Goal: Task Accomplishment & Management: Manage account settings

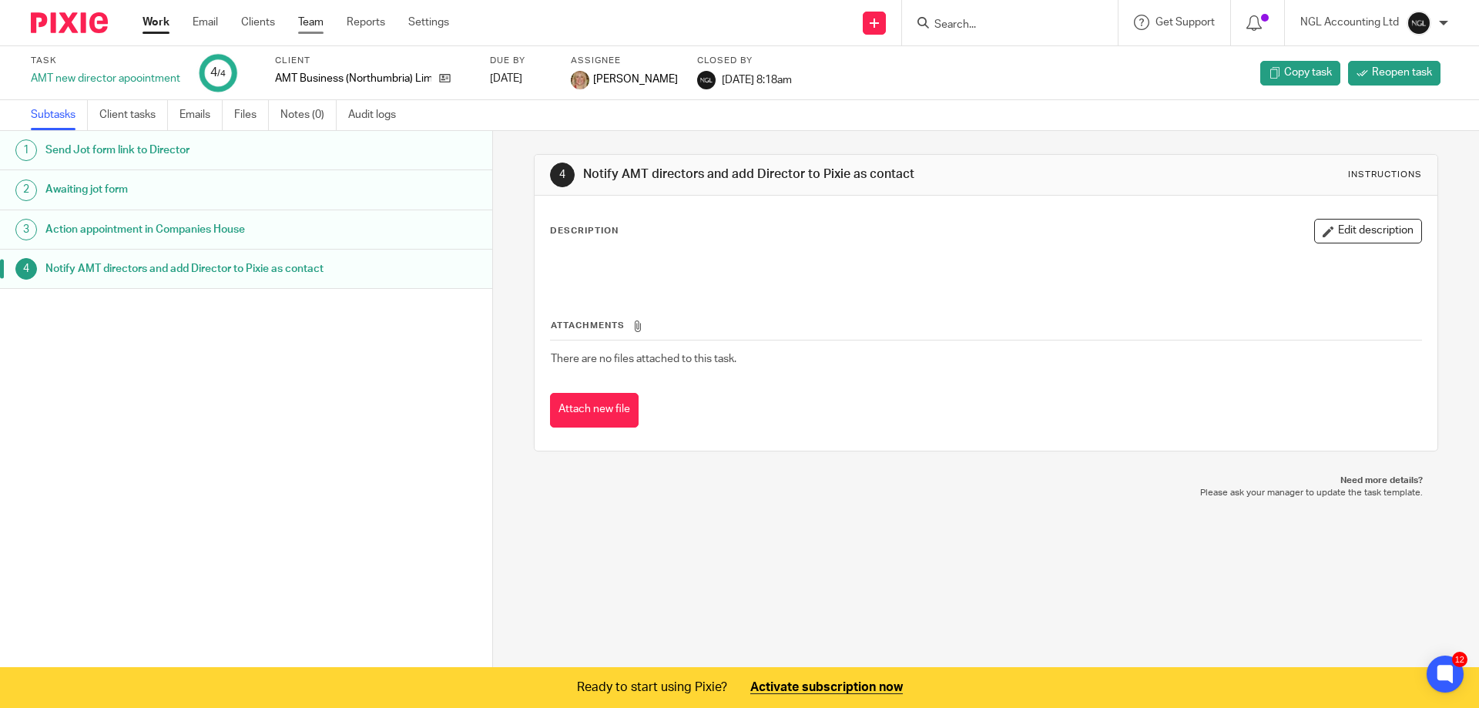
click at [317, 19] on link "Team" at bounding box center [310, 22] width 25 height 15
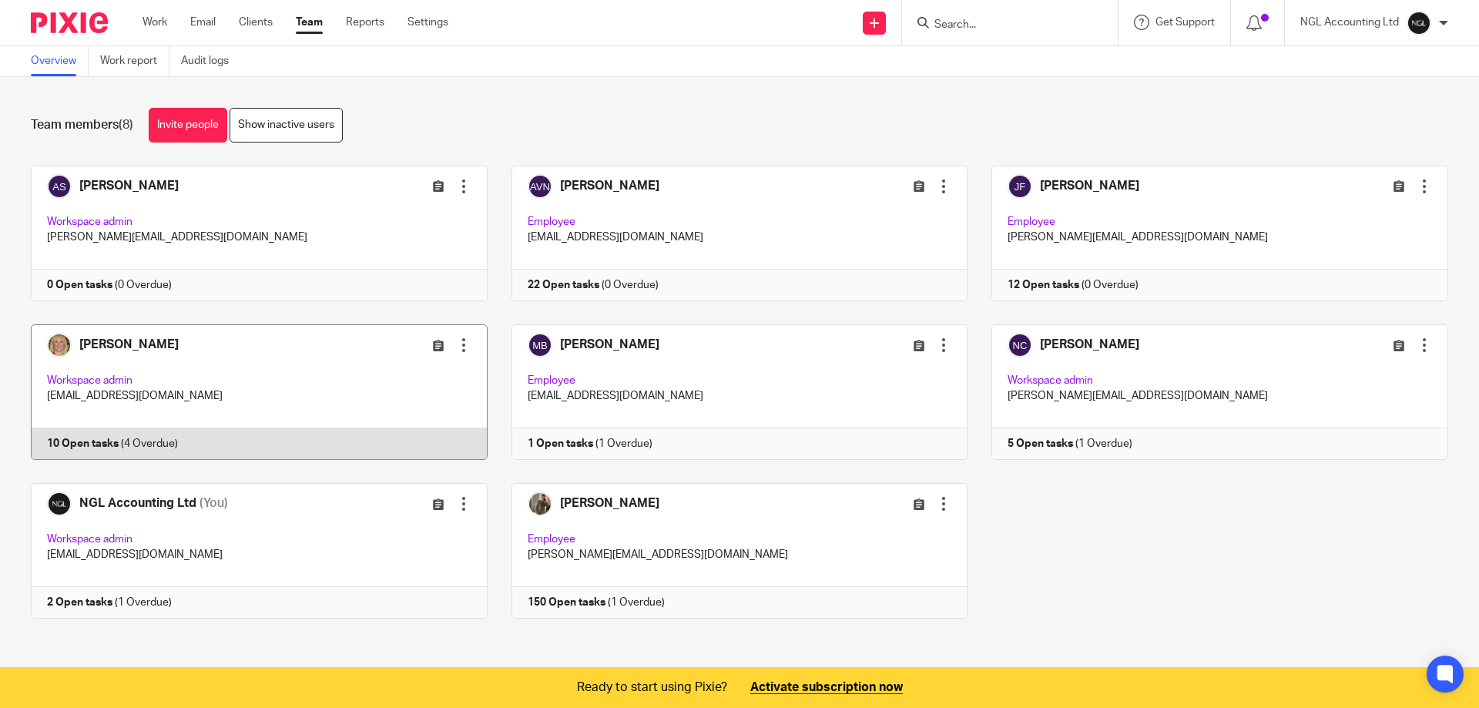
click at [338, 404] on link at bounding box center [247, 392] width 481 height 136
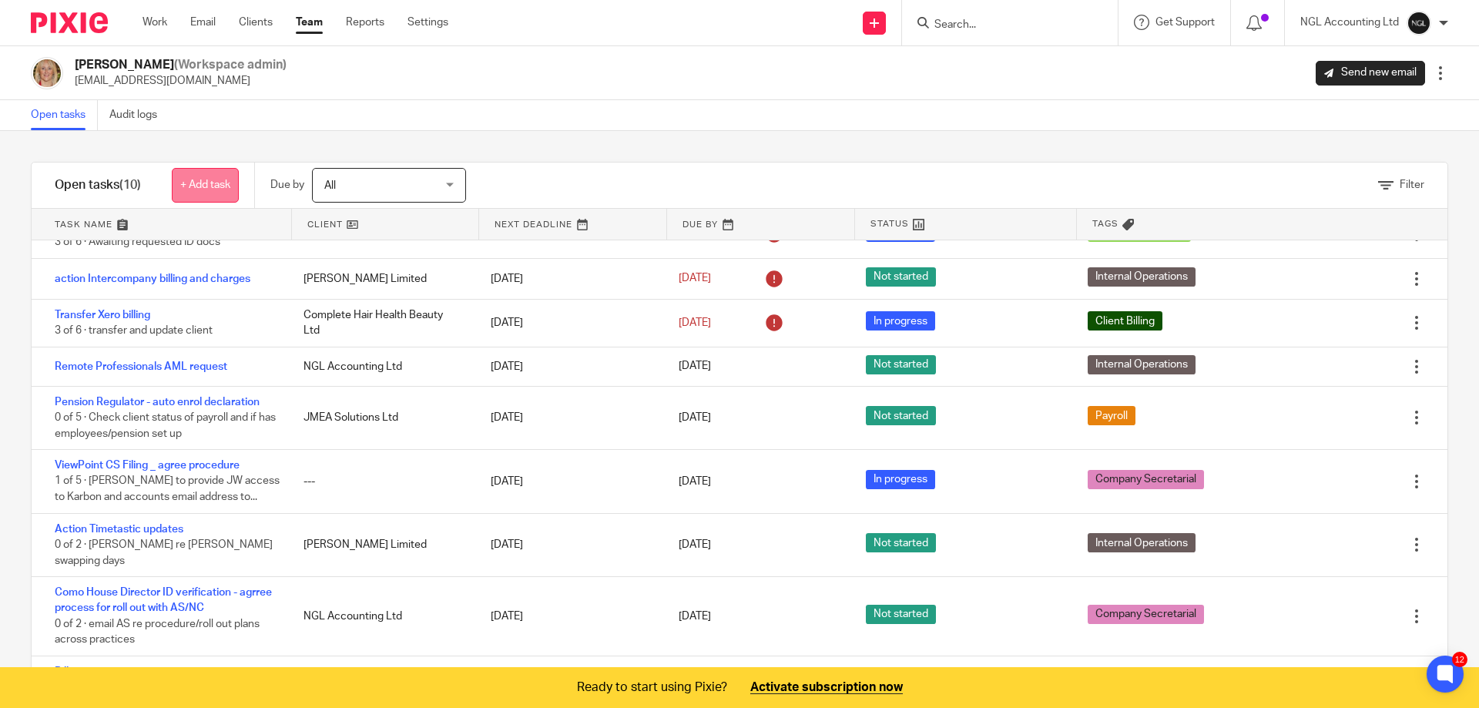
click at [185, 180] on link "+ Add task" at bounding box center [205, 185] width 67 height 35
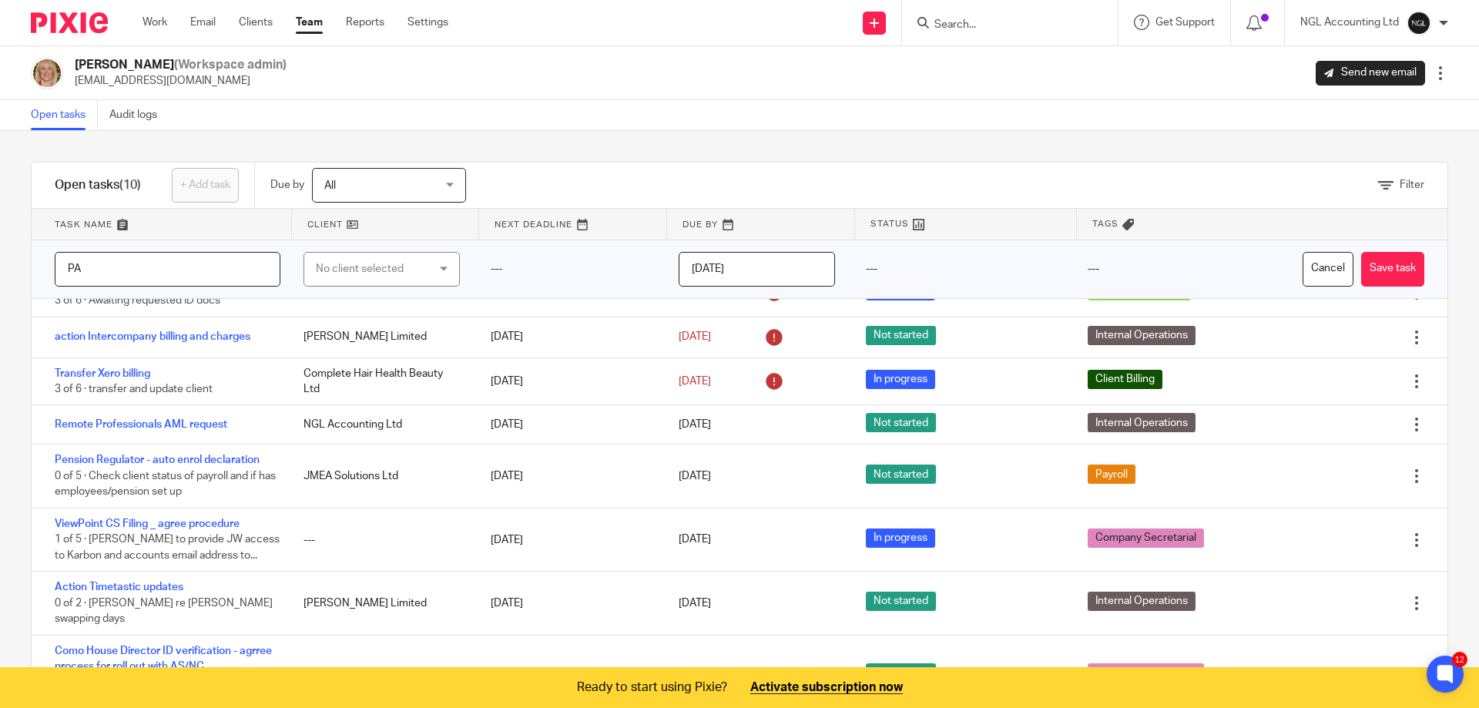
type input "P"
type input "I"
type input "Payroll clients monthly invoicing"
click at [437, 268] on div "No client selected" at bounding box center [382, 269] width 156 height 35
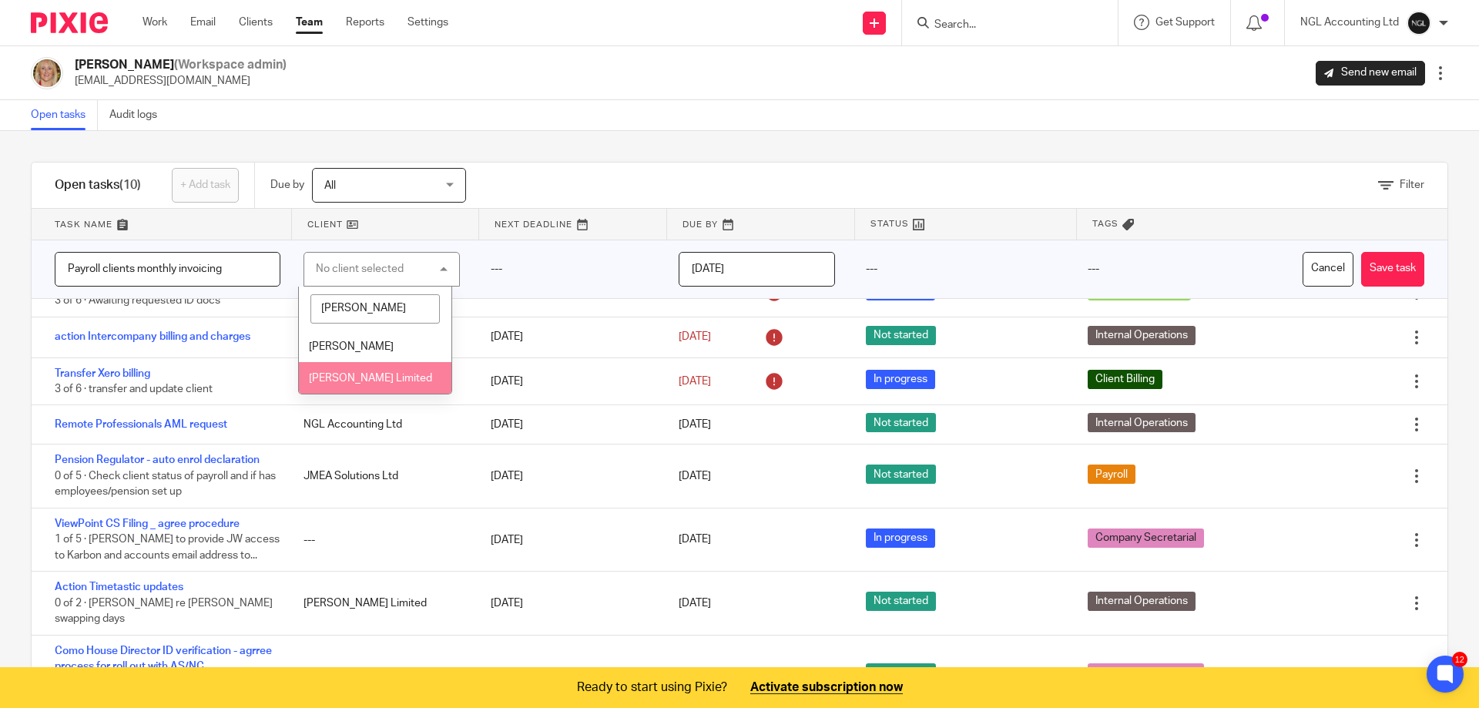
type input "peter"
click at [403, 381] on span "[PERSON_NAME] Limited" at bounding box center [370, 378] width 123 height 11
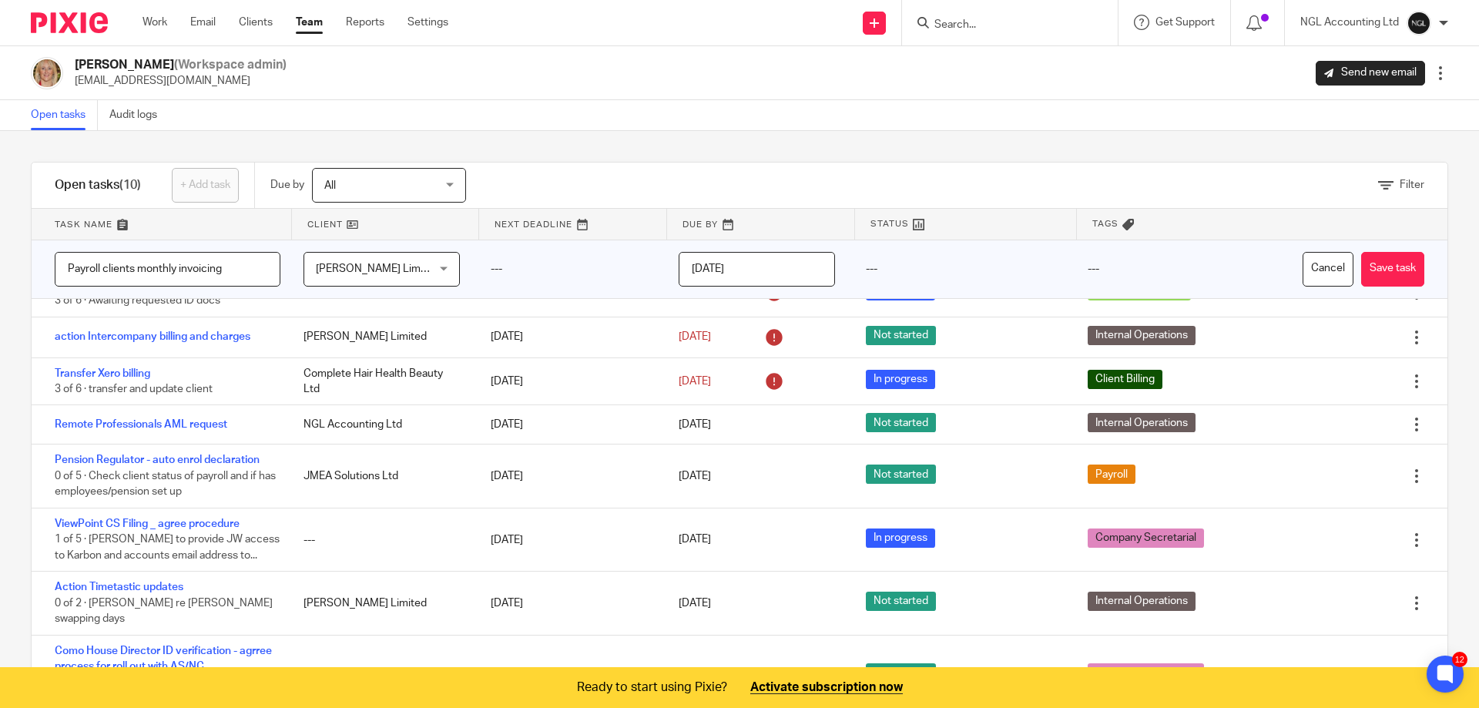
click at [769, 265] on input "2025-08-14" at bounding box center [757, 269] width 156 height 35
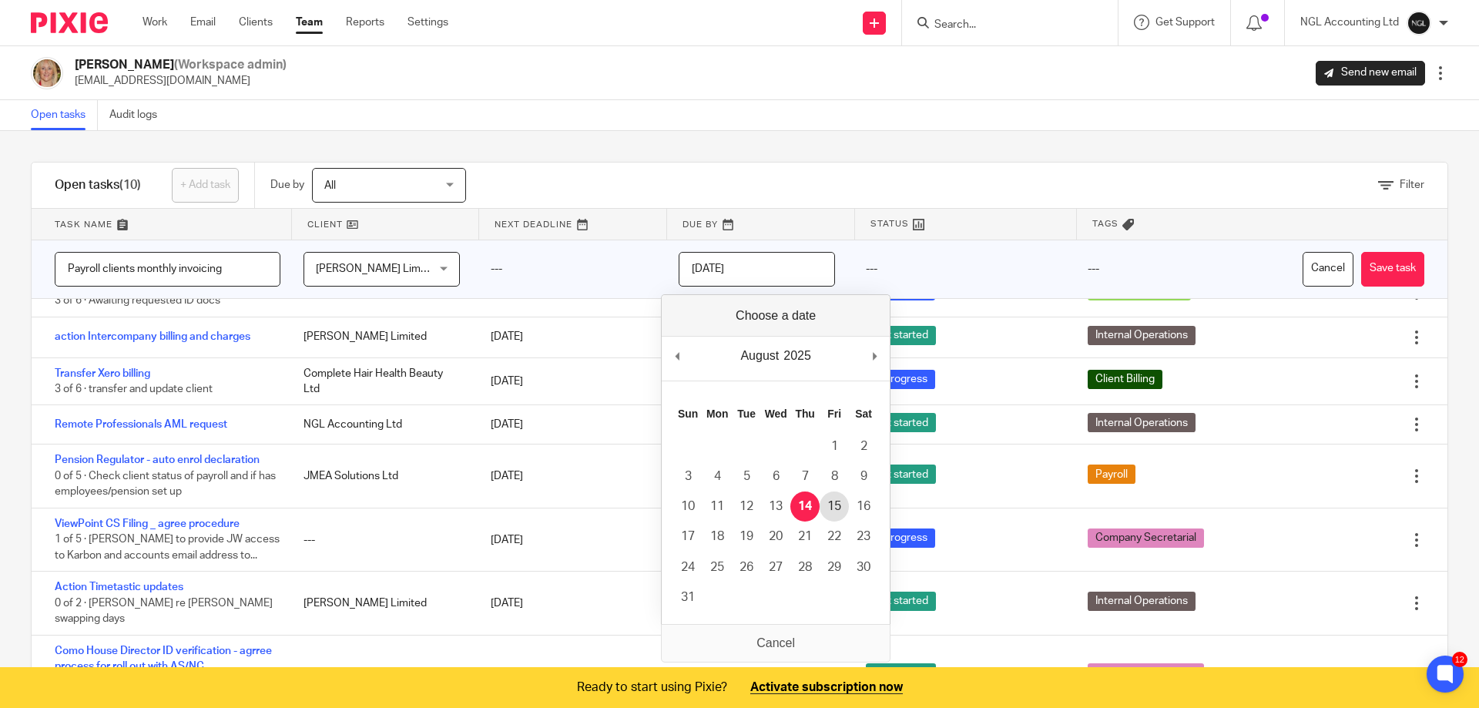
type input "2025-08-15"
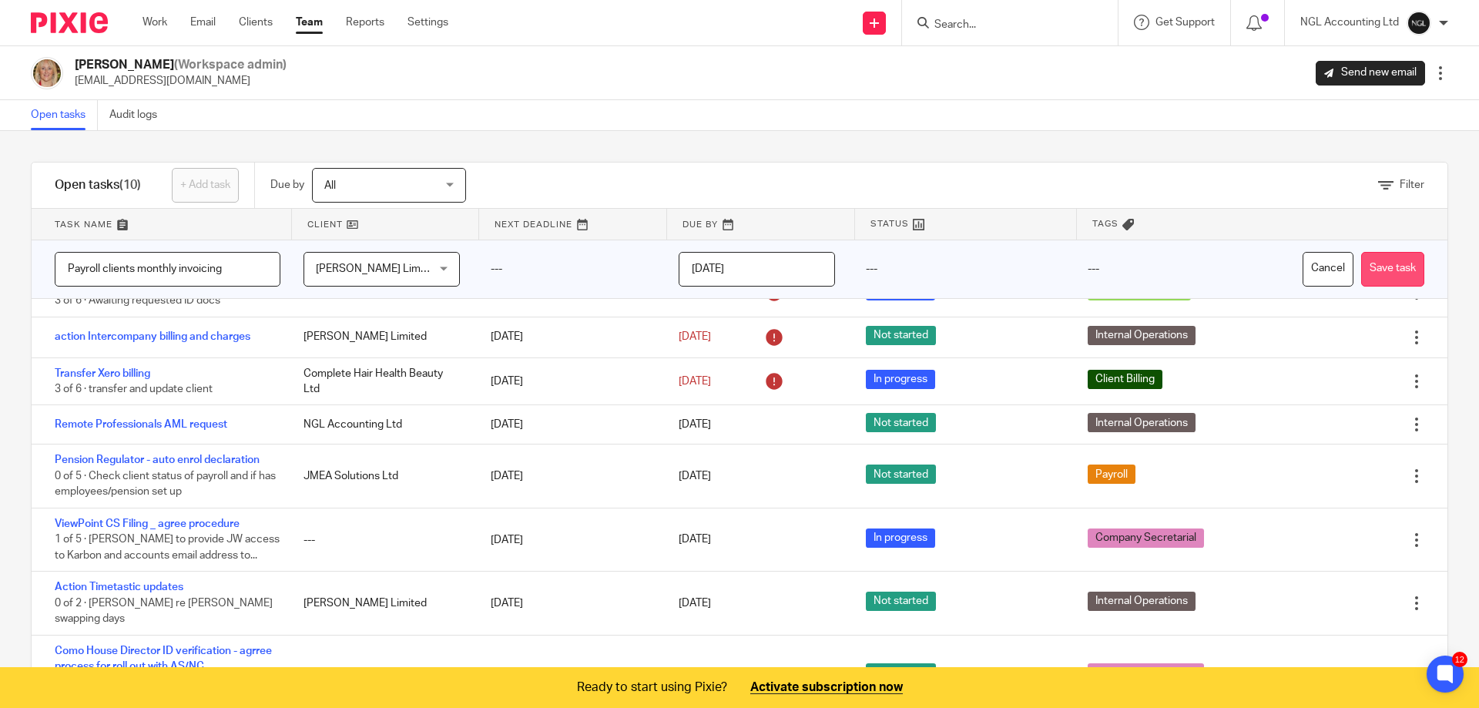
click at [1366, 274] on button "Save task" at bounding box center [1392, 269] width 63 height 35
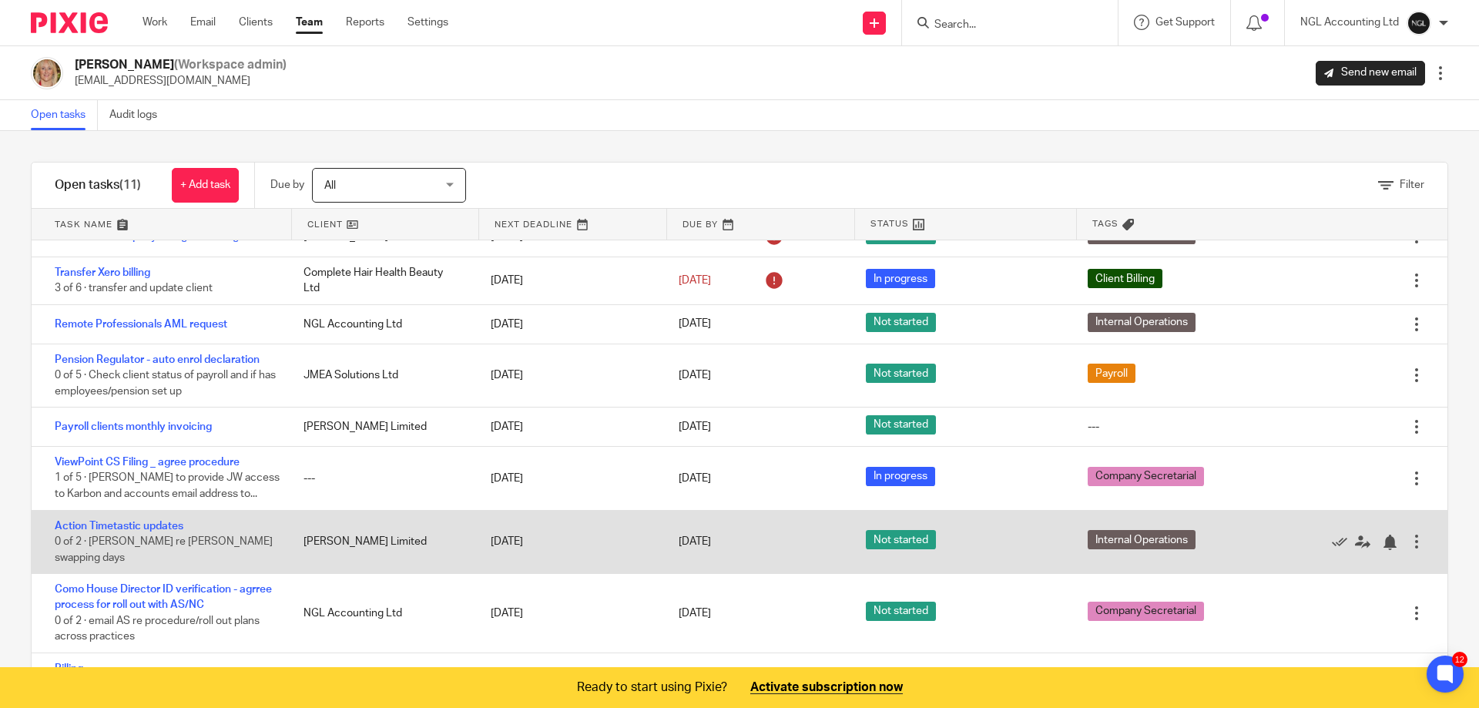
scroll to position [62, 0]
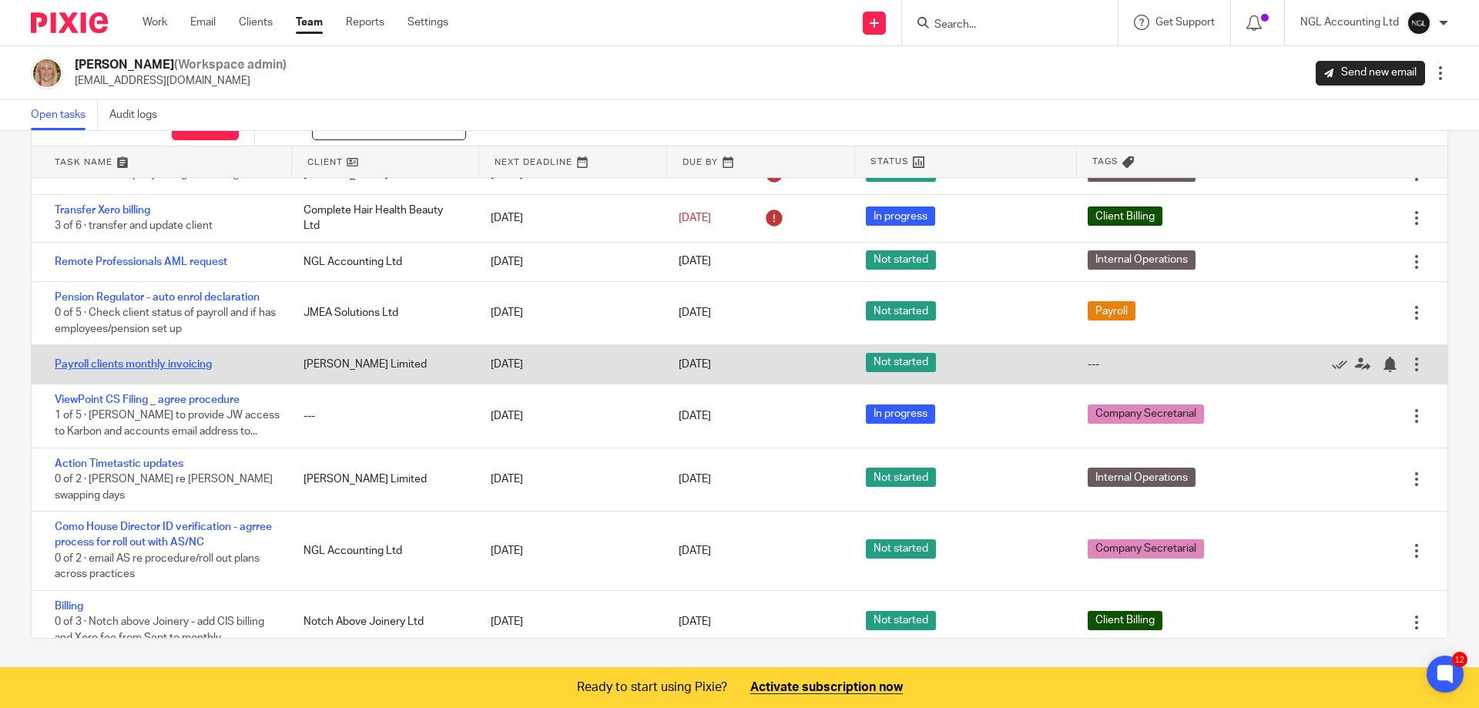
click at [152, 364] on link "Payroll clients monthly invoicing" at bounding box center [133, 364] width 157 height 11
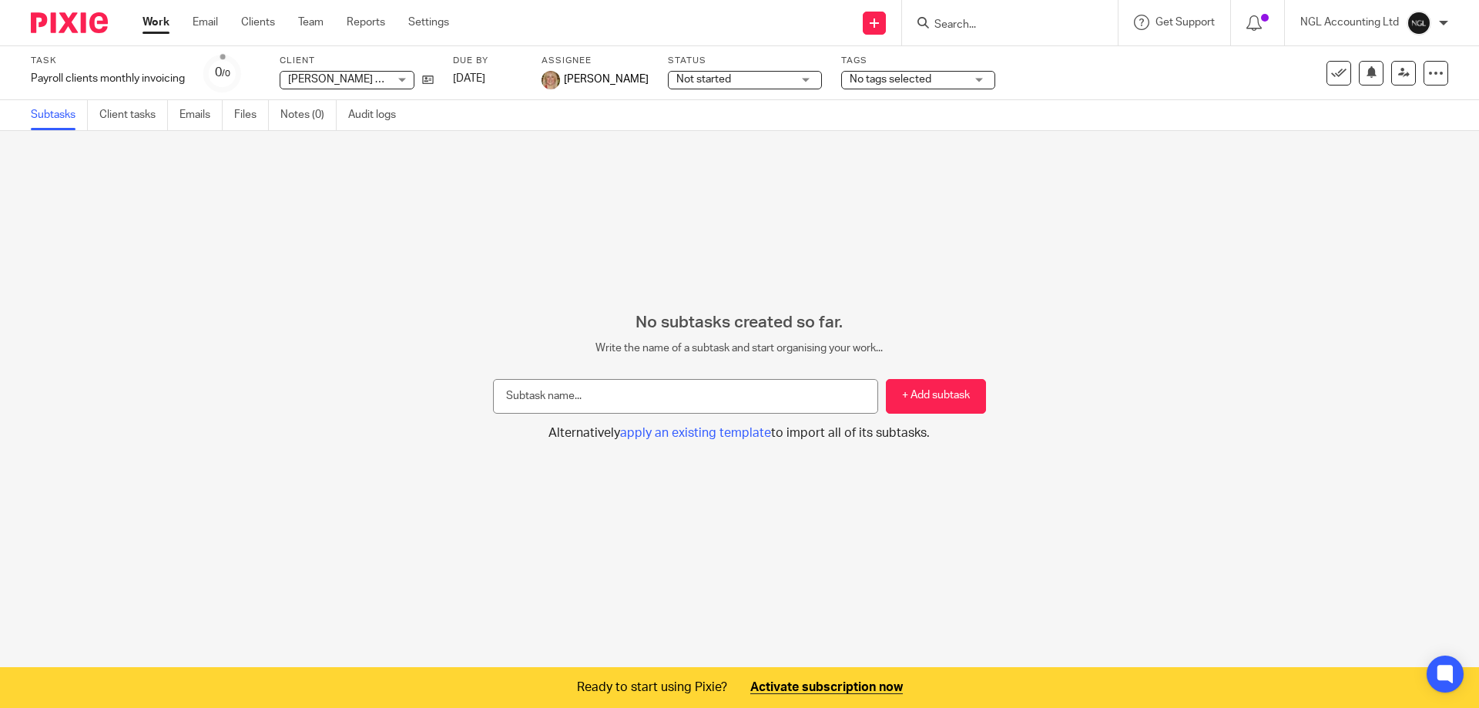
click at [896, 398] on button "+ Add subtask" at bounding box center [936, 396] width 100 height 35
click at [936, 398] on button "+ Add subtask" at bounding box center [936, 396] width 100 height 35
click at [515, 396] on input "text" at bounding box center [685, 396] width 385 height 35
click at [535, 391] on input "text" at bounding box center [685, 396] width 385 height 35
type input "Draft email"
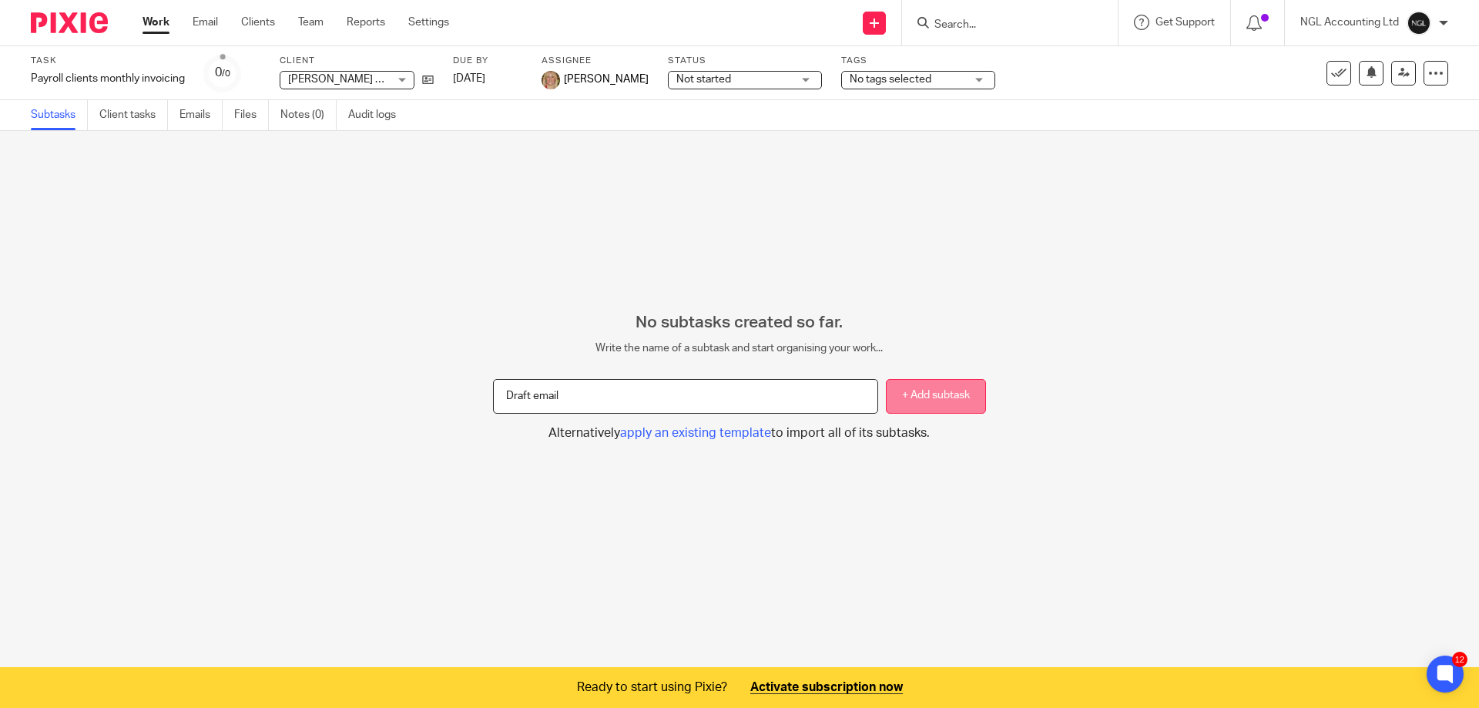
click at [918, 400] on button "+ Add subtask" at bounding box center [936, 396] width 100 height 35
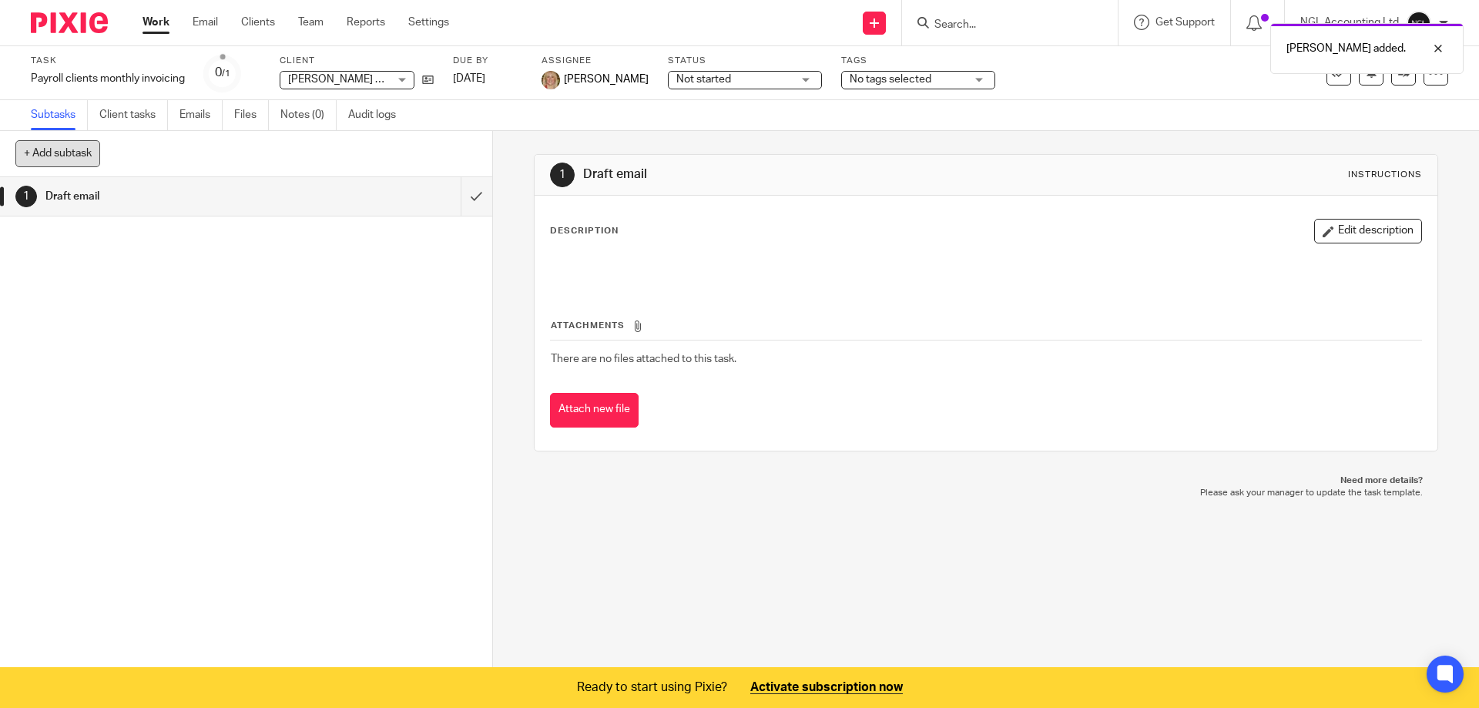
click at [35, 152] on button "+ Add subtask" at bounding box center [57, 153] width 85 height 26
click at [405, 407] on div "1 Draft email" at bounding box center [246, 423] width 492 height 492
click at [56, 119] on link "Subtasks" at bounding box center [59, 115] width 57 height 30
click at [59, 153] on button "+ Add subtask" at bounding box center [57, 153] width 85 height 26
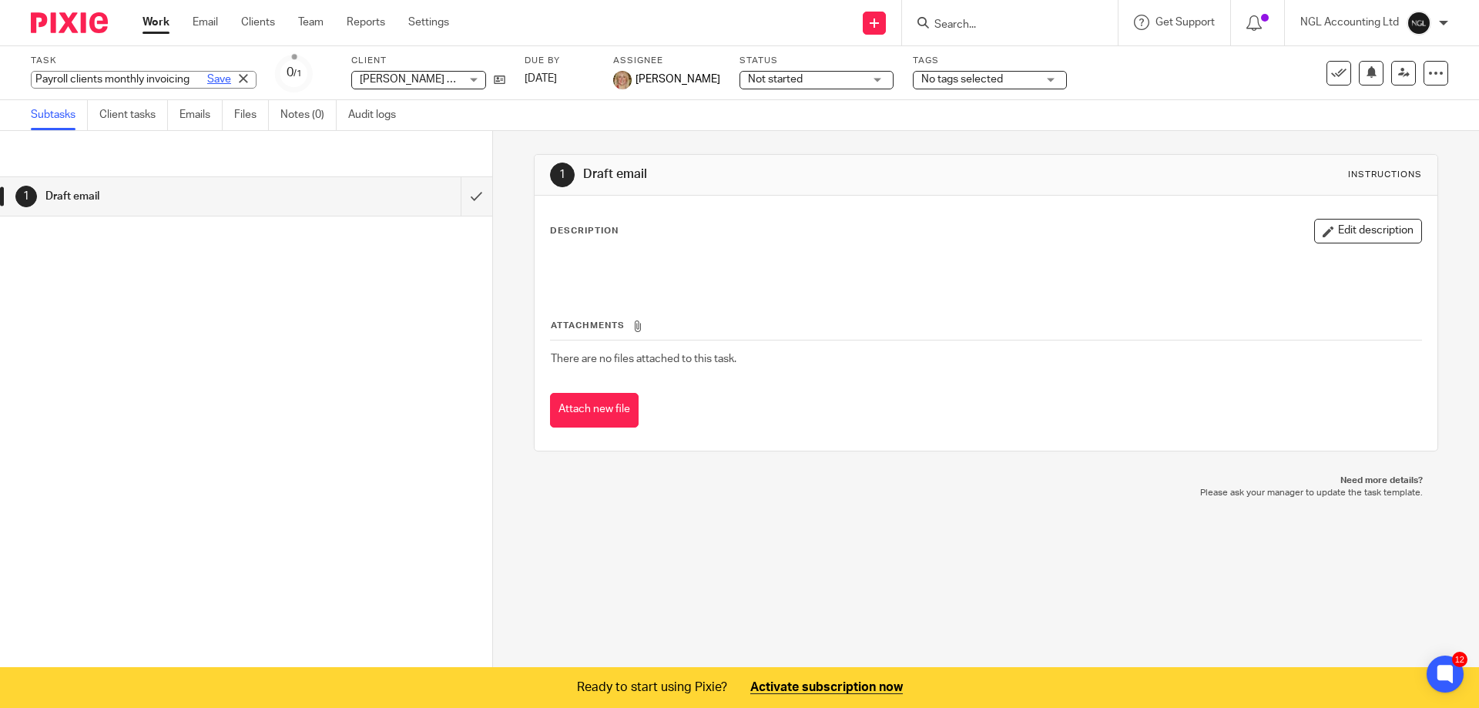
click at [190, 78] on div "Payroll clients monthly invoicing Save Payroll clients monthly invoicing" at bounding box center [144, 80] width 226 height 18
click at [59, 115] on link "Subtasks" at bounding box center [59, 115] width 57 height 30
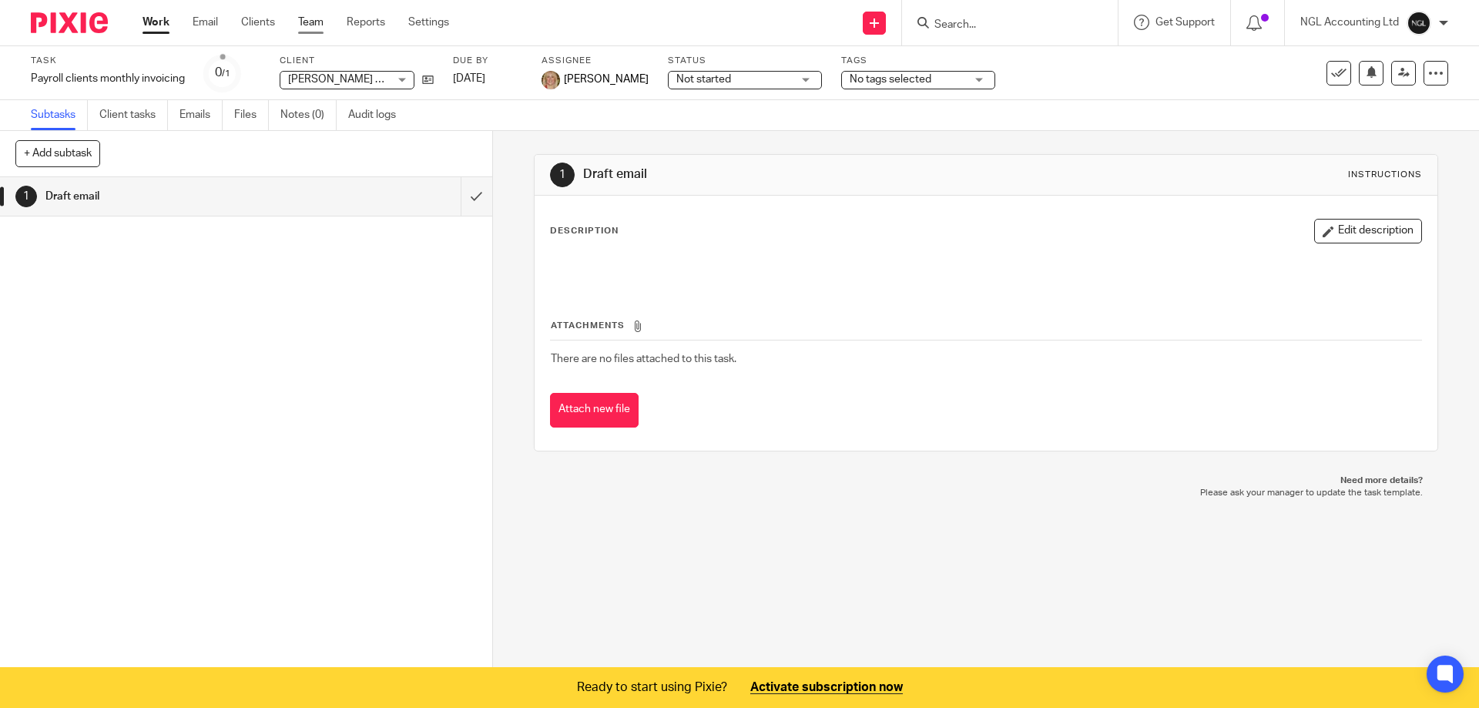
click at [314, 29] on link "Team" at bounding box center [310, 22] width 25 height 15
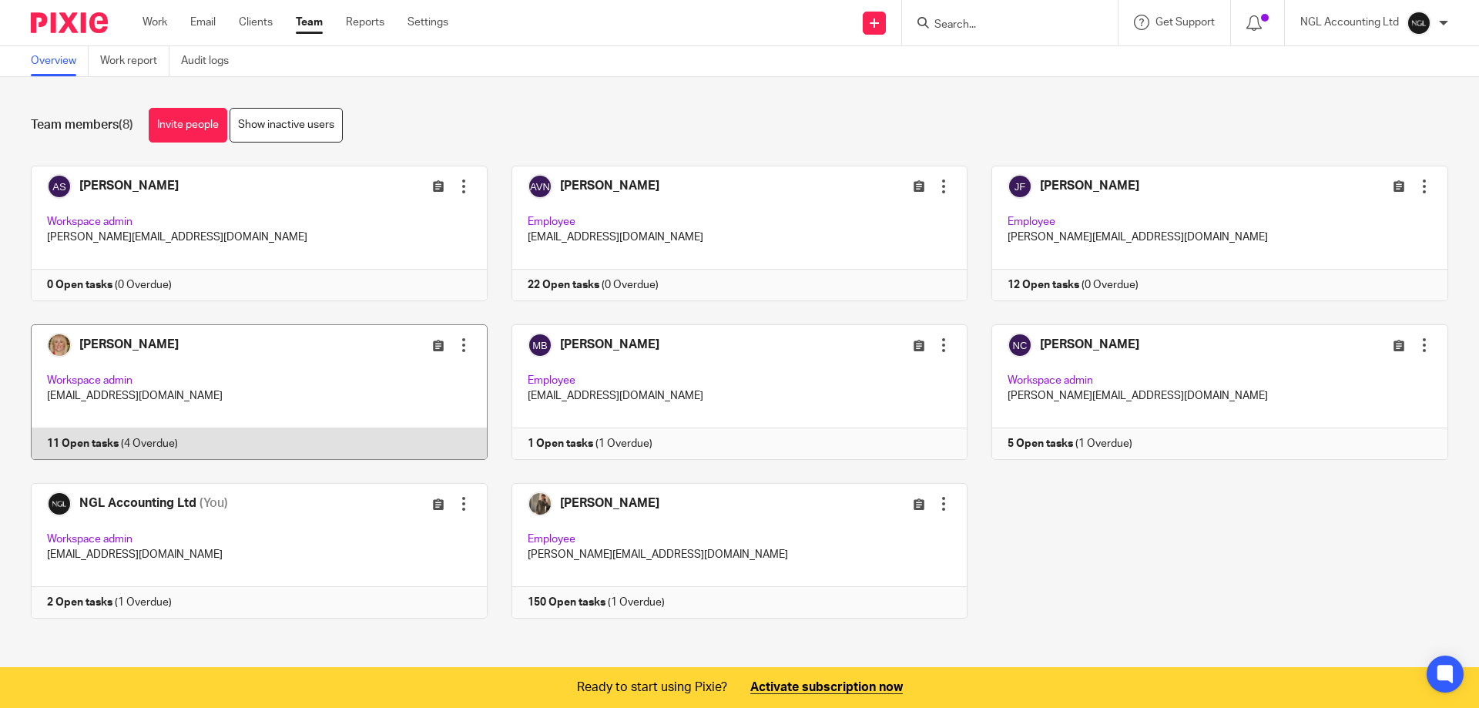
click at [225, 357] on link at bounding box center [247, 392] width 481 height 136
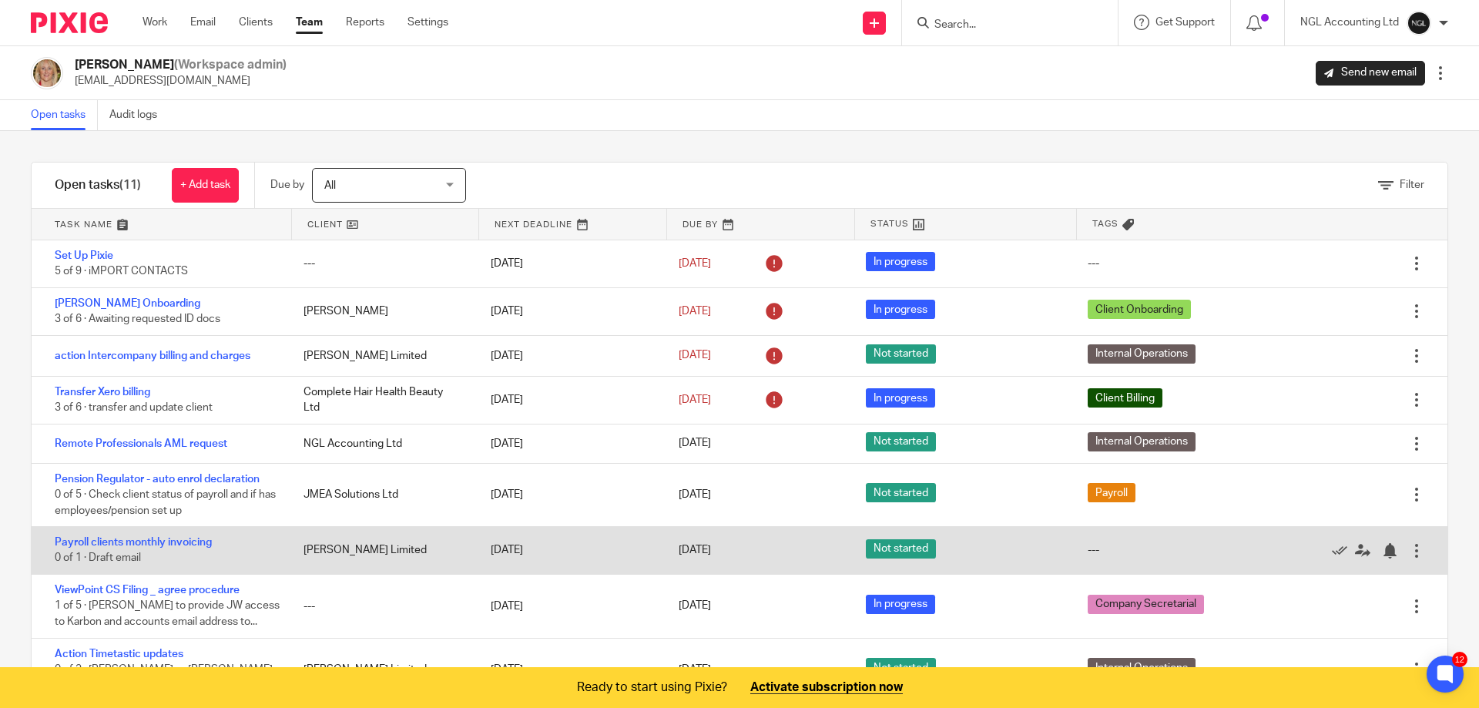
click at [1409, 547] on div at bounding box center [1416, 550] width 15 height 15
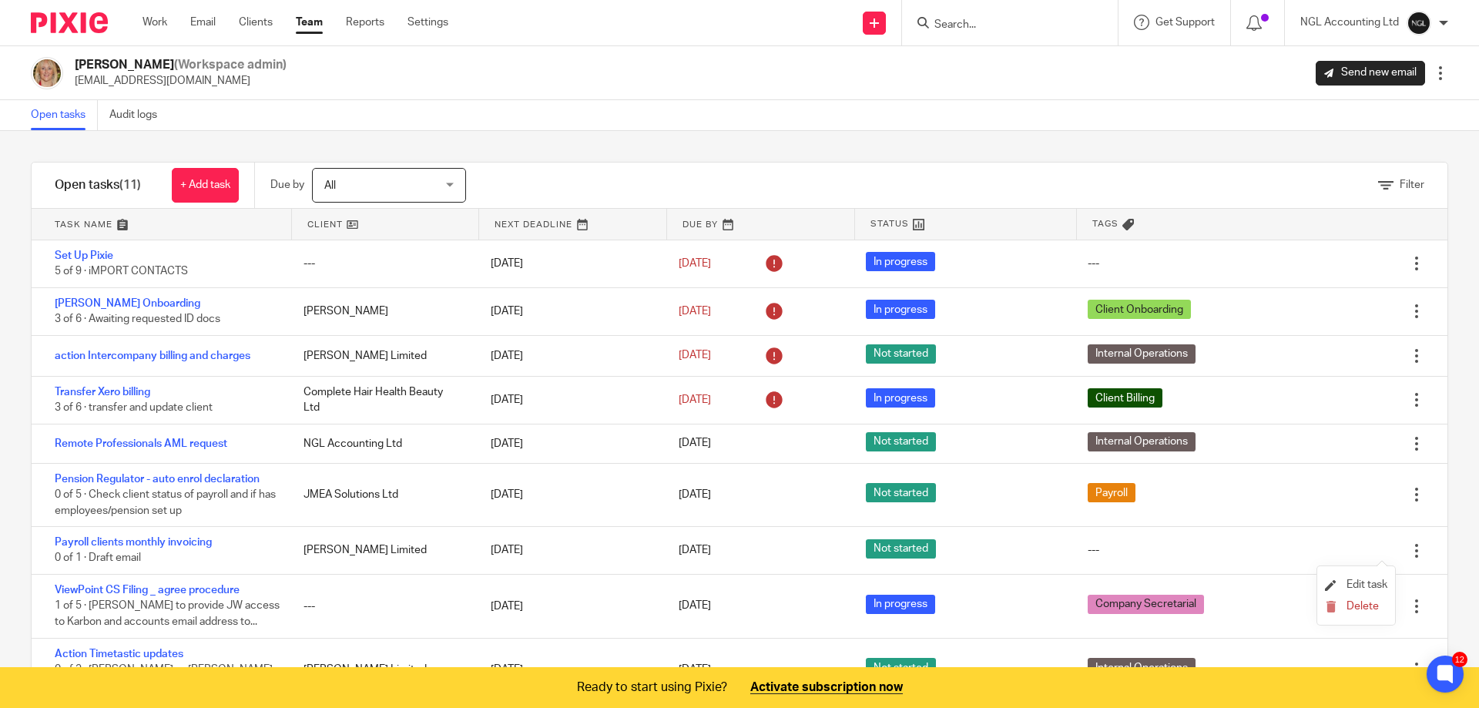
click at [1376, 576] on li "Edit task" at bounding box center [1356, 585] width 62 height 23
click at [1369, 582] on span "Edit task" at bounding box center [1367, 584] width 41 height 11
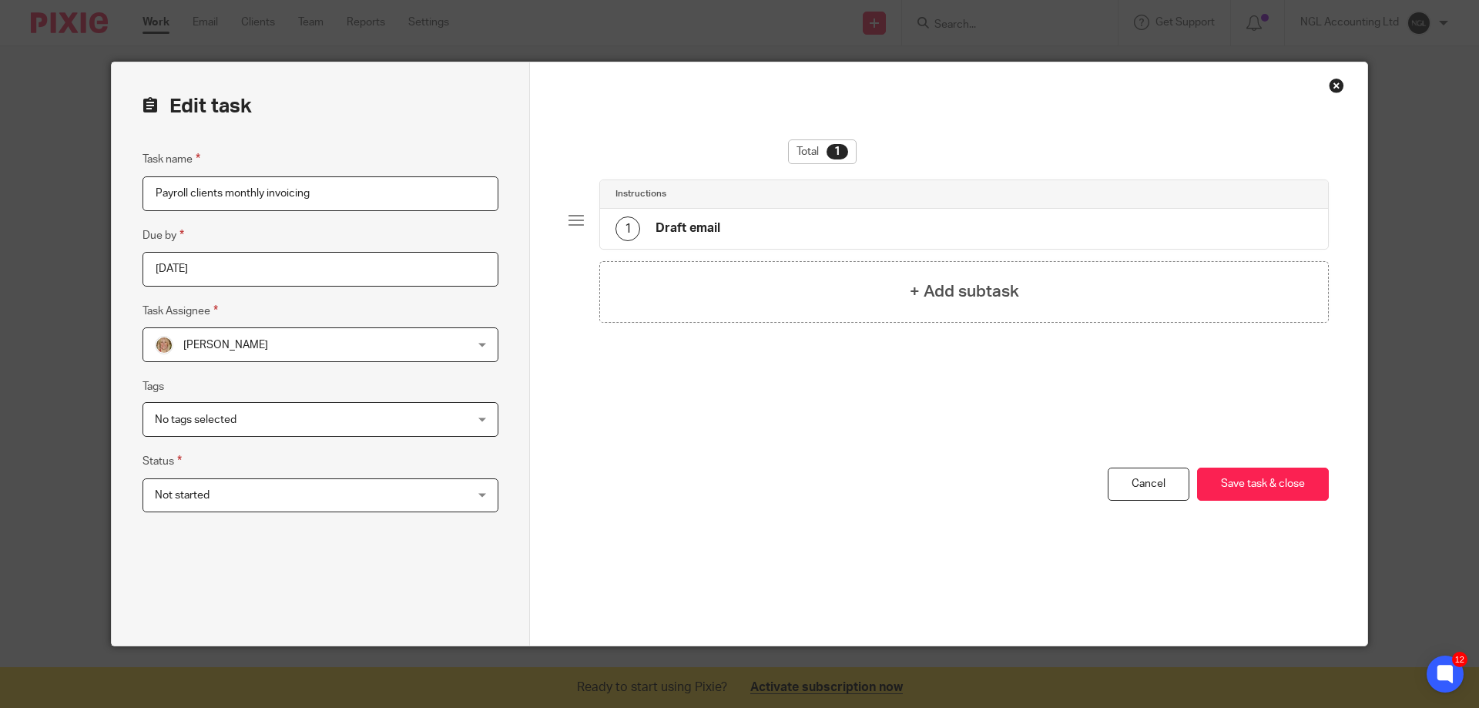
click at [484, 418] on div "No tags selected" at bounding box center [321, 419] width 356 height 35
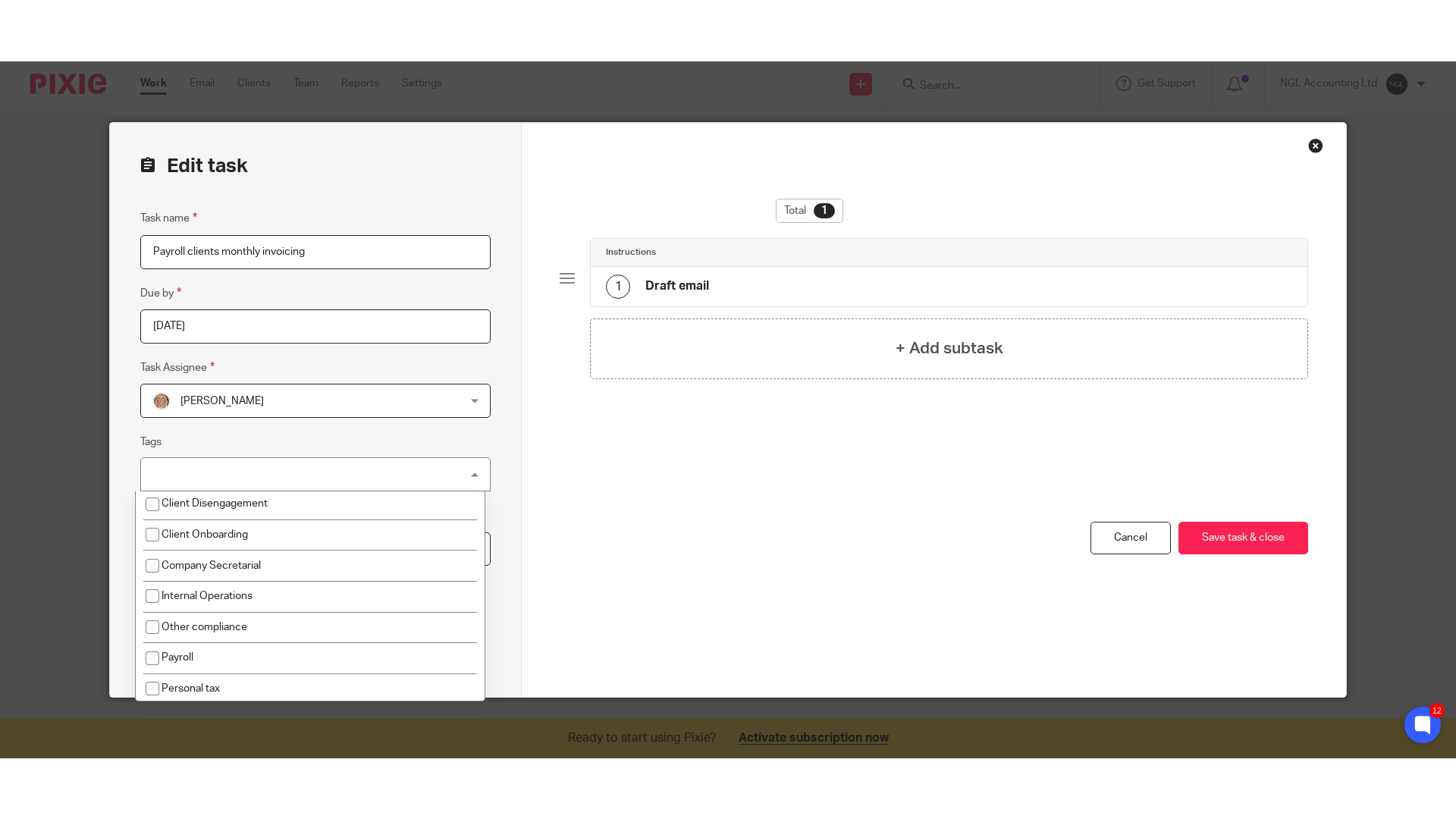
scroll to position [222, 0]
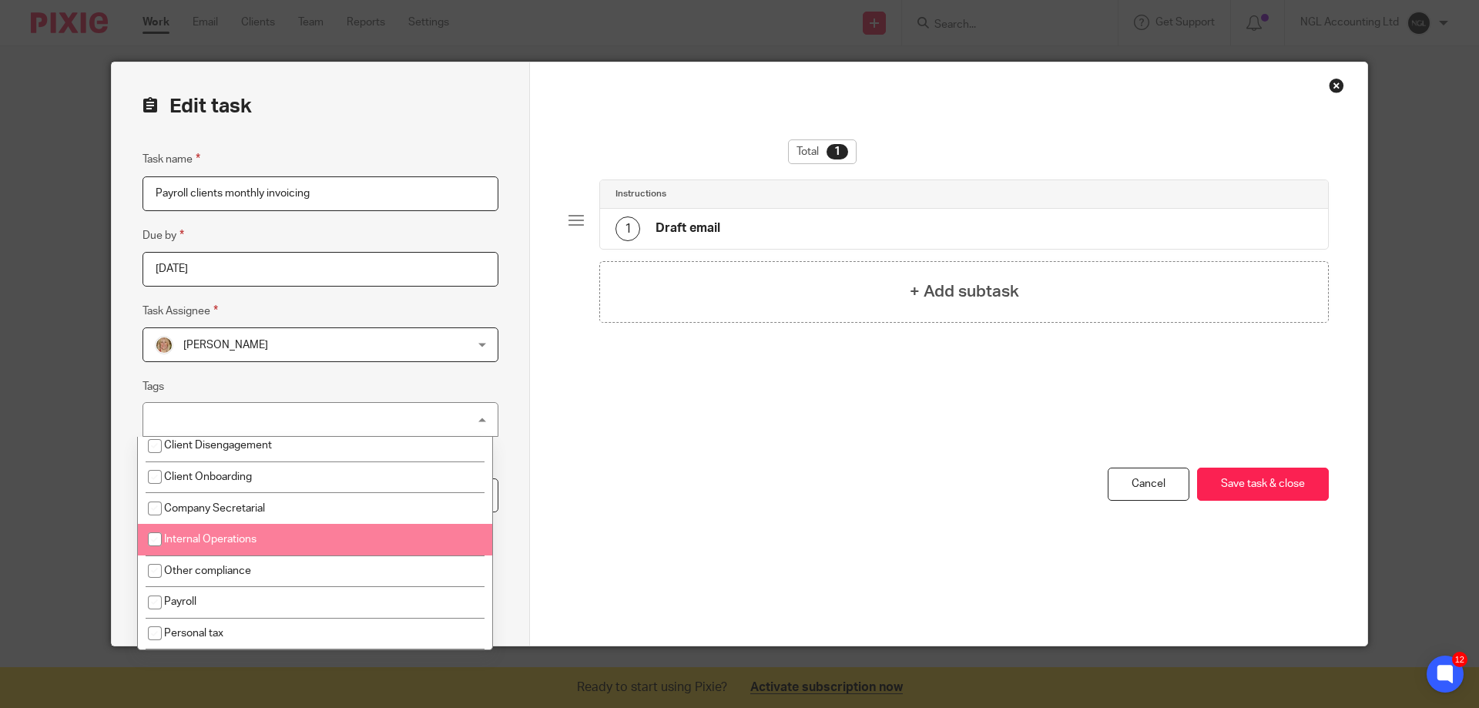
click at [290, 536] on li "Internal Operations" at bounding box center [315, 540] width 354 height 32
checkbox input "true"
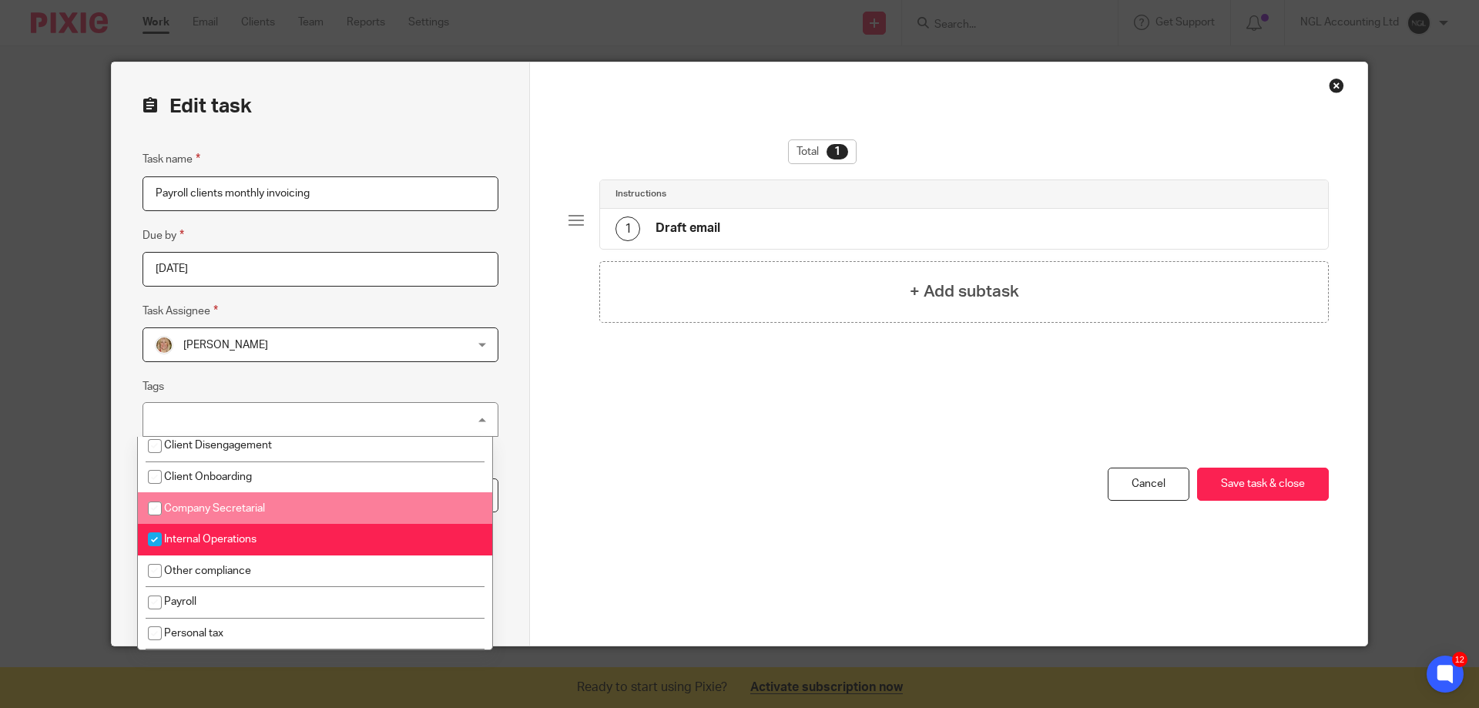
click at [505, 392] on div "Edit task Task name Payroll clients monthly invoicing Due by 2025-08-15 Task As…" at bounding box center [321, 353] width 418 height 583
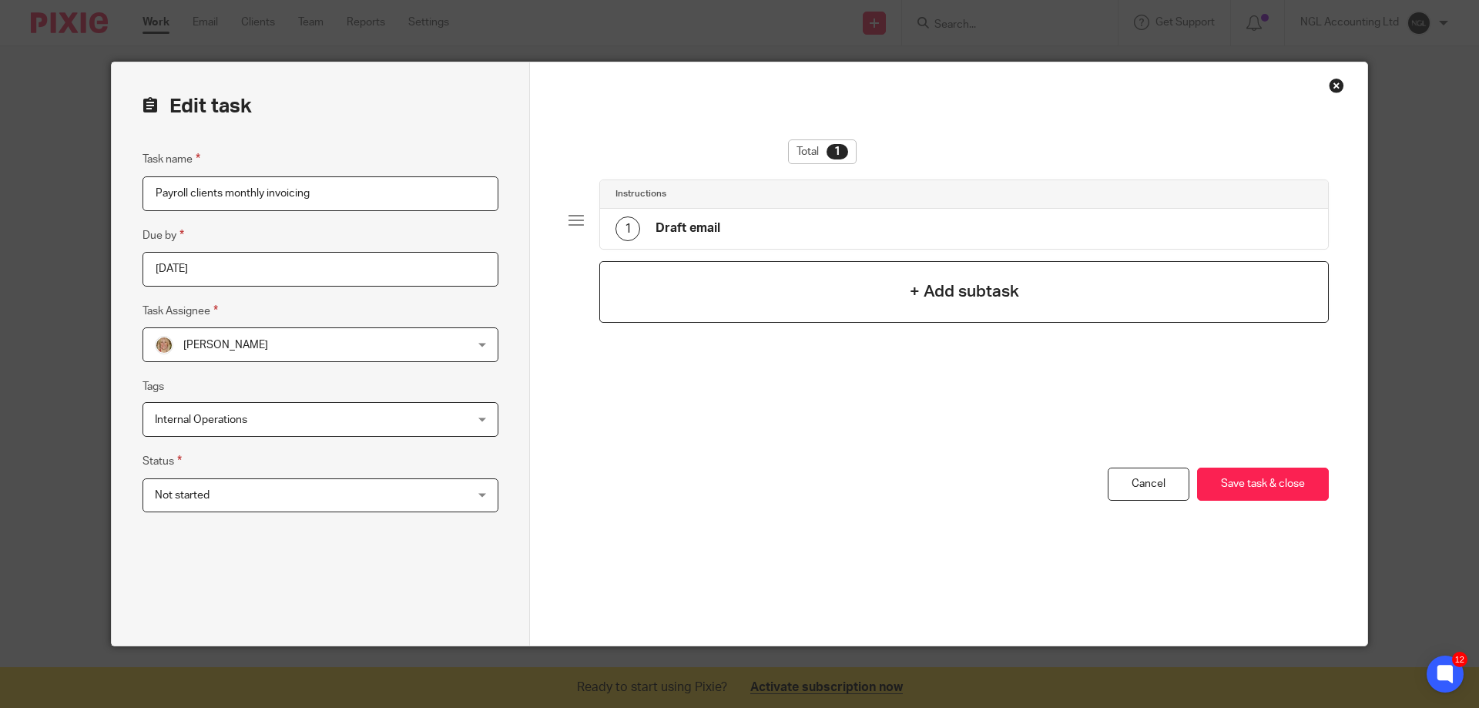
click at [875, 305] on div "+ Add subtask" at bounding box center [964, 292] width 730 height 62
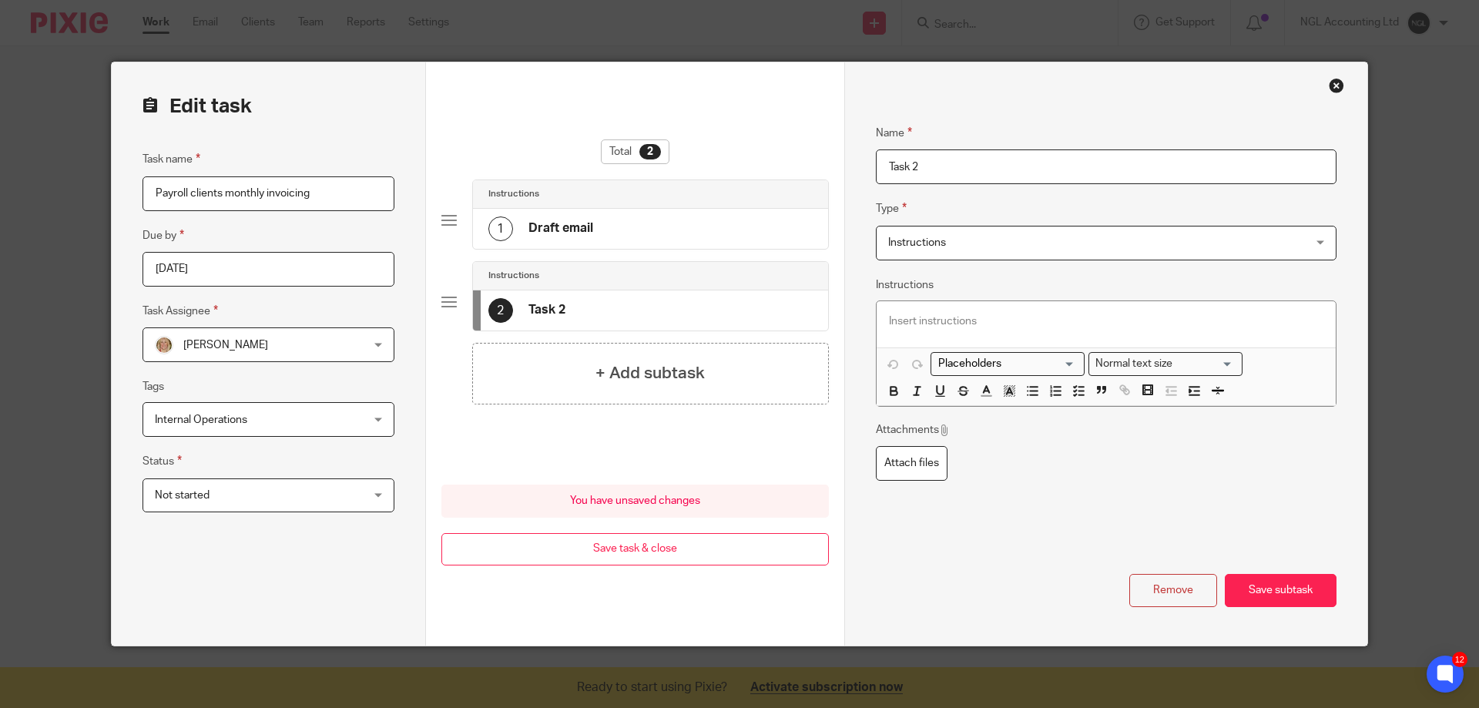
drag, startPoint x: 932, startPoint y: 160, endPoint x: 864, endPoint y: 160, distance: 68.6
click at [864, 160] on div "Name Draft email Type Instructions Instructions Instructions Document signing -…" at bounding box center [1105, 353] width 523 height 583
type input "send email to clients"
click at [622, 376] on h4 "+ Add subtask" at bounding box center [650, 373] width 109 height 24
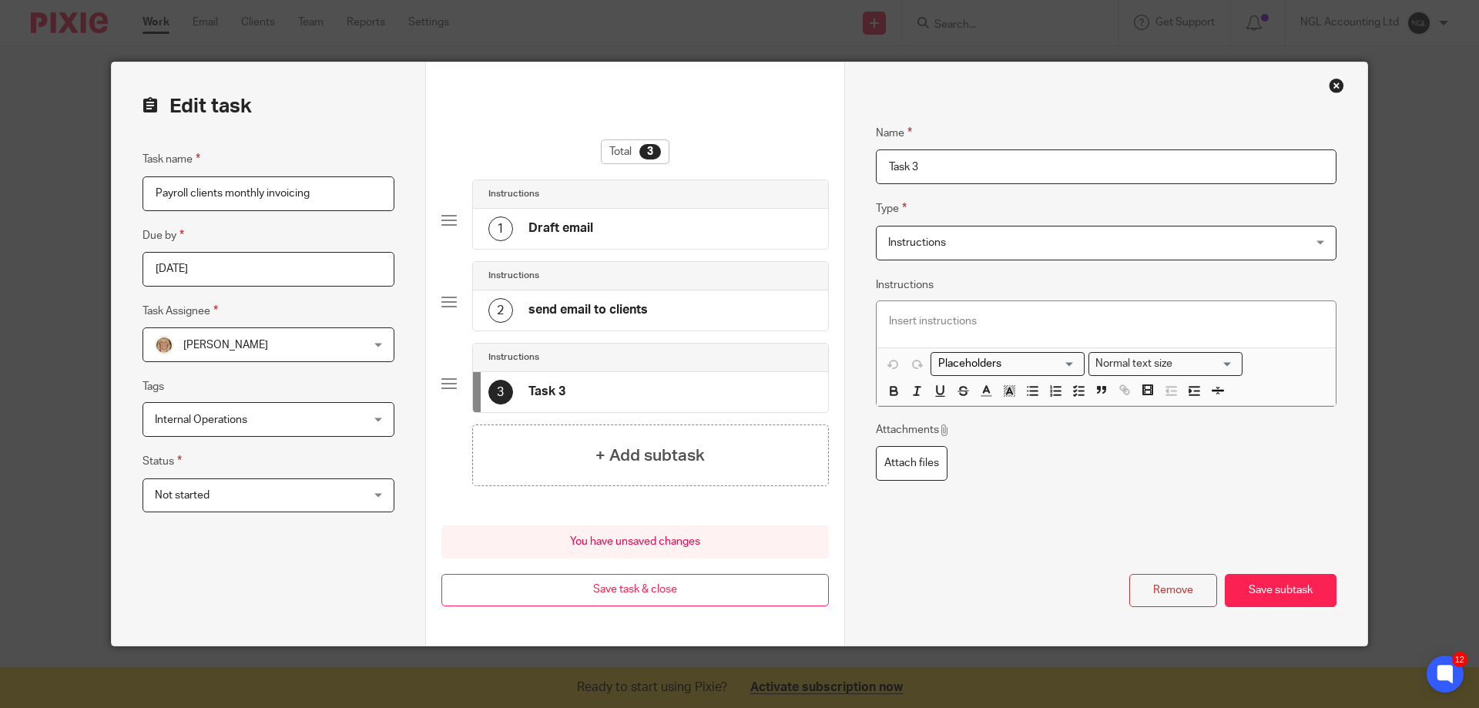
drag, startPoint x: 937, startPoint y: 163, endPoint x: 838, endPoint y: 164, distance: 98.6
click at [844, 164] on div "Name Draft email Type Instructions Instructions Instructions Document signing -…" at bounding box center [1105, 353] width 523 height 583
type input "c"
type input "raise invoices and send"
click at [656, 455] on h4 "+ Add subtask" at bounding box center [650, 456] width 109 height 24
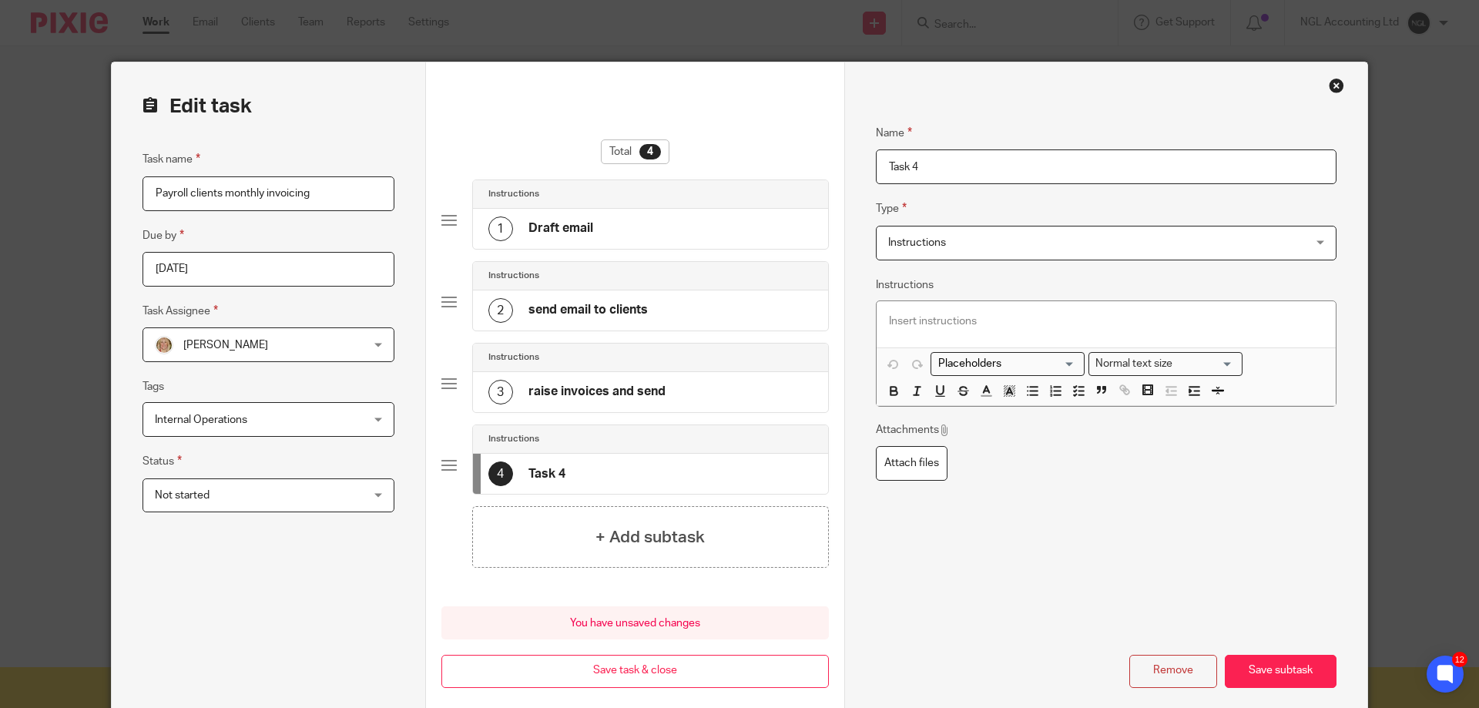
drag, startPoint x: 918, startPoint y: 165, endPoint x: 878, endPoint y: 163, distance: 39.3
click at [878, 163] on input "Task 4" at bounding box center [1106, 166] width 461 height 35
type input "notify PU/TC"
click at [581, 542] on div "+ Add subtask" at bounding box center [650, 537] width 357 height 62
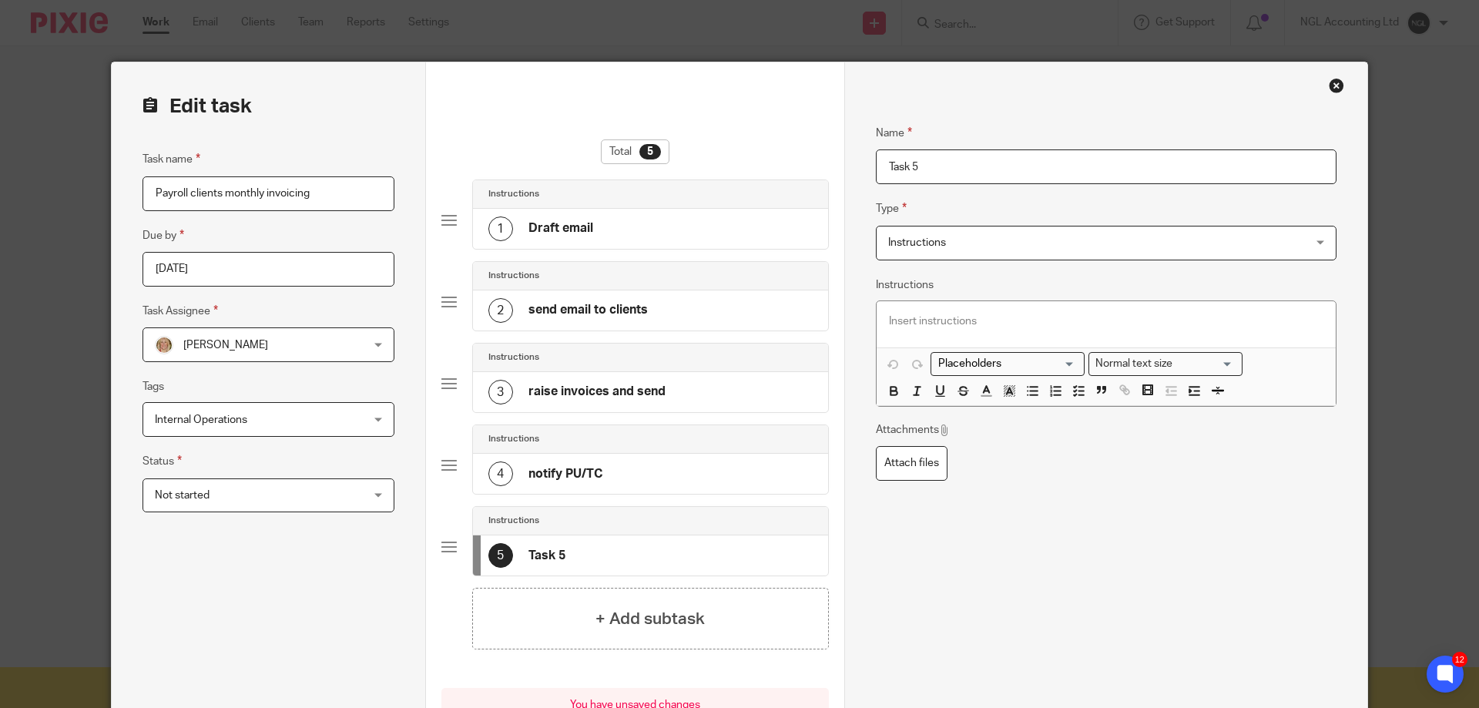
drag, startPoint x: 935, startPoint y: 177, endPoint x: 882, endPoint y: 163, distance: 54.2
click at [882, 163] on input "Task 5" at bounding box center [1106, 166] width 461 height 35
click at [1012, 169] on input "set reoccuring invoicesr" at bounding box center [1106, 166] width 461 height 35
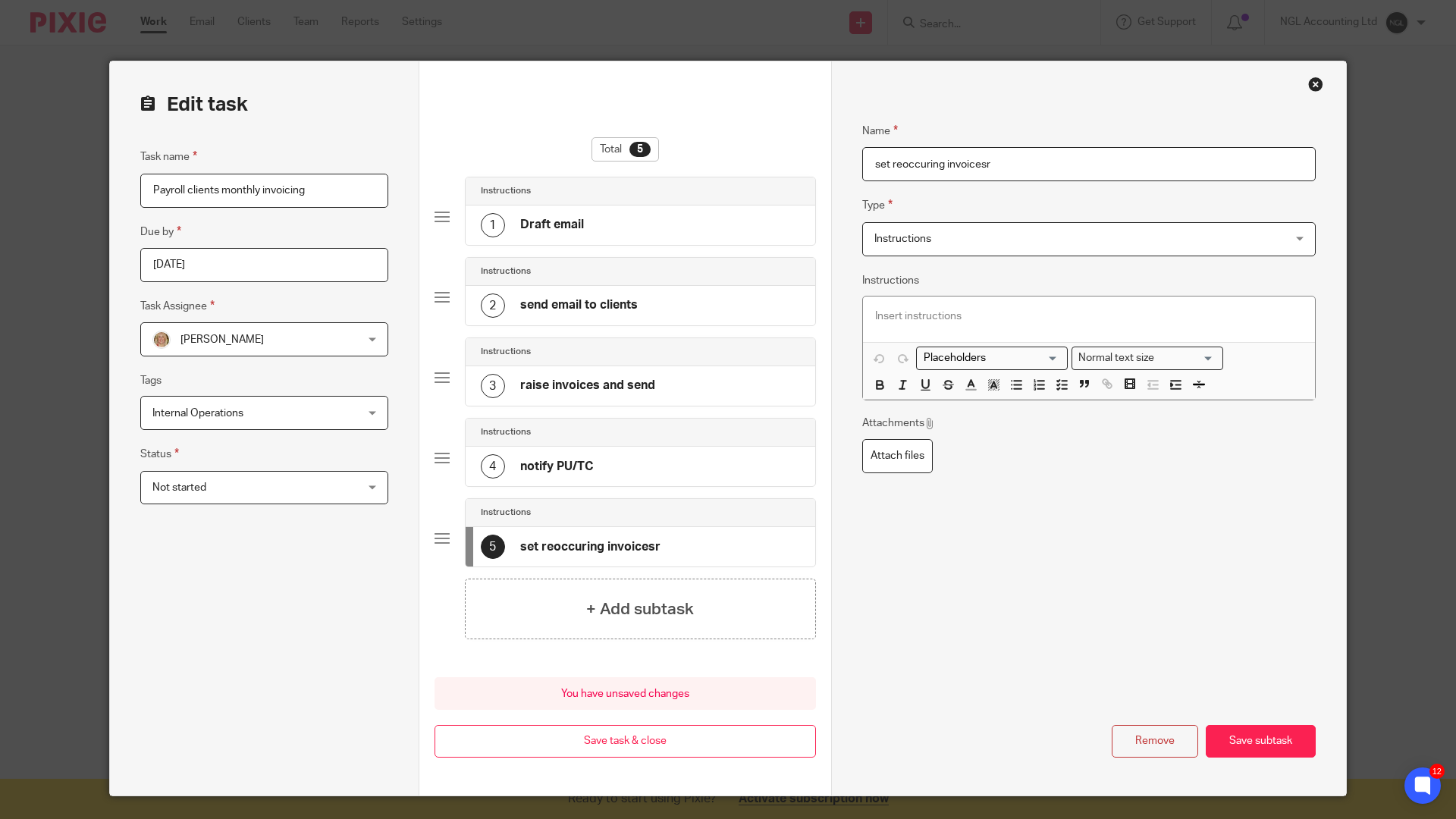
click at [888, 158] on input "set reoccuring invoicesr" at bounding box center [1089, 163] width 454 height 34
type input "set up reoccuring invoices commencing Sept"
click at [1240, 696] on button "Save subtask" at bounding box center [1261, 741] width 110 height 32
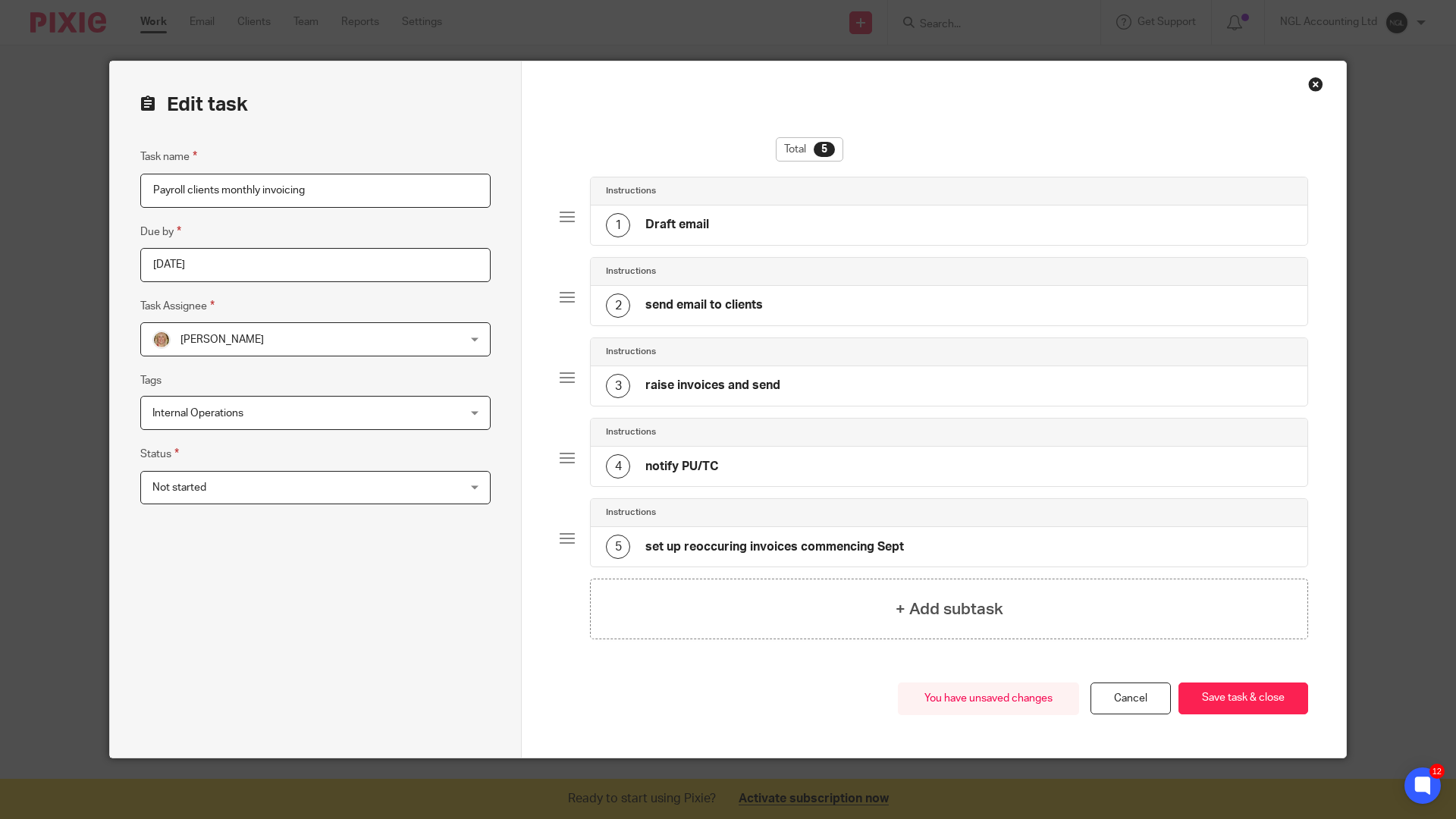
click at [784, 383] on div "3 raise invoices and send" at bounding box center [949, 386] width 717 height 39
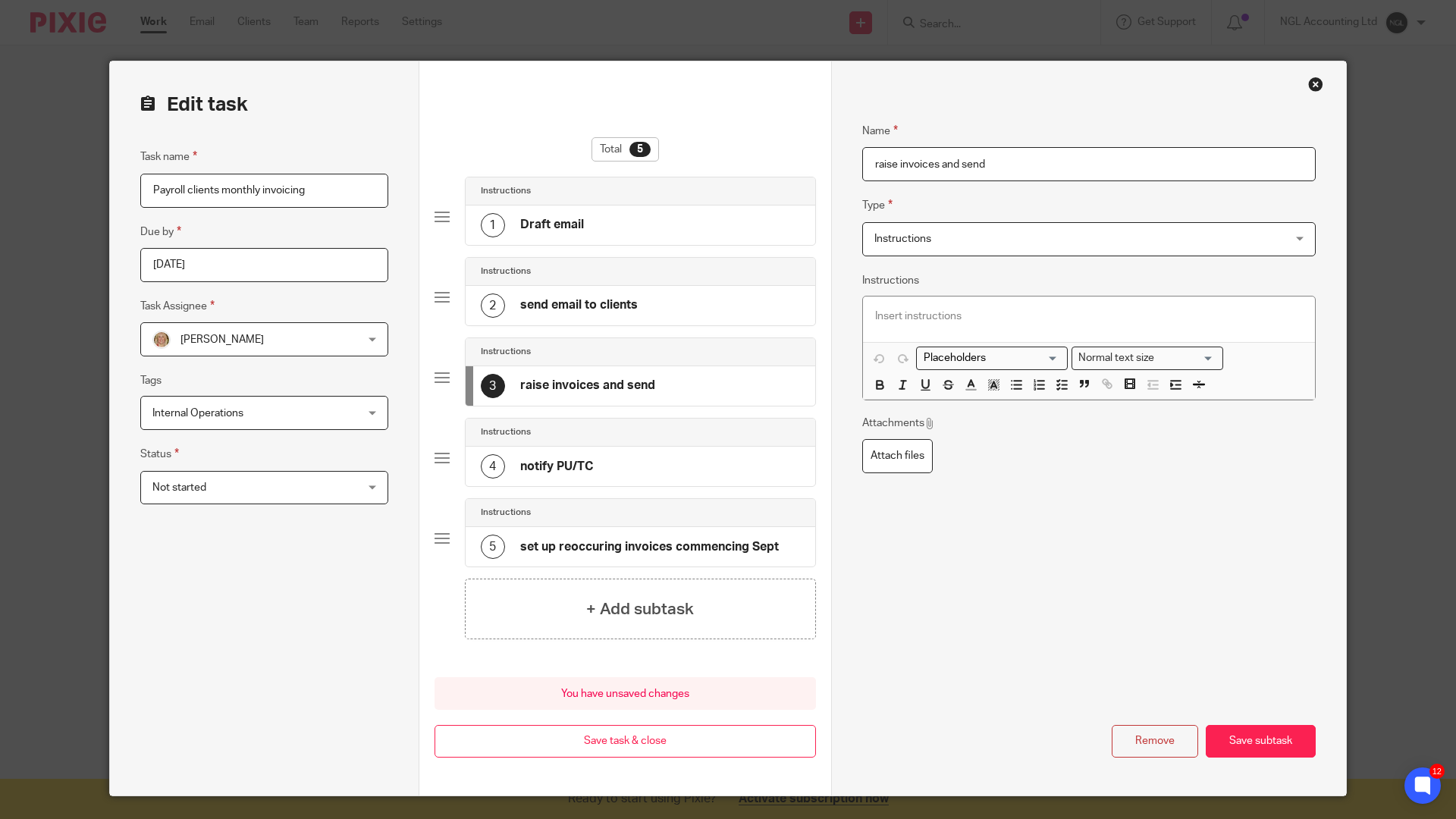
click at [940, 163] on input "raise invoices and send" at bounding box center [1089, 163] width 454 height 34
drag, startPoint x: 935, startPoint y: 165, endPoint x: 958, endPoint y: 193, distance: 36.2
click at [936, 165] on input "raise invoices and send" at bounding box center [1089, 163] width 454 height 34
type input "raise invoices april to Aug fees and send"
click at [1262, 696] on button "Save subtask" at bounding box center [1261, 741] width 110 height 32
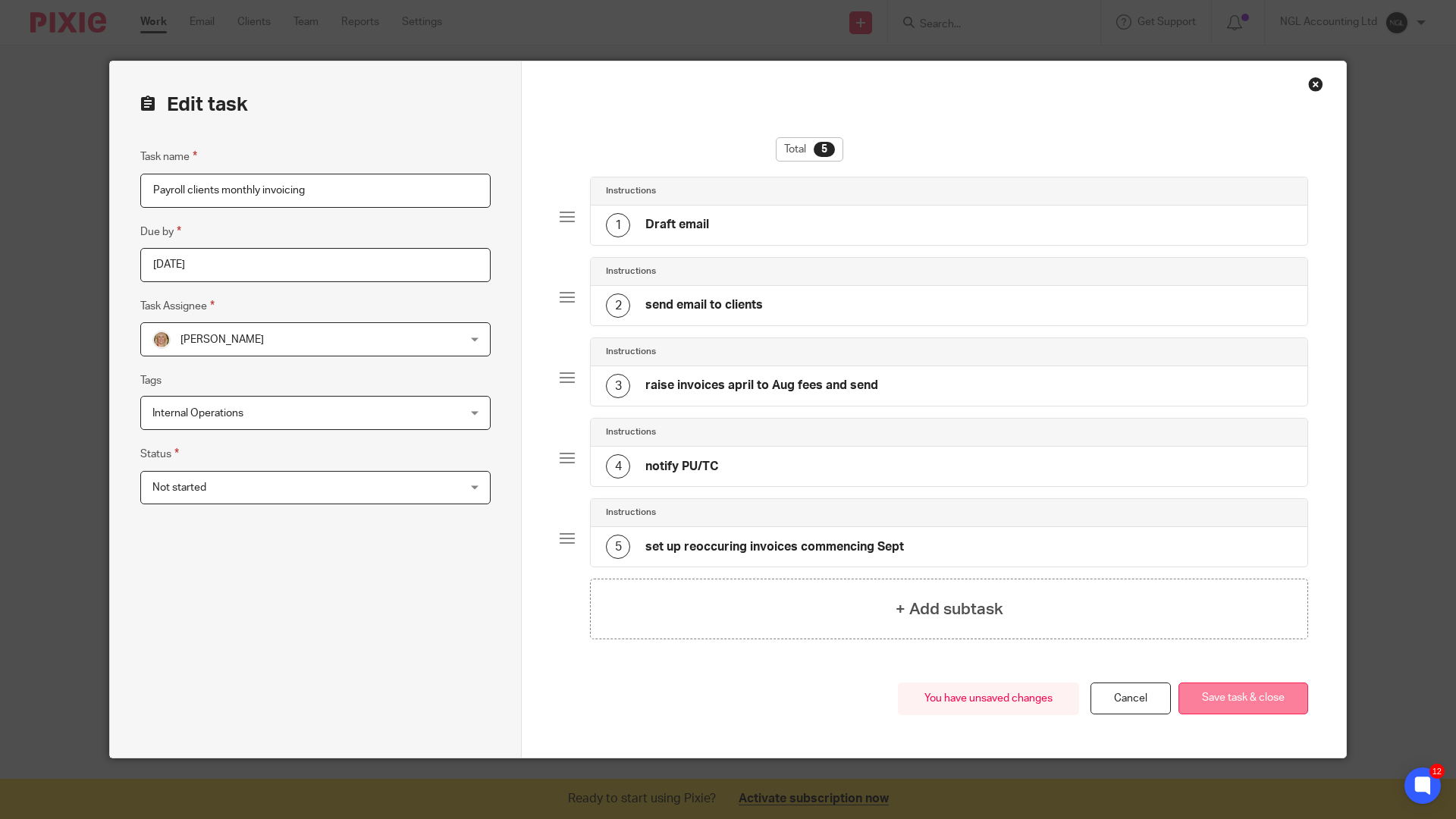
click at [1265, 696] on button "Save task & close" at bounding box center [1243, 698] width 130 height 32
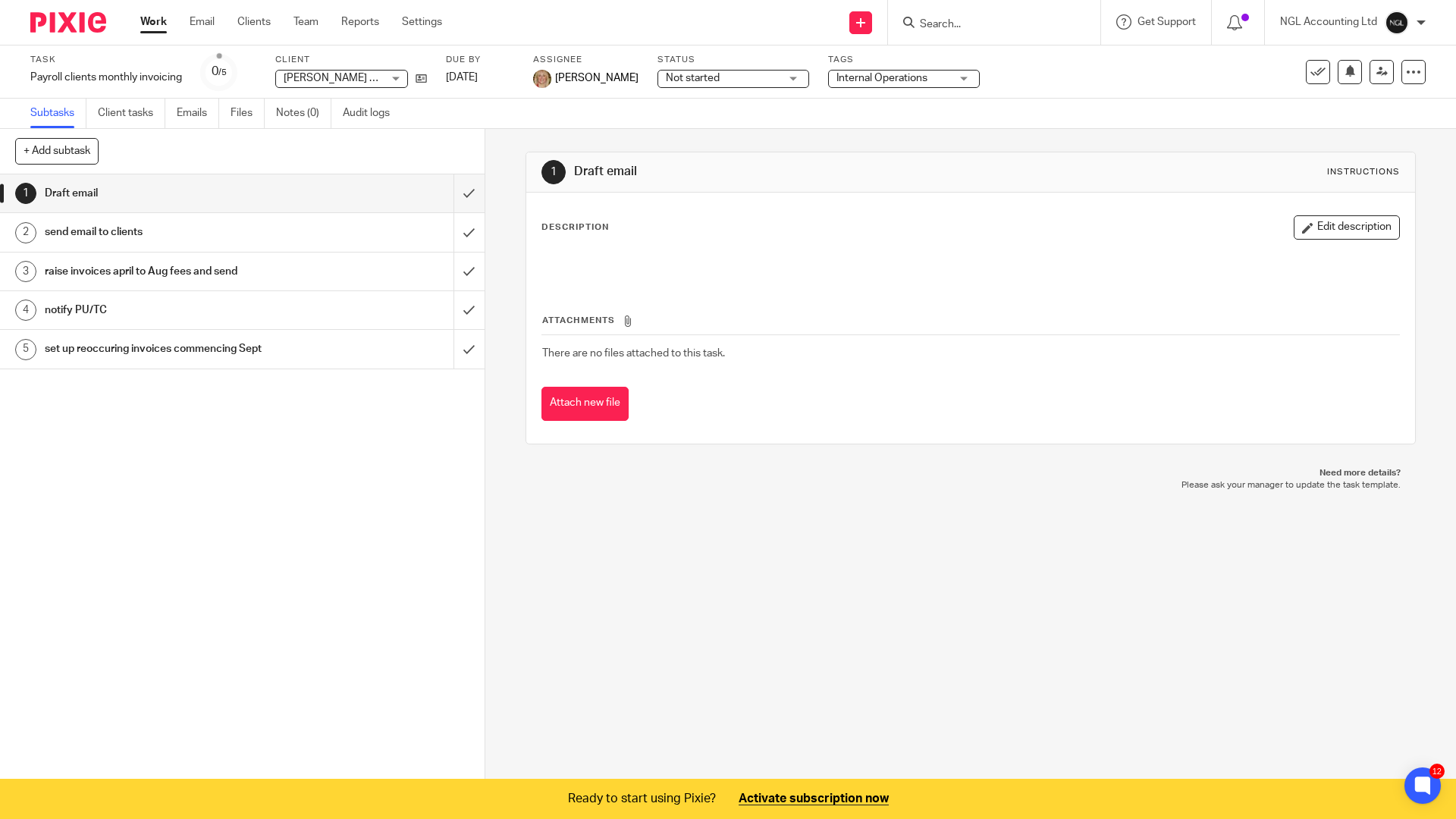
click at [226, 495] on div "1 Draft email 2 send email to clients 3 raise invoices april to Aug fees and se…" at bounding box center [242, 477] width 484 height 606
click at [958, 556] on div "1 Draft email Instructions Description Edit description Attachments There are n…" at bounding box center [971, 455] width 971 height 653
click at [679, 706] on div "1 Draft email Instructions Description Edit description Attachments There are n…" at bounding box center [971, 455] width 971 height 653
click at [695, 640] on div "1 Draft email Instructions Description Edit description Attachments There are n…" at bounding box center [971, 455] width 971 height 653
drag, startPoint x: 728, startPoint y: 599, endPoint x: 422, endPoint y: 570, distance: 307.4
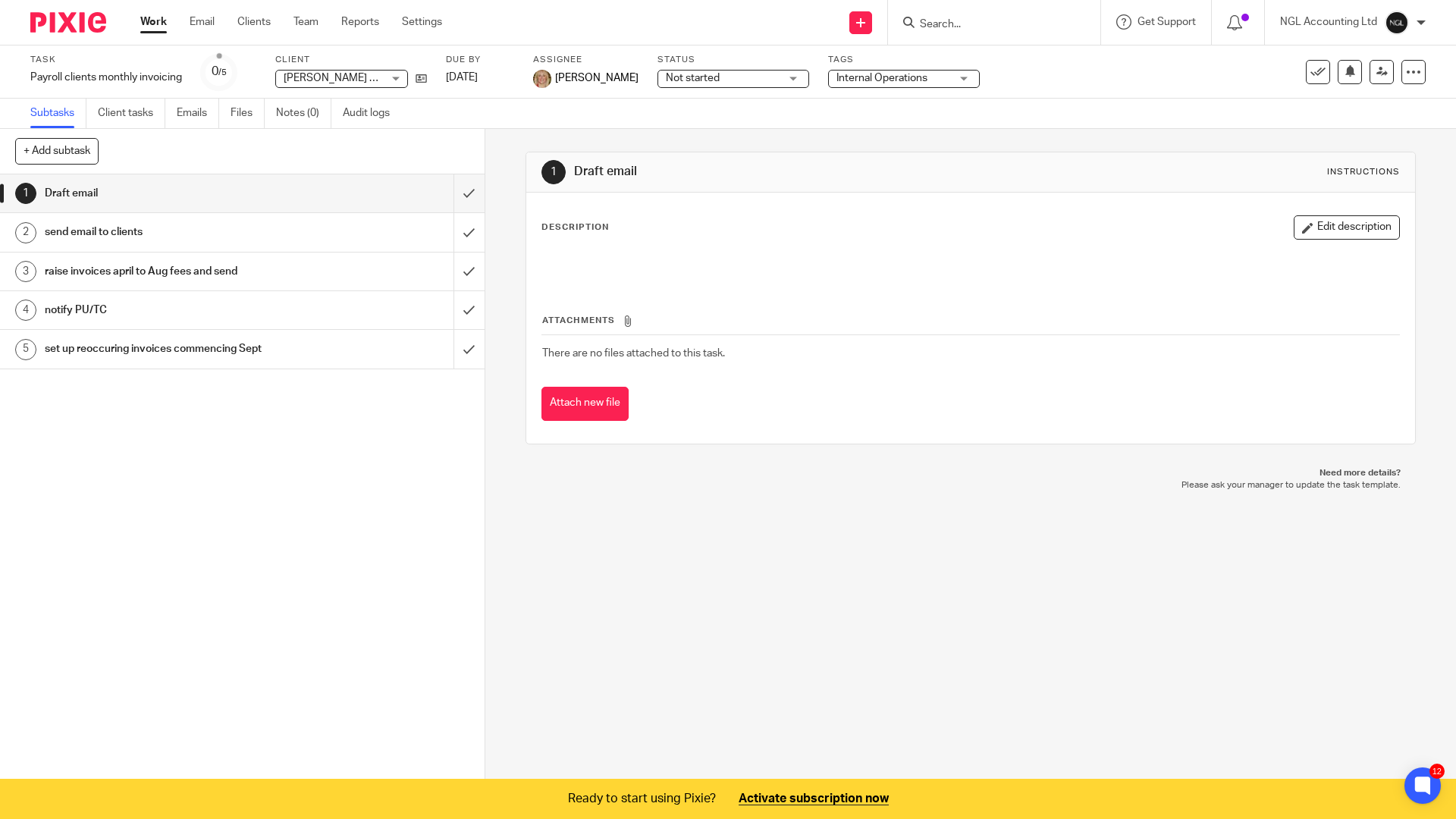
click at [422, 570] on div "1 Draft email 2 send email to clients 3 raise invoices april to Aug fees and se…" at bounding box center [242, 477] width 484 height 606
click at [315, 15] on link "Team" at bounding box center [305, 22] width 25 height 15
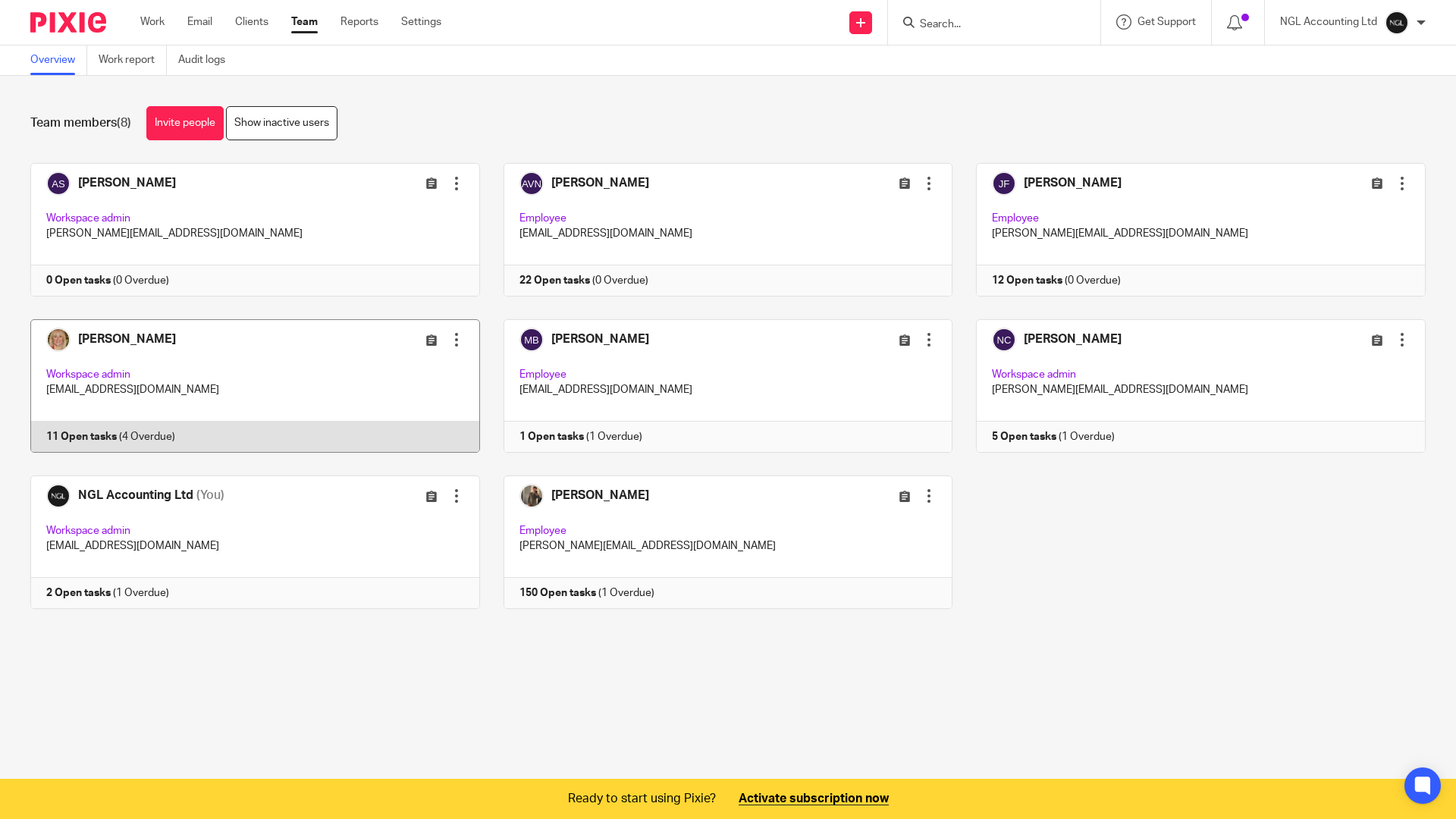
click at [245, 387] on link at bounding box center [243, 386] width 474 height 134
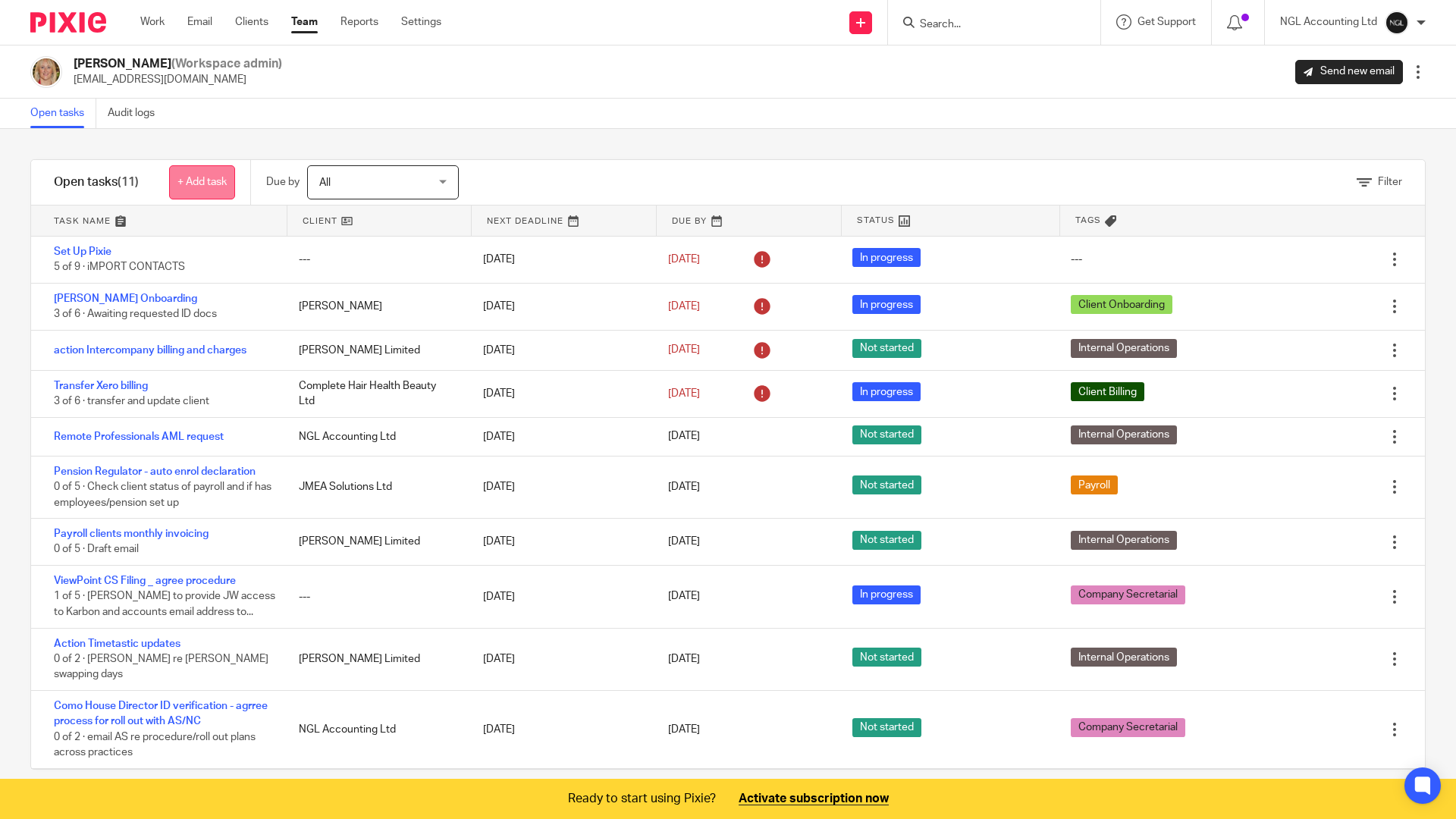
click at [190, 191] on link "+ Add task" at bounding box center [202, 182] width 66 height 34
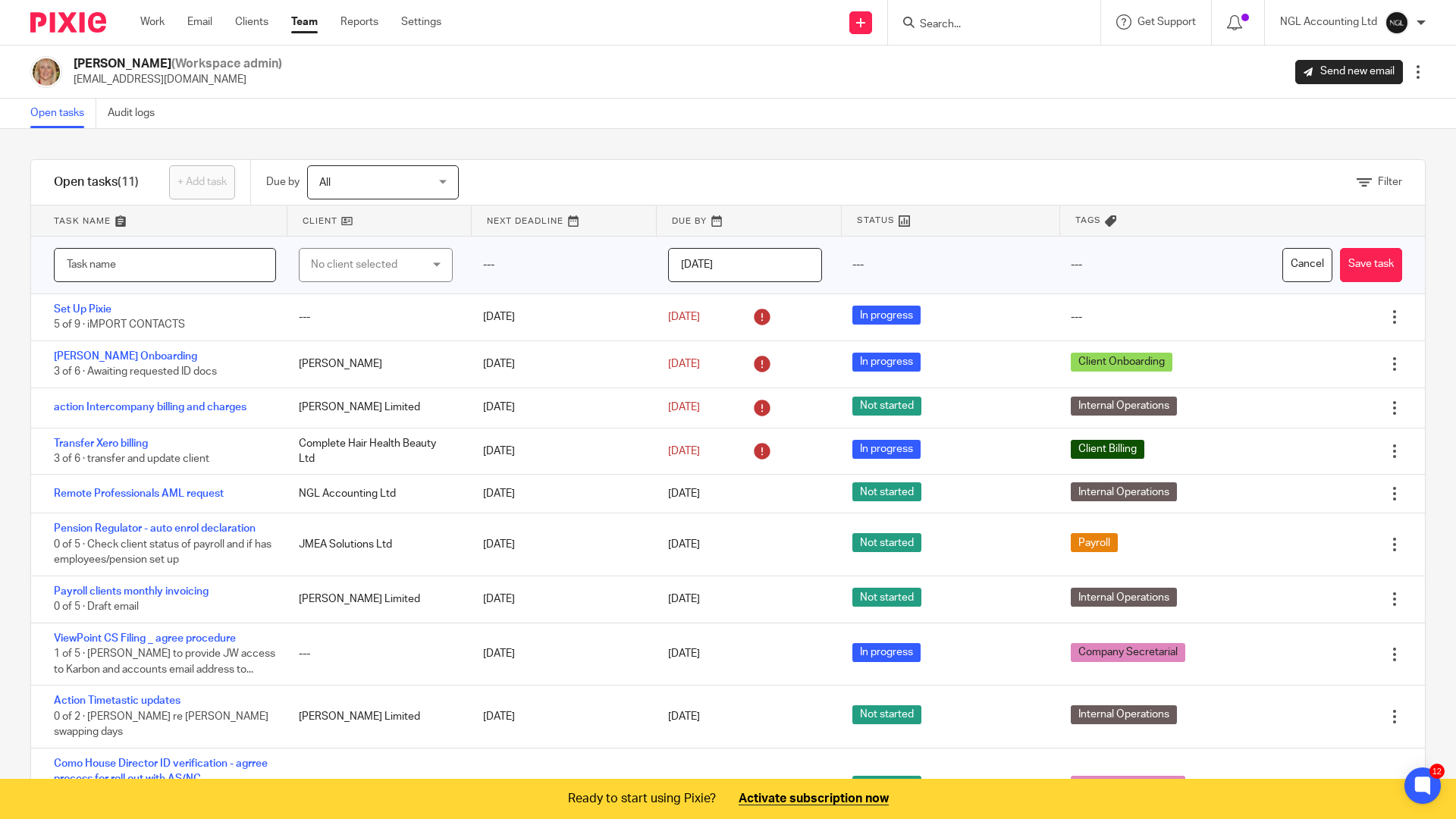
click at [137, 268] on input "text" at bounding box center [165, 265] width 222 height 34
type input "Create timesheet template for [PERSON_NAME]"
click at [428, 266] on div "No client selected" at bounding box center [376, 265] width 154 height 34
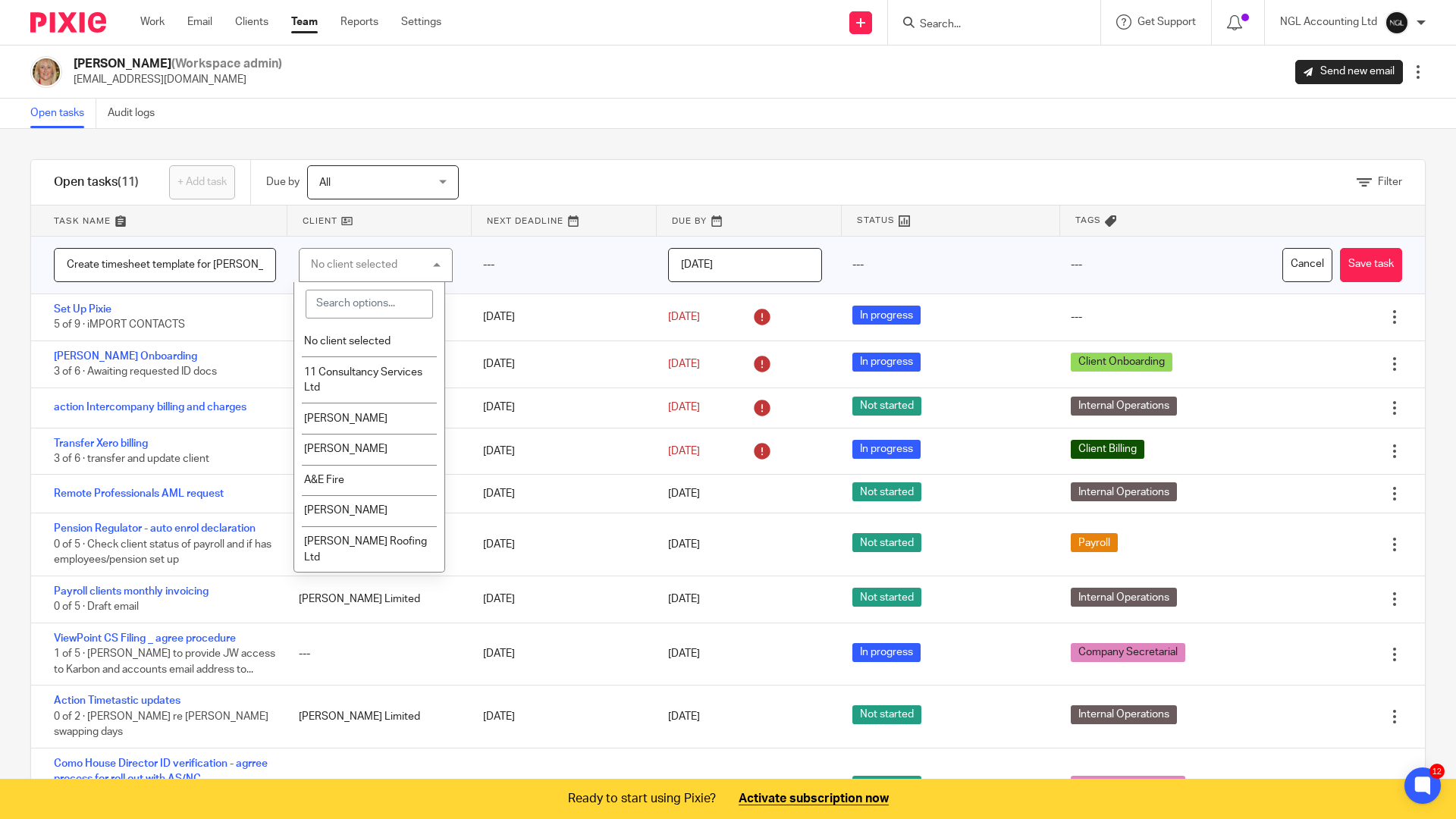
click at [700, 266] on input "[DATE]" at bounding box center [745, 265] width 154 height 34
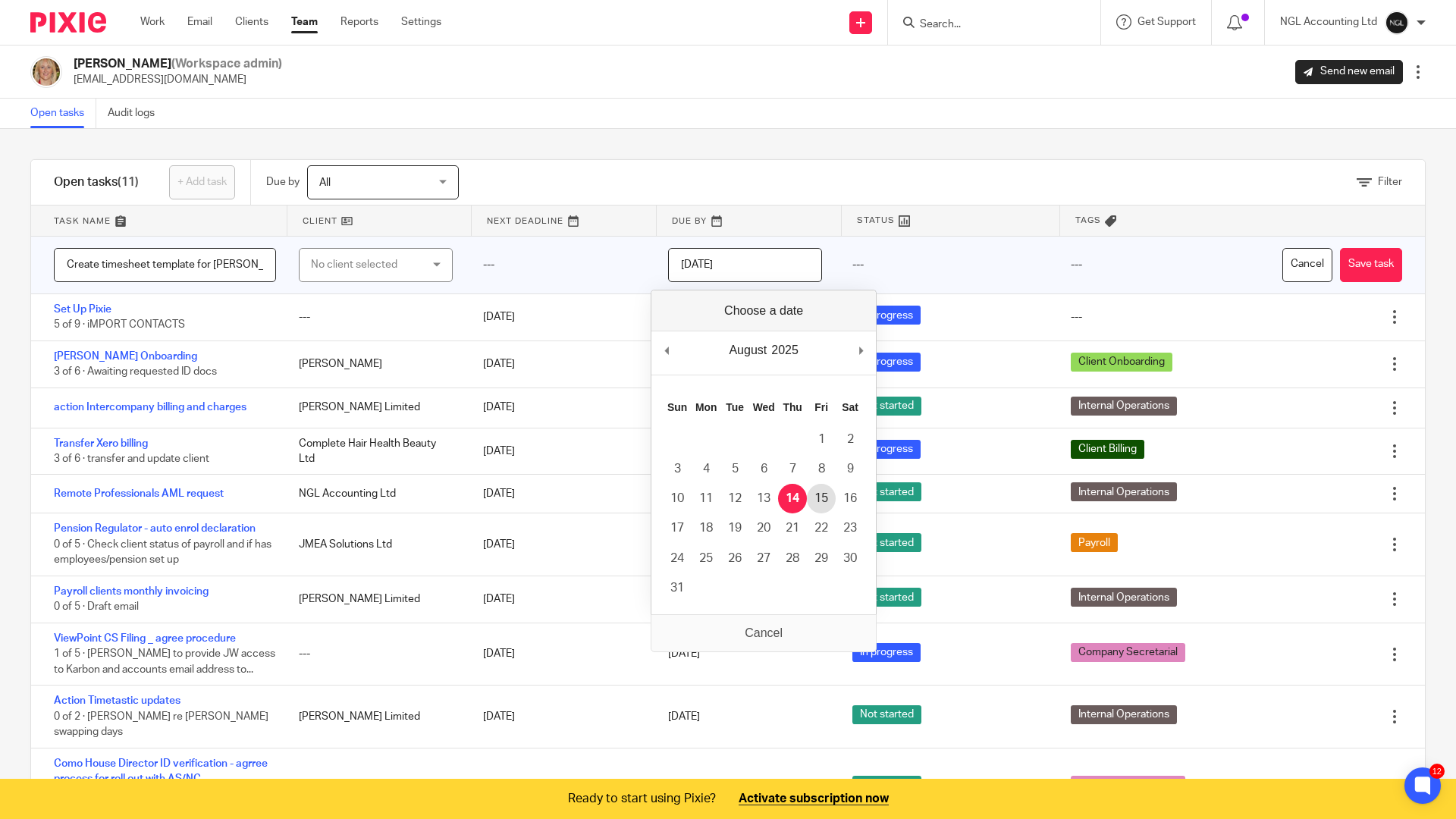
type input "2025-08-15"
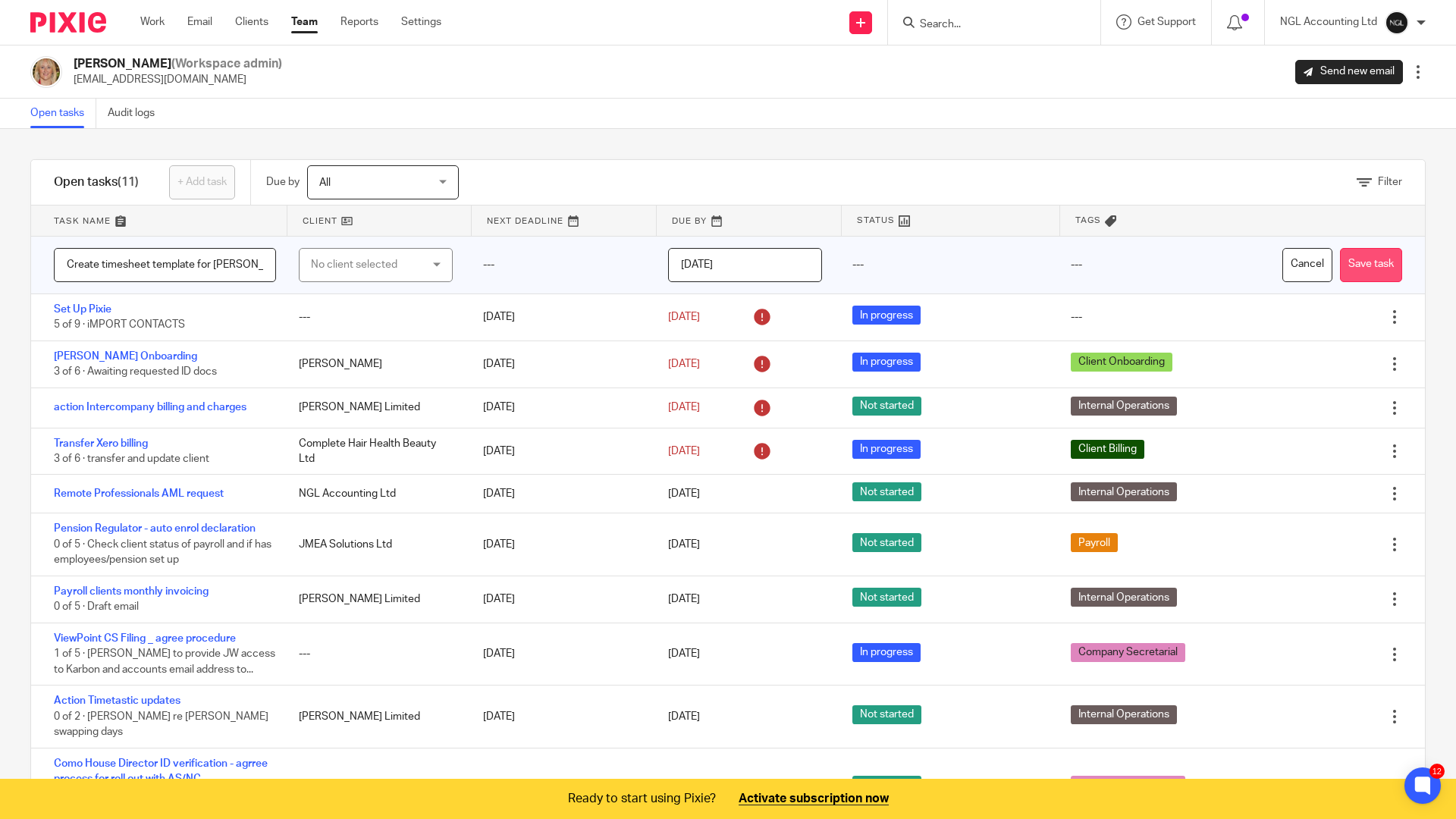
click at [1362, 264] on button "Save task" at bounding box center [1370, 265] width 62 height 34
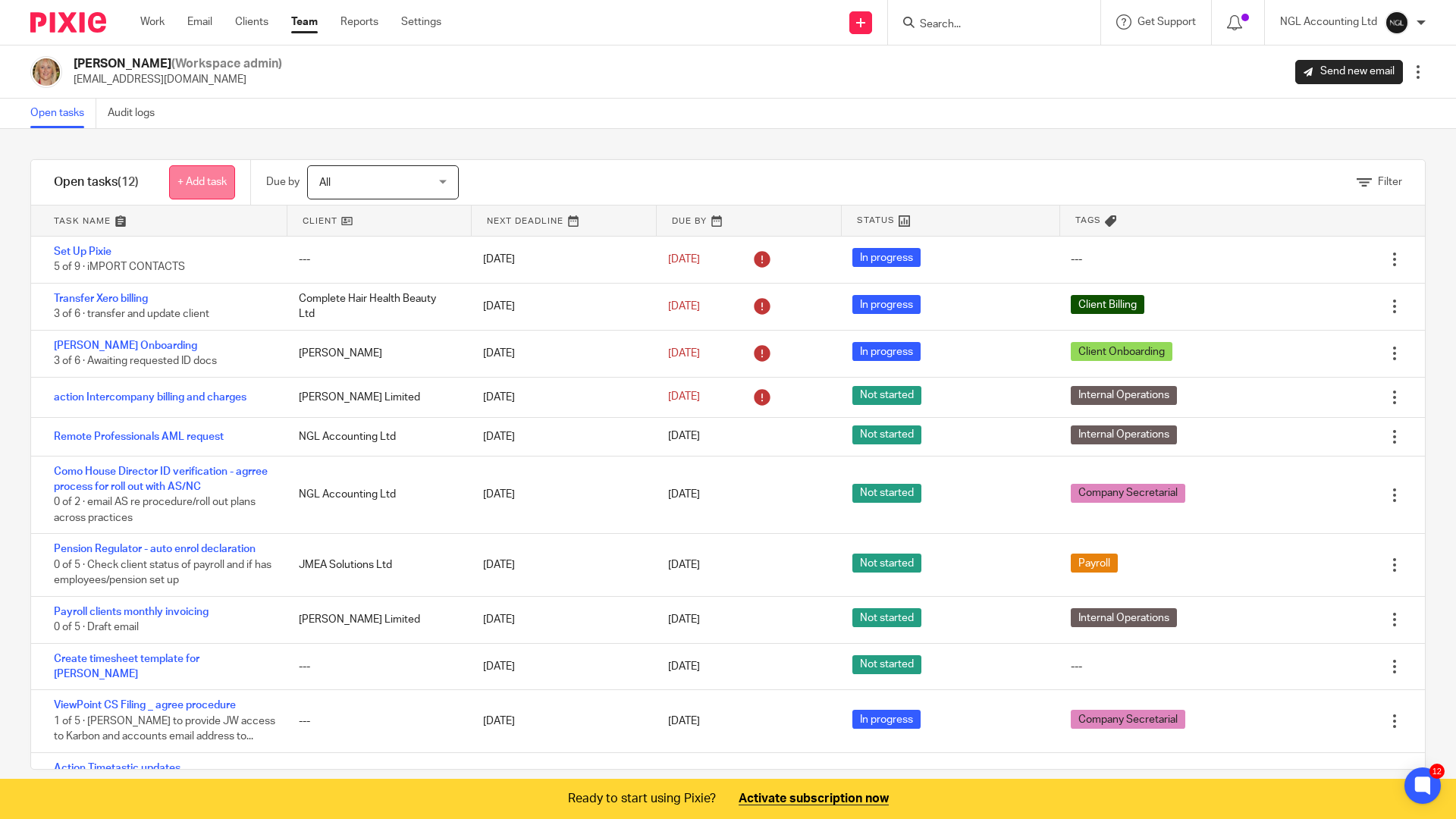
click at [183, 180] on link "+ Add task" at bounding box center [202, 182] width 66 height 34
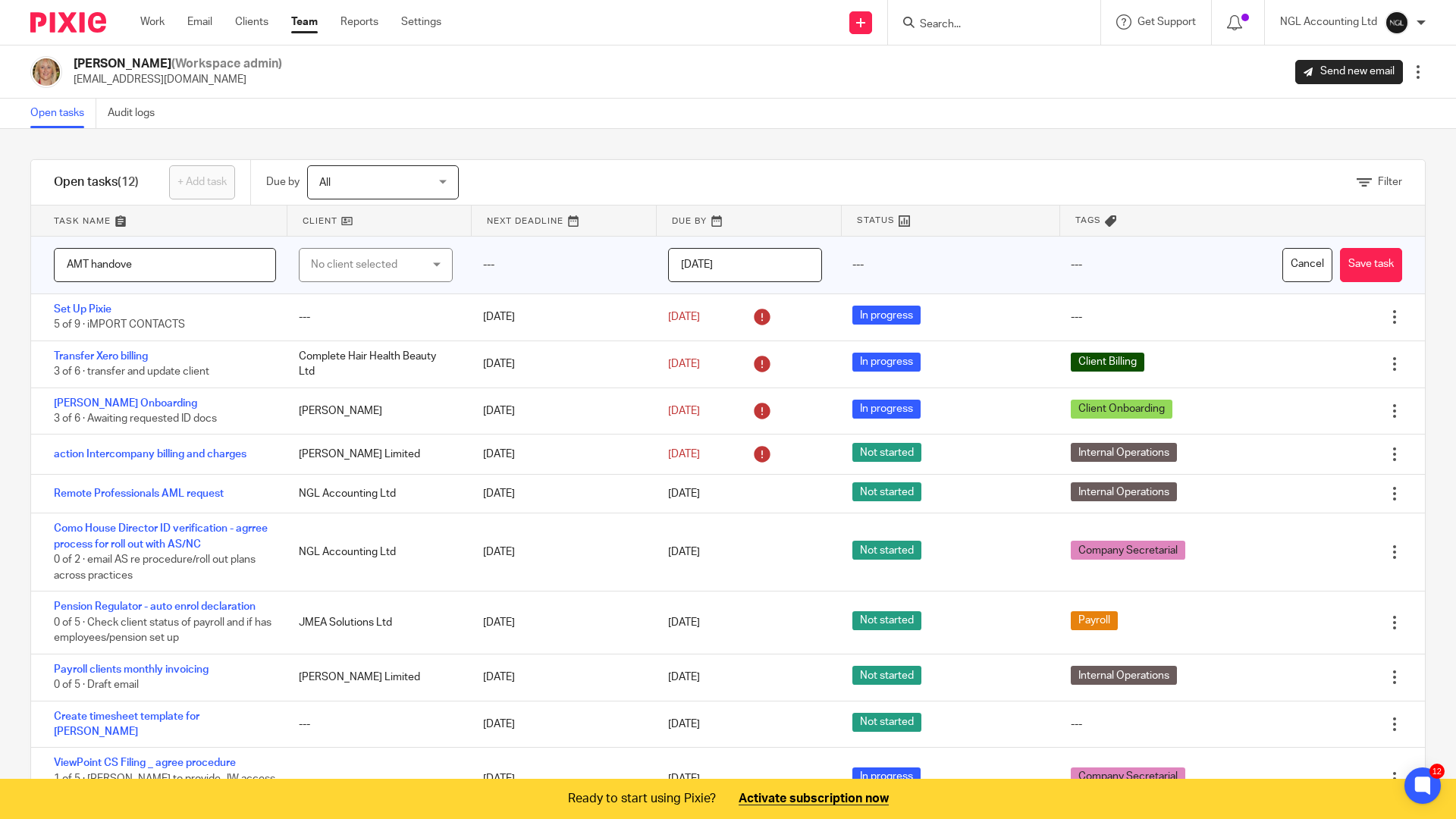
type input "AMT handover"
drag, startPoint x: 146, startPoint y: 263, endPoint x: 47, endPoint y: 262, distance: 99.0
click at [47, 262] on div "AMT handover" at bounding box center [158, 265] width 253 height 57
click at [1283, 267] on button "Cancel" at bounding box center [1307, 265] width 50 height 34
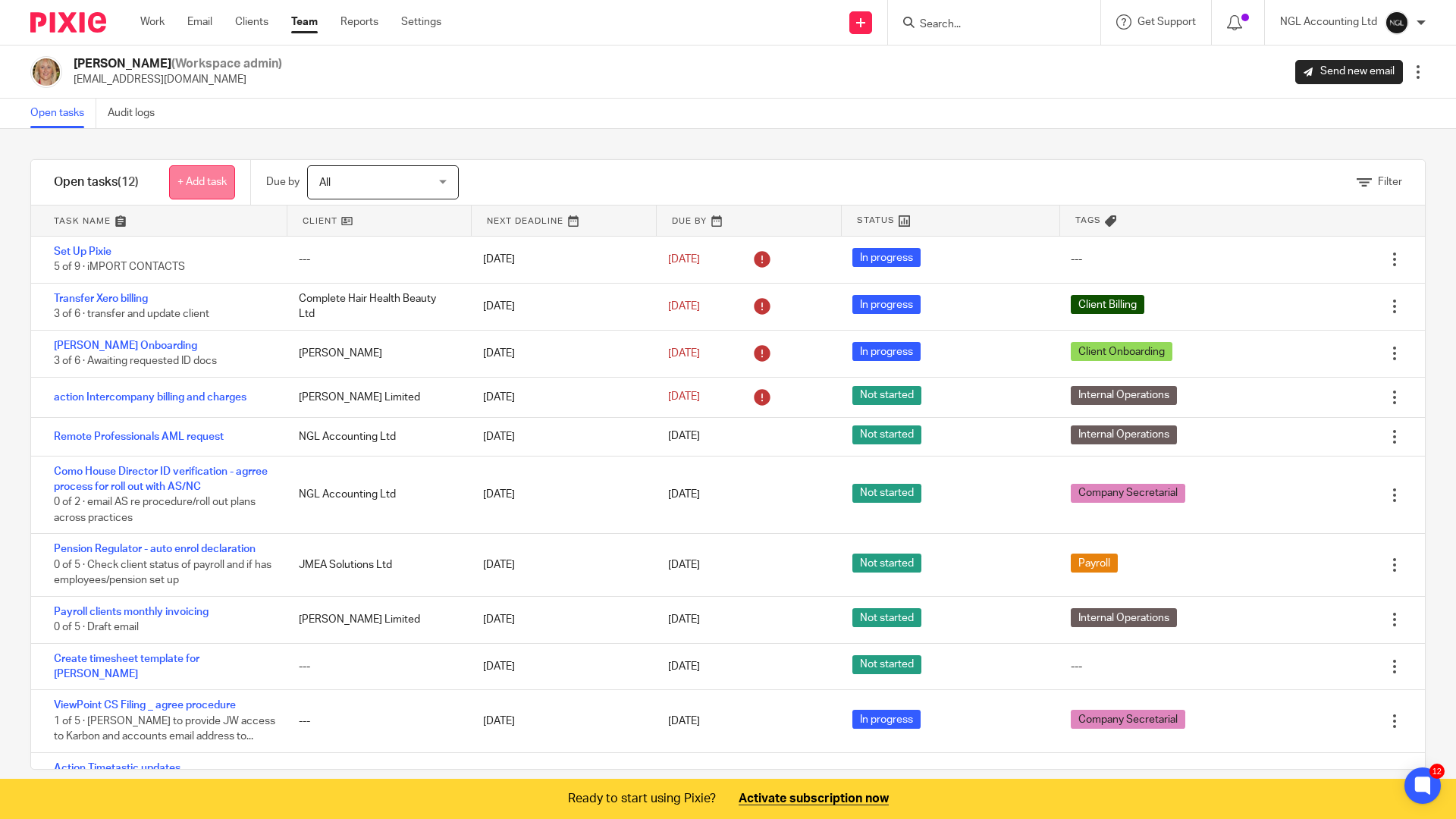
click at [192, 191] on link "+ Add task" at bounding box center [202, 182] width 66 height 34
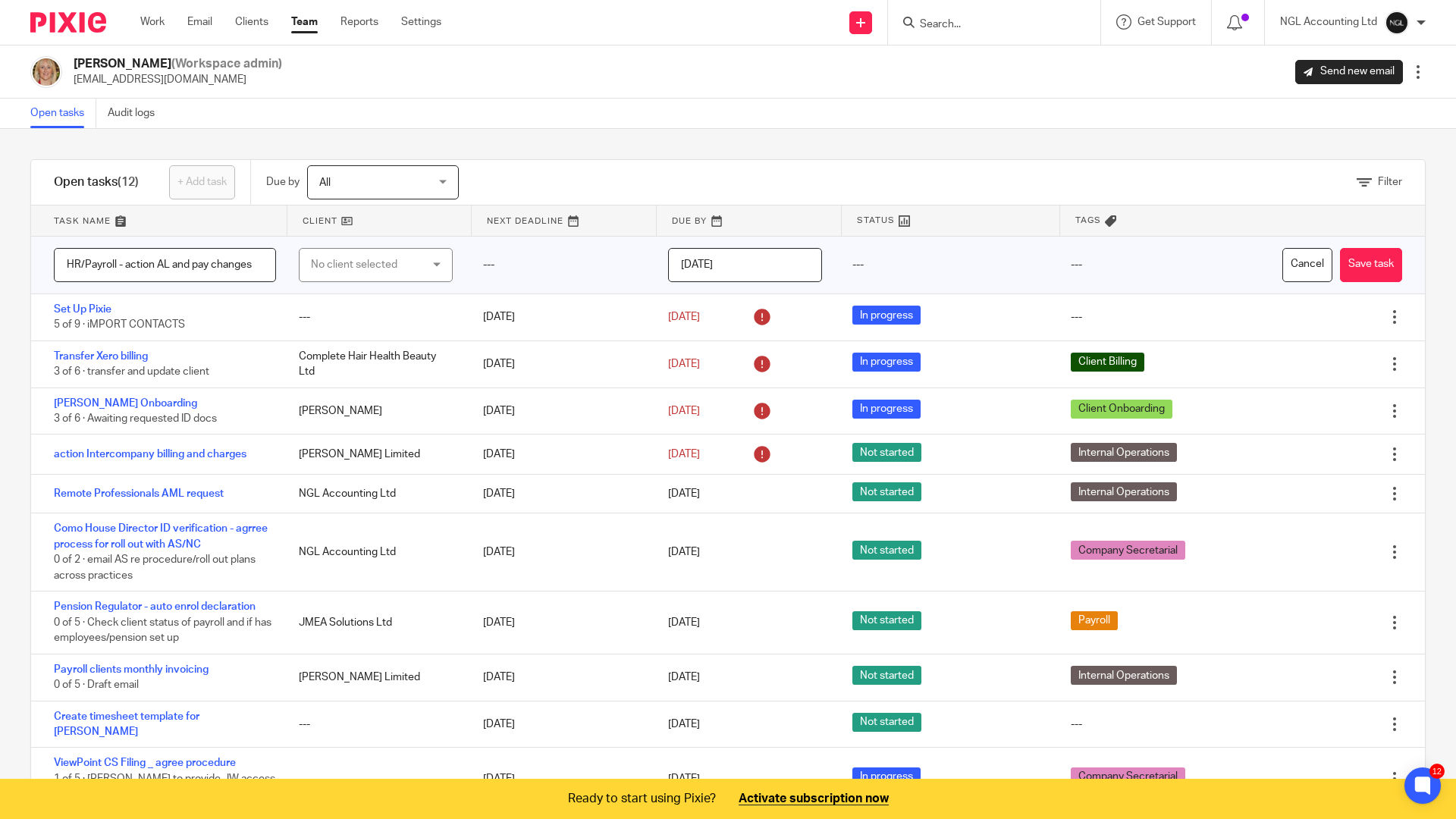
type input "HR/Payroll - action AL and pay changes"
click at [419, 269] on div "No client selected" at bounding box center [376, 265] width 154 height 34
type input "ngl"
click at [380, 342] on span "NGL Accounting Ltd" at bounding box center [352, 341] width 97 height 11
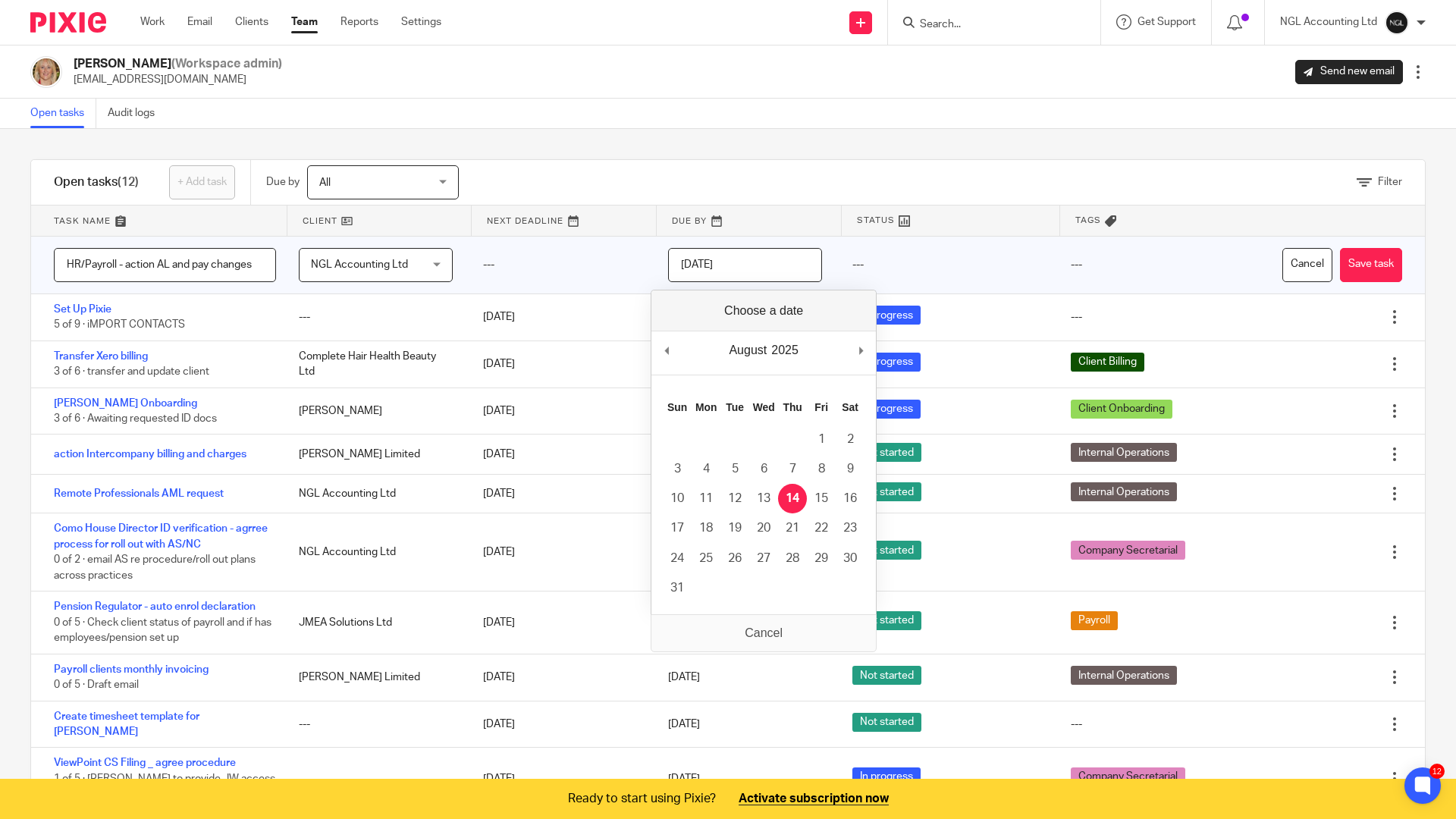
click at [789, 263] on input "[DATE]" at bounding box center [745, 265] width 154 height 34
type input "[DATE]"
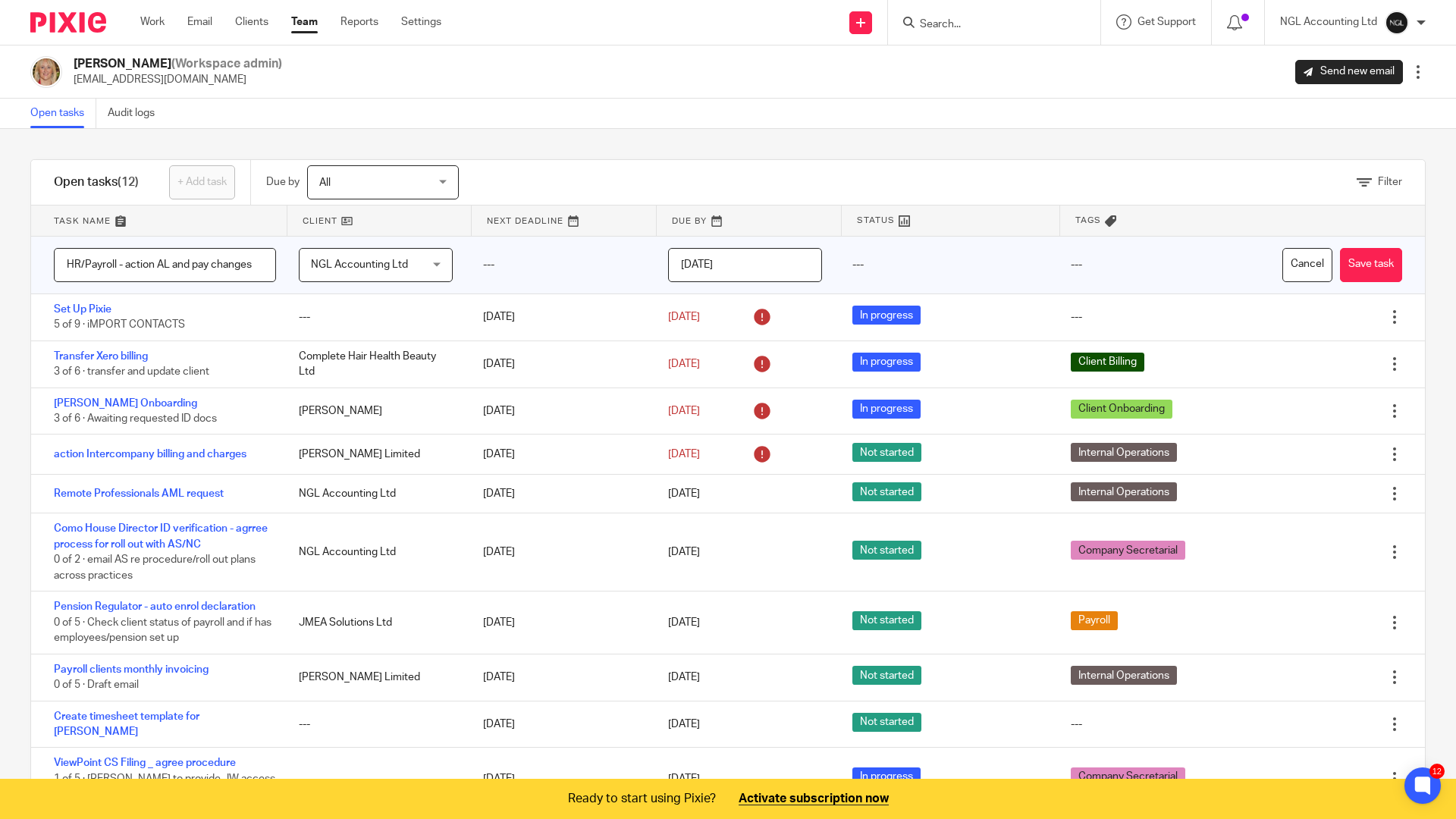
click at [758, 263] on input "[DATE]" at bounding box center [745, 265] width 154 height 34
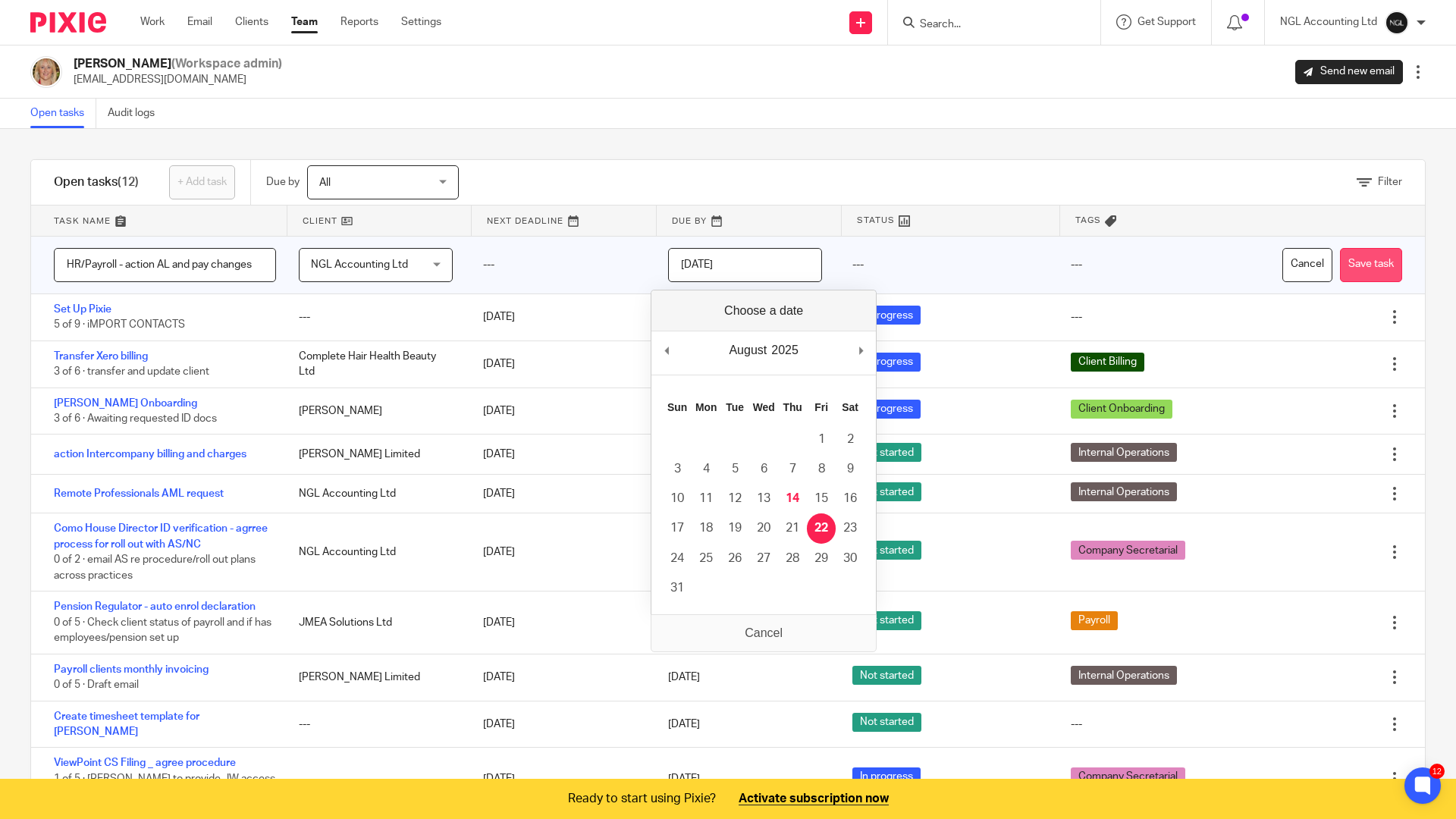
click at [1369, 266] on button "Save task" at bounding box center [1370, 265] width 62 height 34
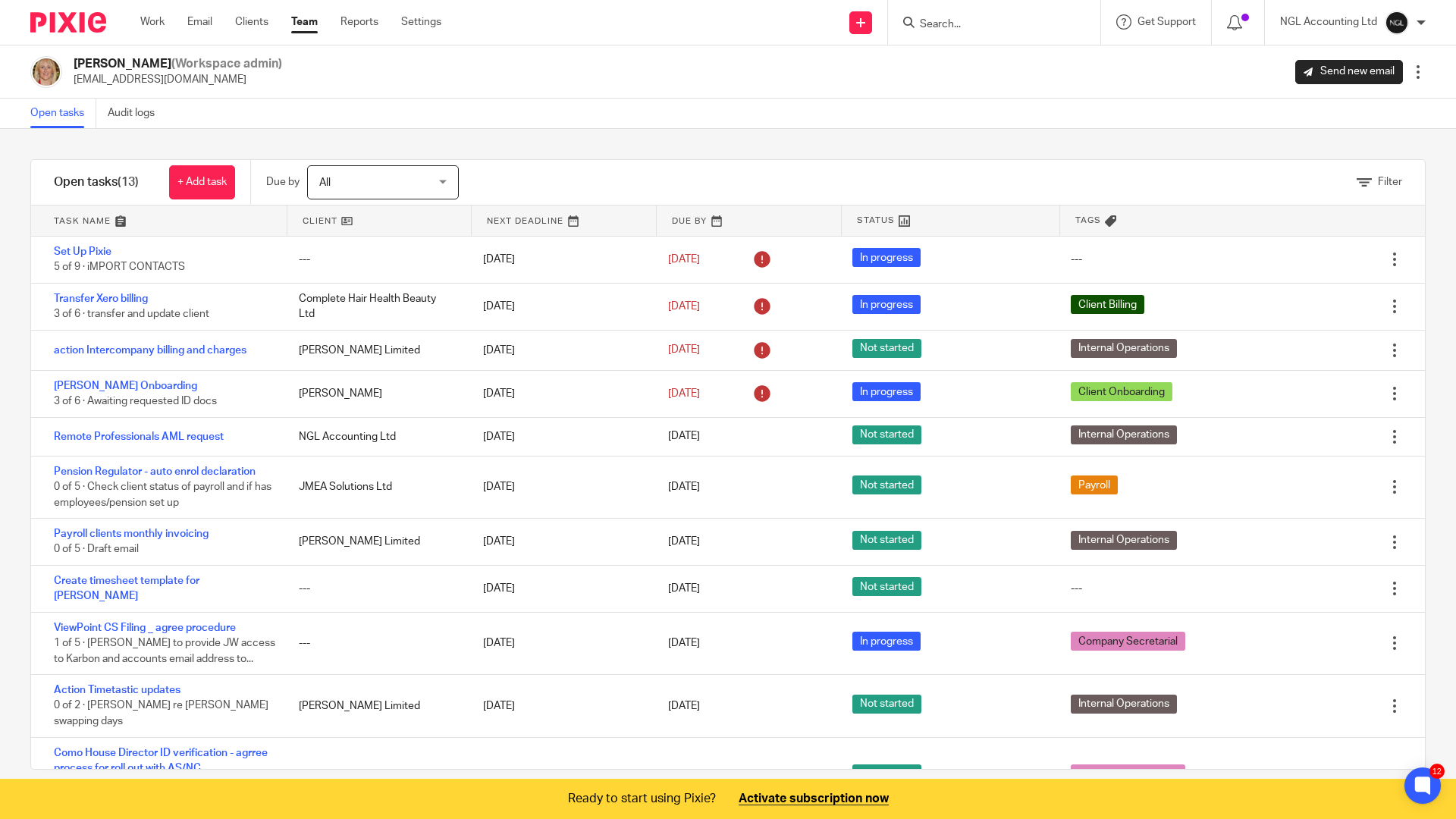
click at [210, 233] on link at bounding box center [159, 220] width 256 height 31
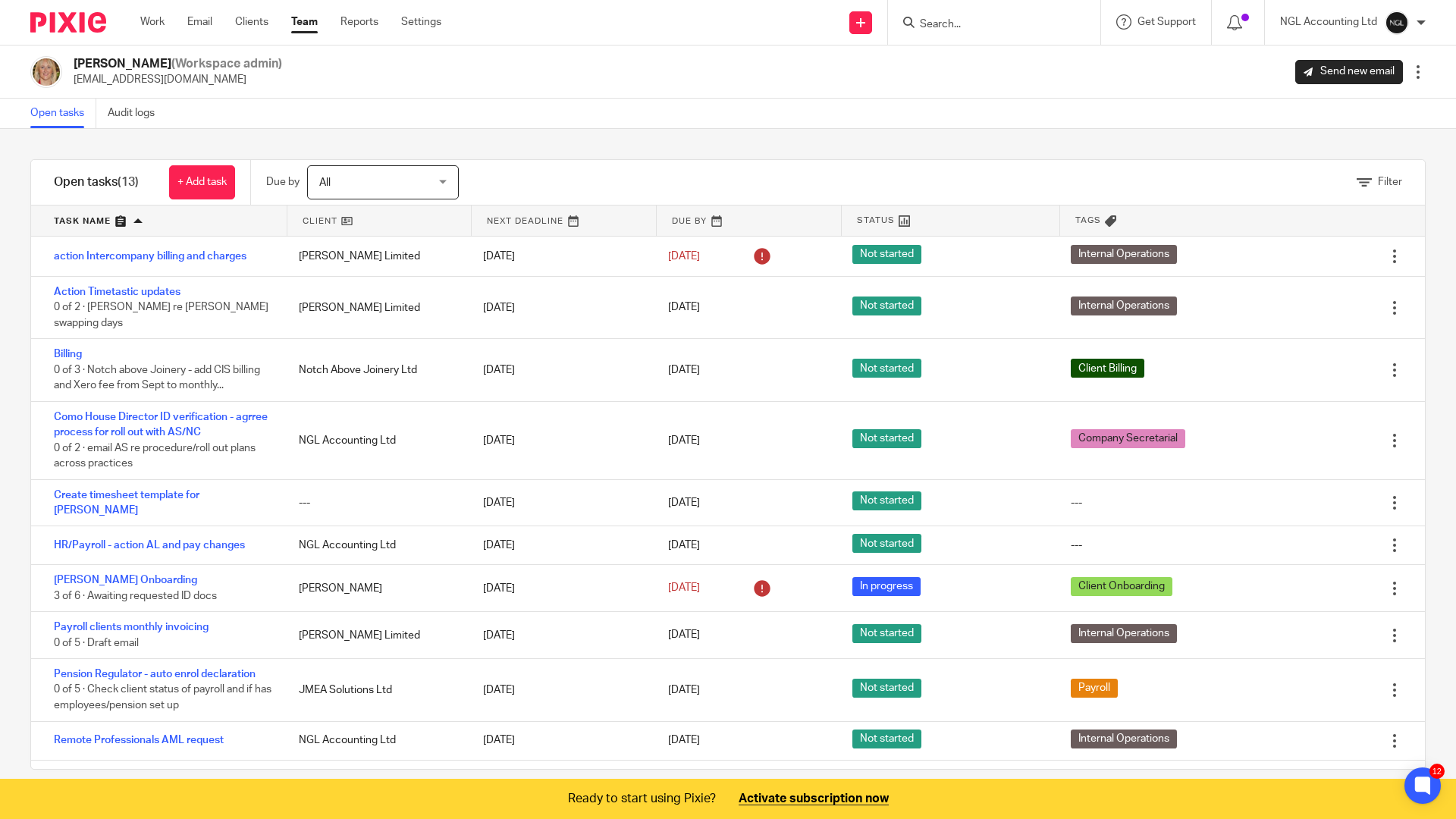
click at [565, 223] on link at bounding box center [563, 220] width 184 height 31
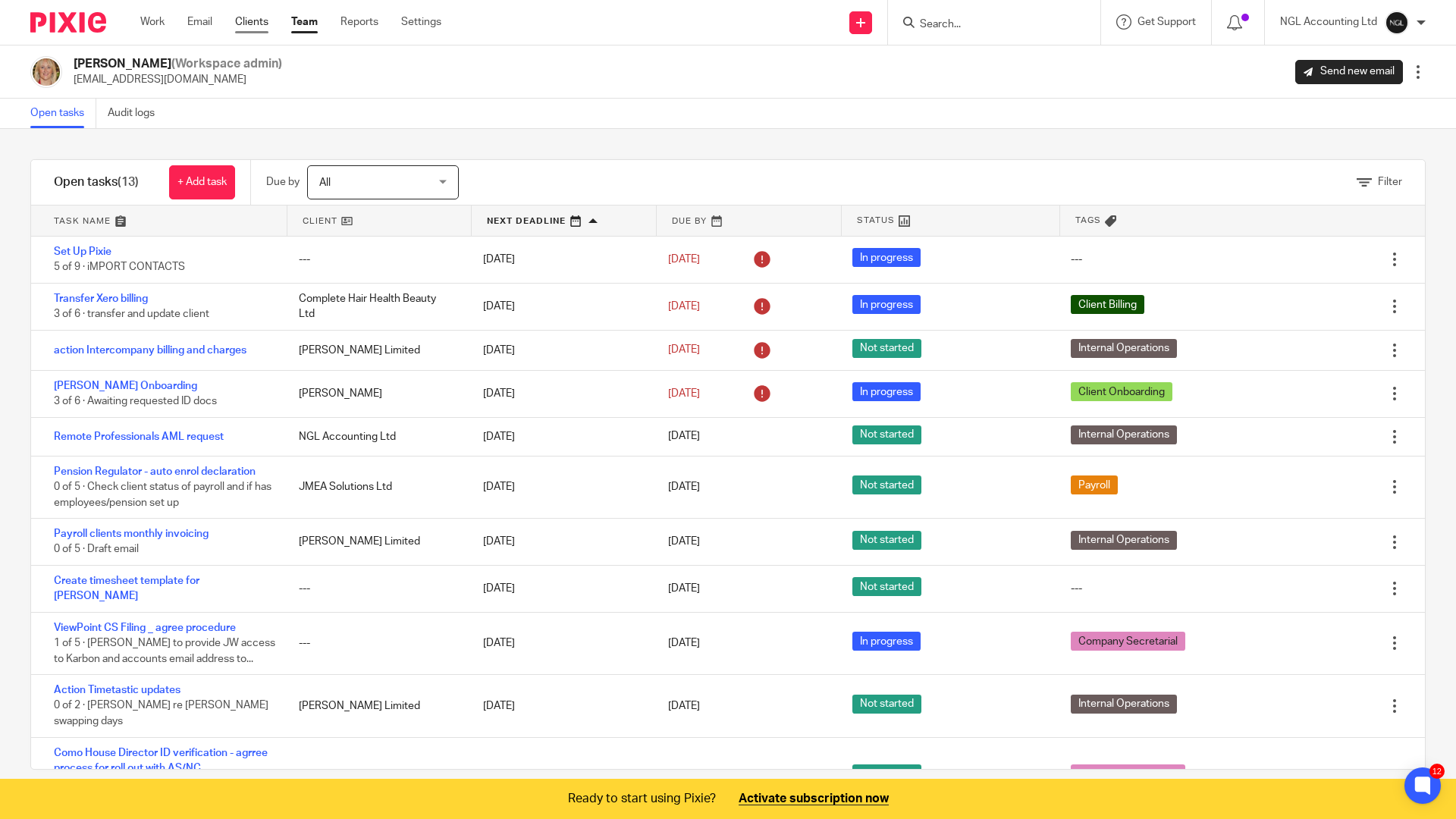
click at [256, 25] on link "Clients" at bounding box center [252, 22] width 33 height 15
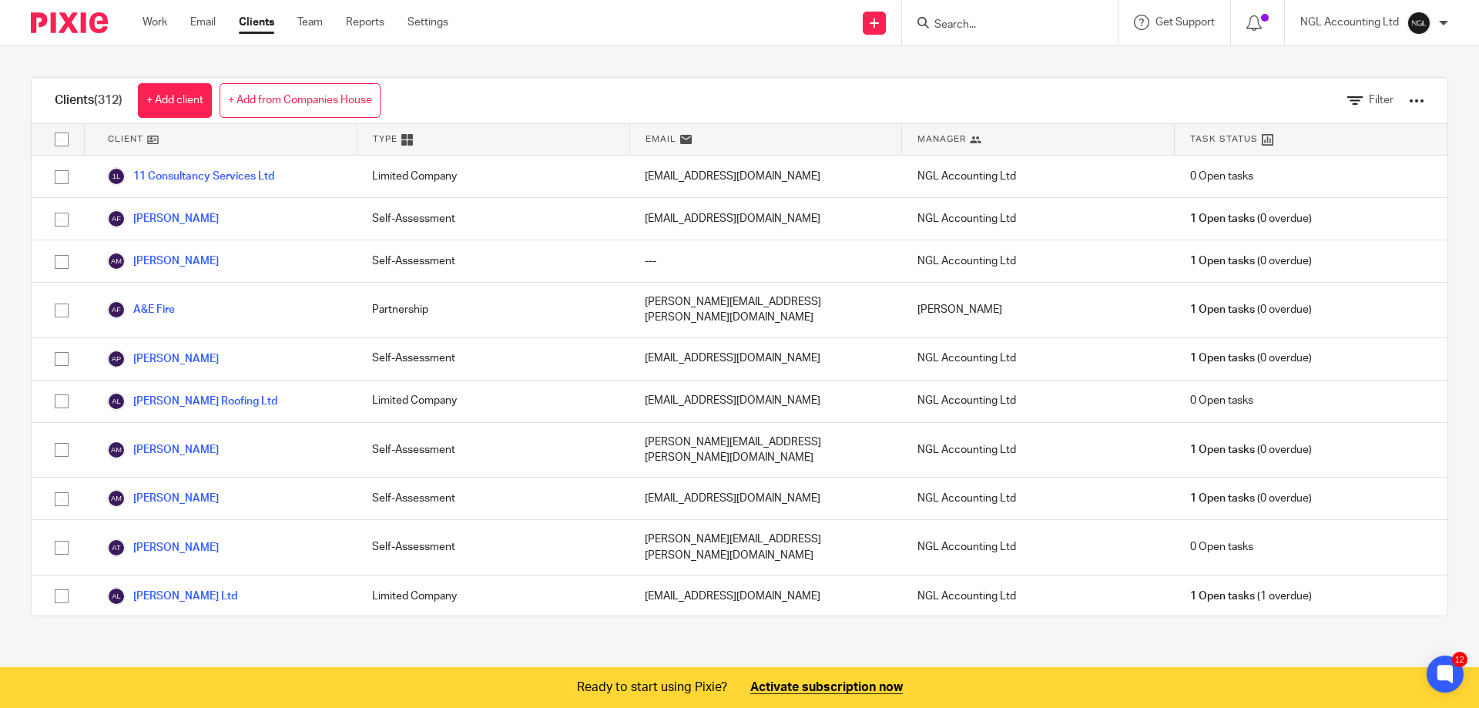
click at [266, 23] on link "Clients" at bounding box center [256, 22] width 35 height 15
click at [951, 23] on input "Search" at bounding box center [1002, 25] width 139 height 14
type input "[PERSON_NAME]"
click at [1019, 55] on link at bounding box center [1041, 60] width 223 height 23
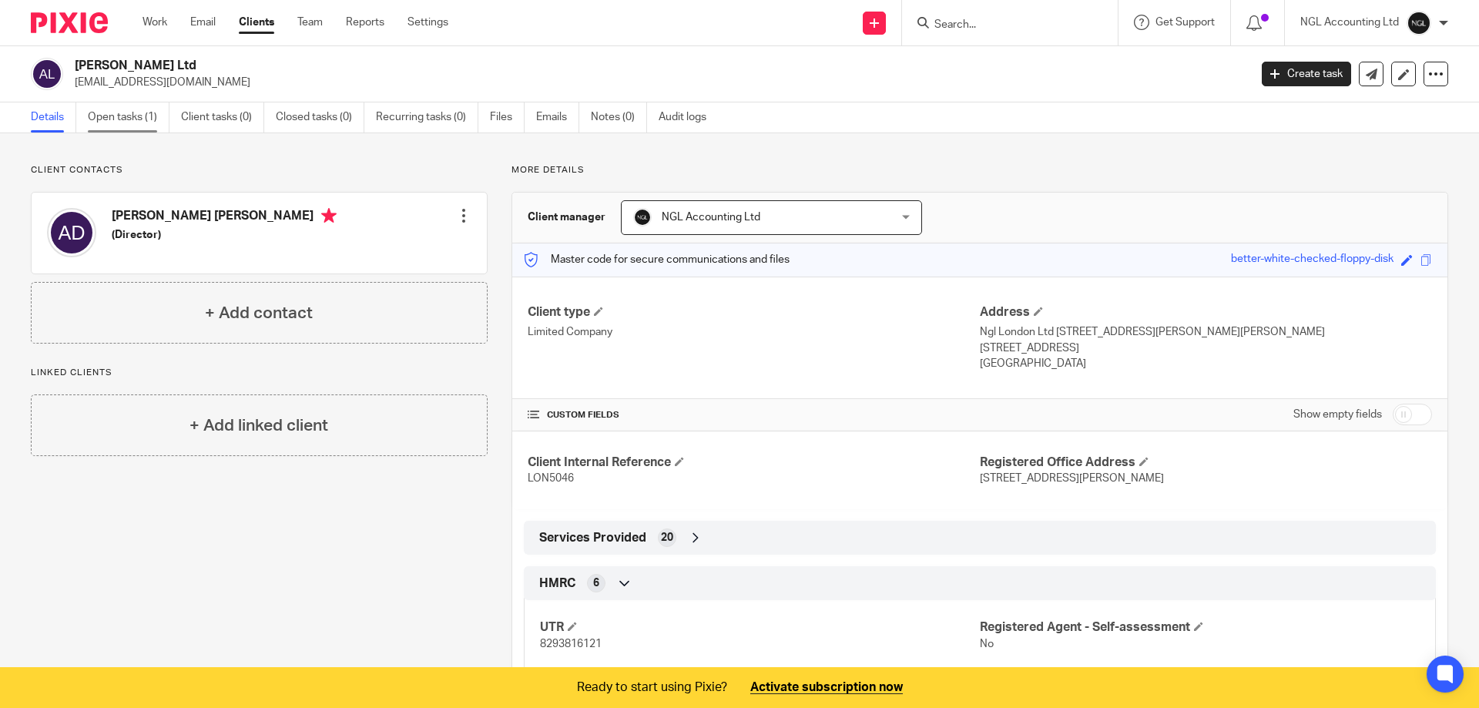
click at [127, 116] on link "Open tasks (1)" at bounding box center [129, 117] width 82 height 30
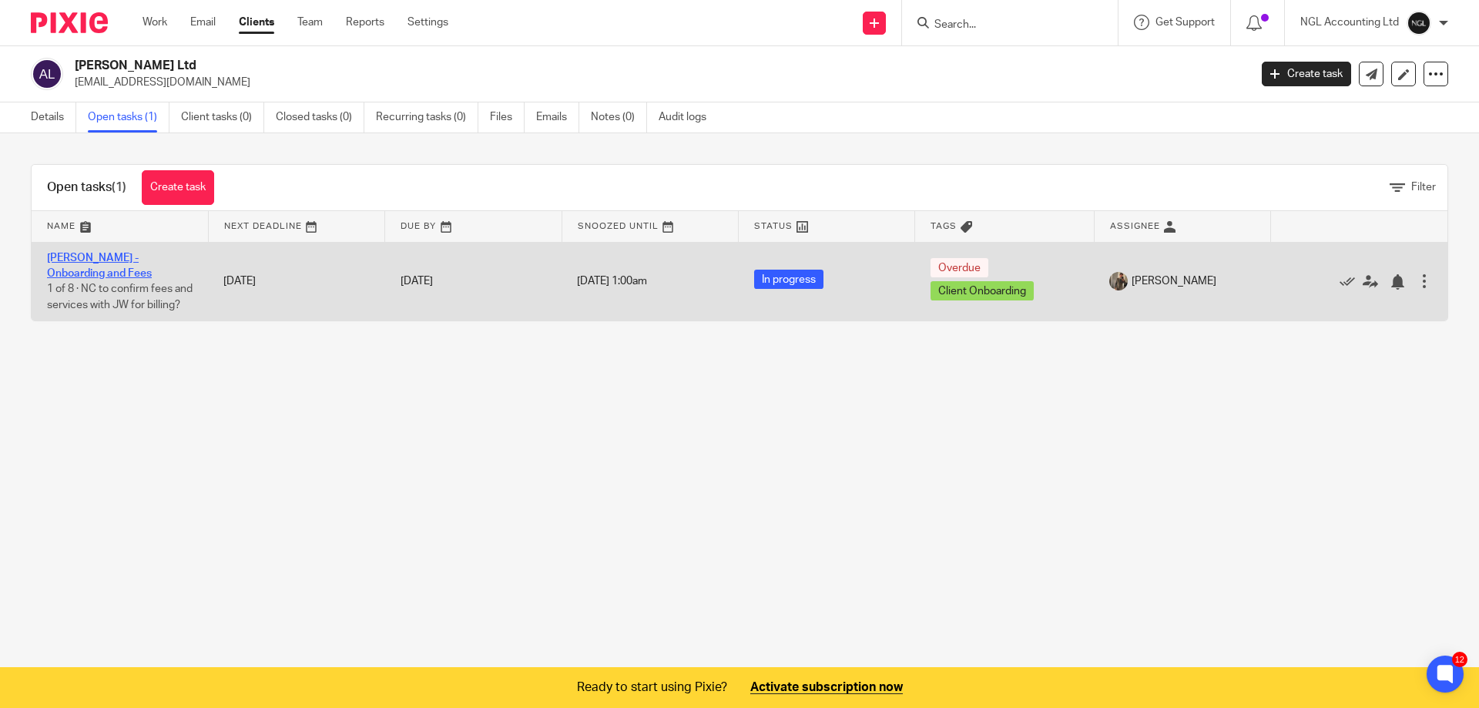
click at [112, 268] on link "[PERSON_NAME] - Onboarding and Fees" at bounding box center [99, 266] width 105 height 26
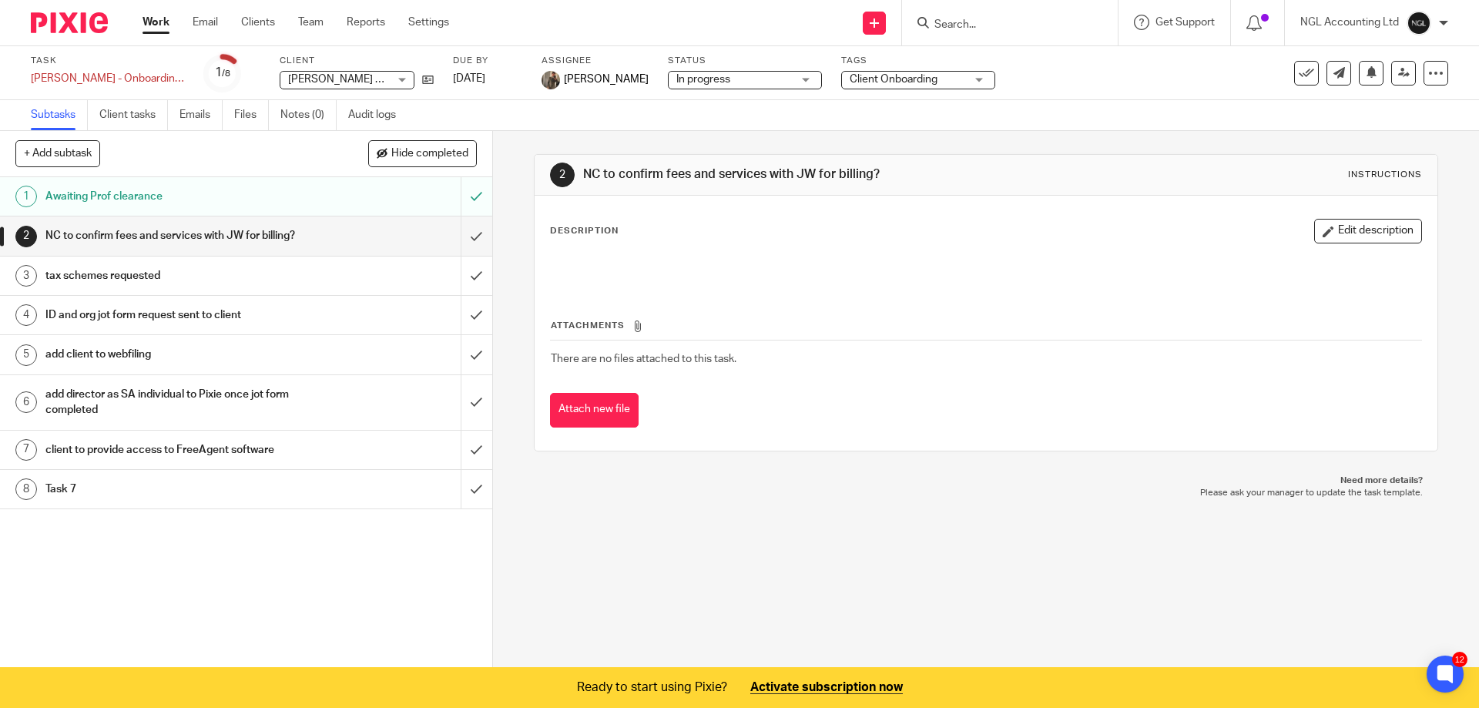
click at [596, 75] on span "[PERSON_NAME]" at bounding box center [606, 79] width 85 height 15
click at [1398, 76] on icon at bounding box center [1404, 73] width 12 height 12
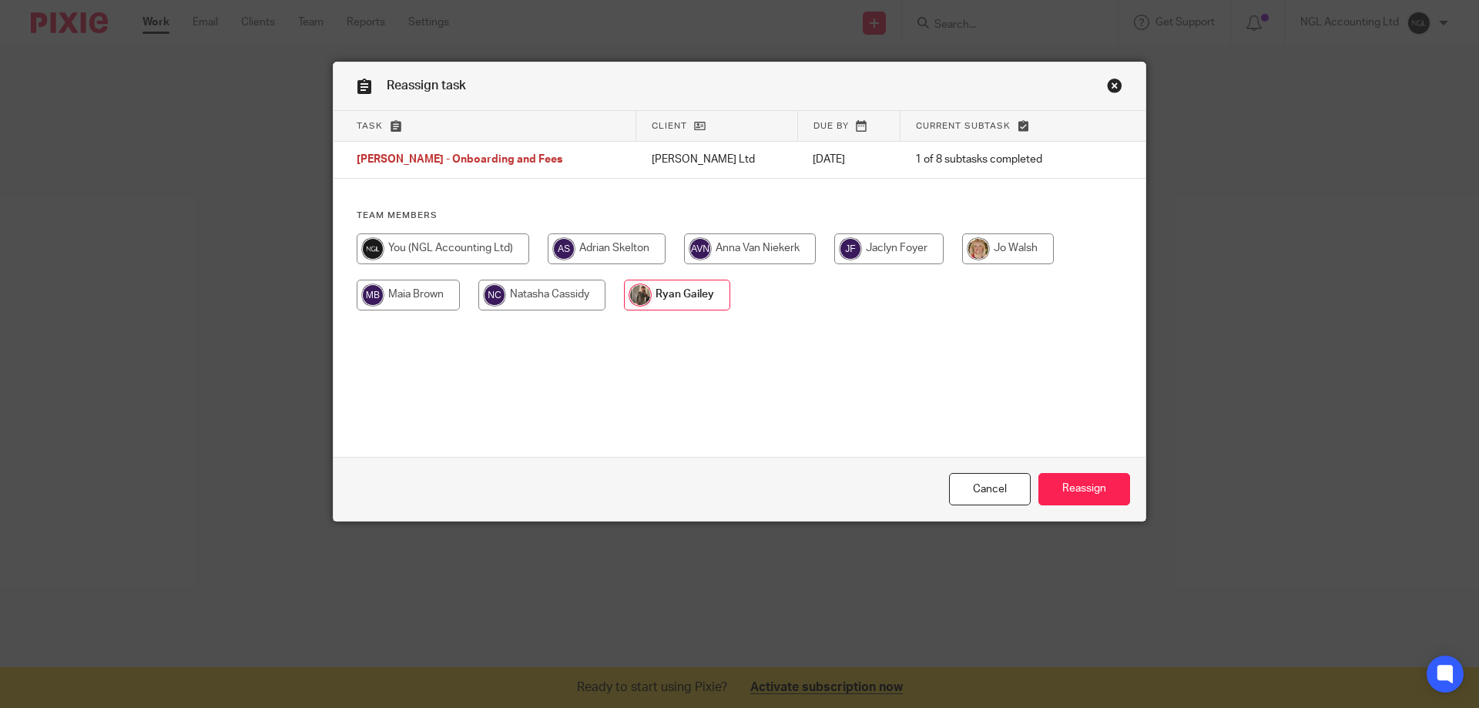
click at [988, 251] on input "radio" at bounding box center [1008, 248] width 92 height 31
radio input "true"
click at [1075, 487] on input "Reassign" at bounding box center [1085, 489] width 92 height 33
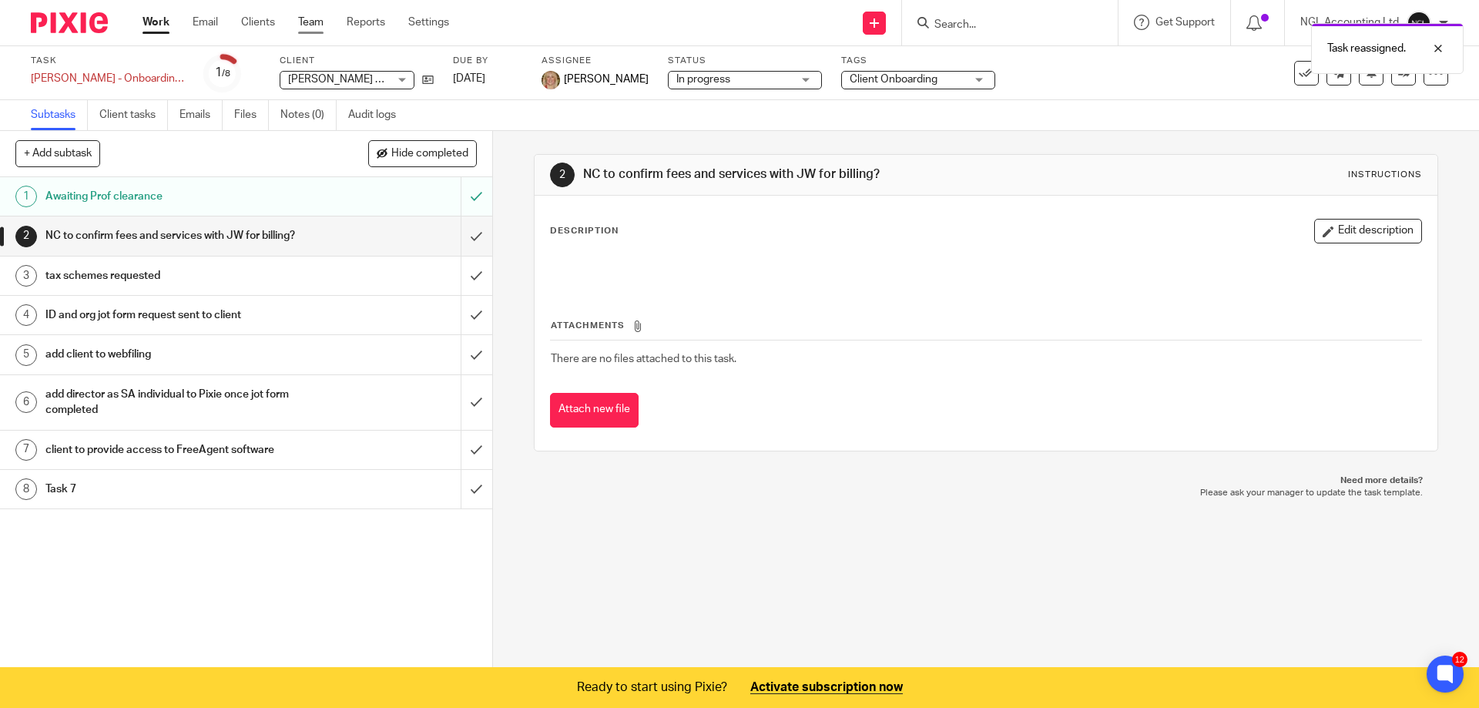
click at [320, 20] on link "Team" at bounding box center [310, 22] width 25 height 15
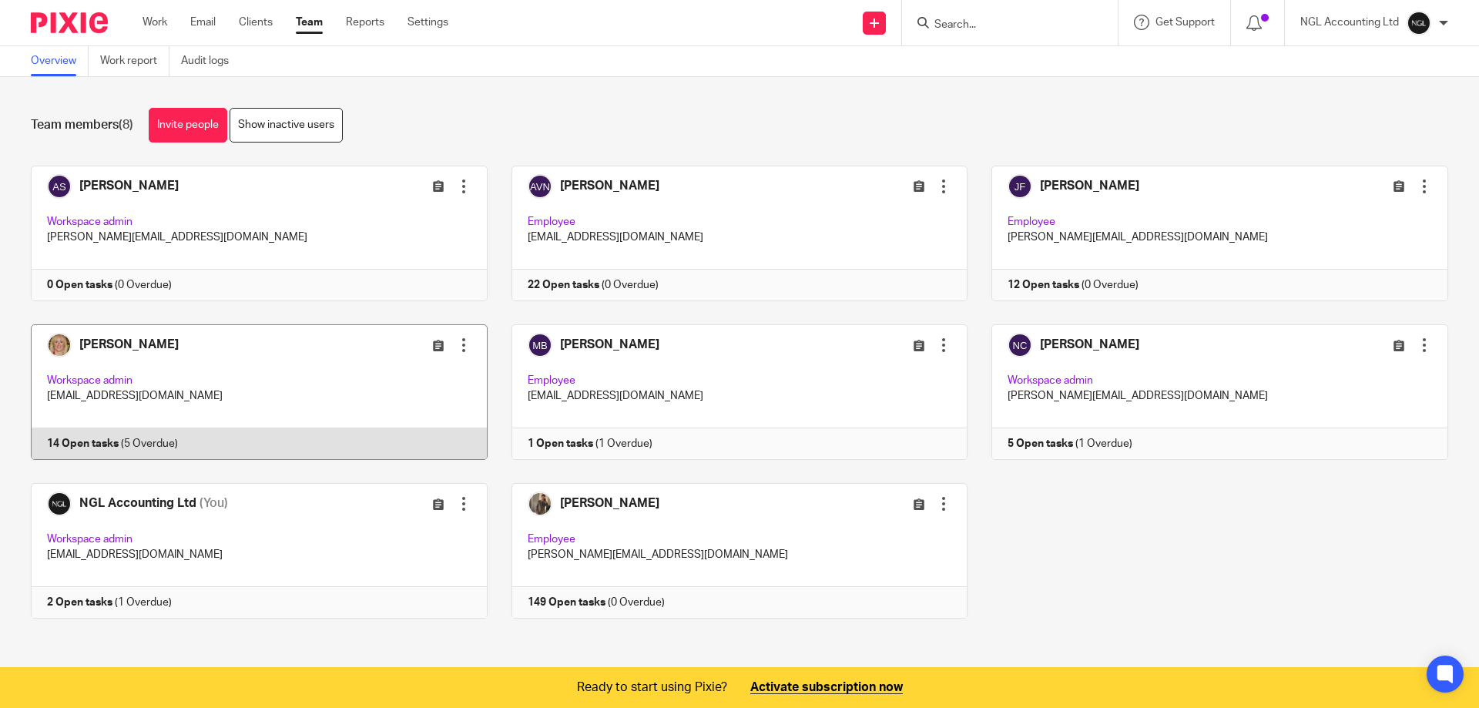
click at [264, 370] on link at bounding box center [247, 392] width 481 height 136
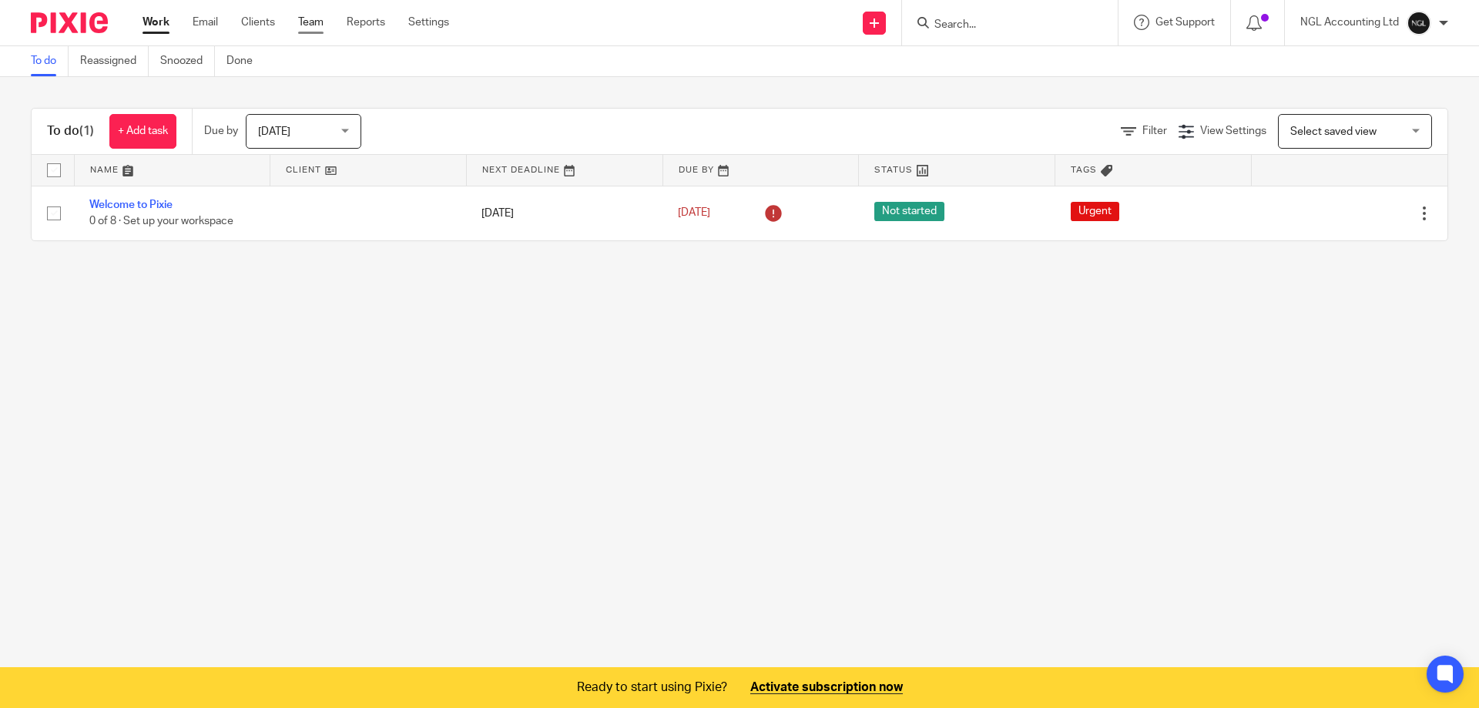
click at [314, 26] on link "Team" at bounding box center [310, 22] width 25 height 15
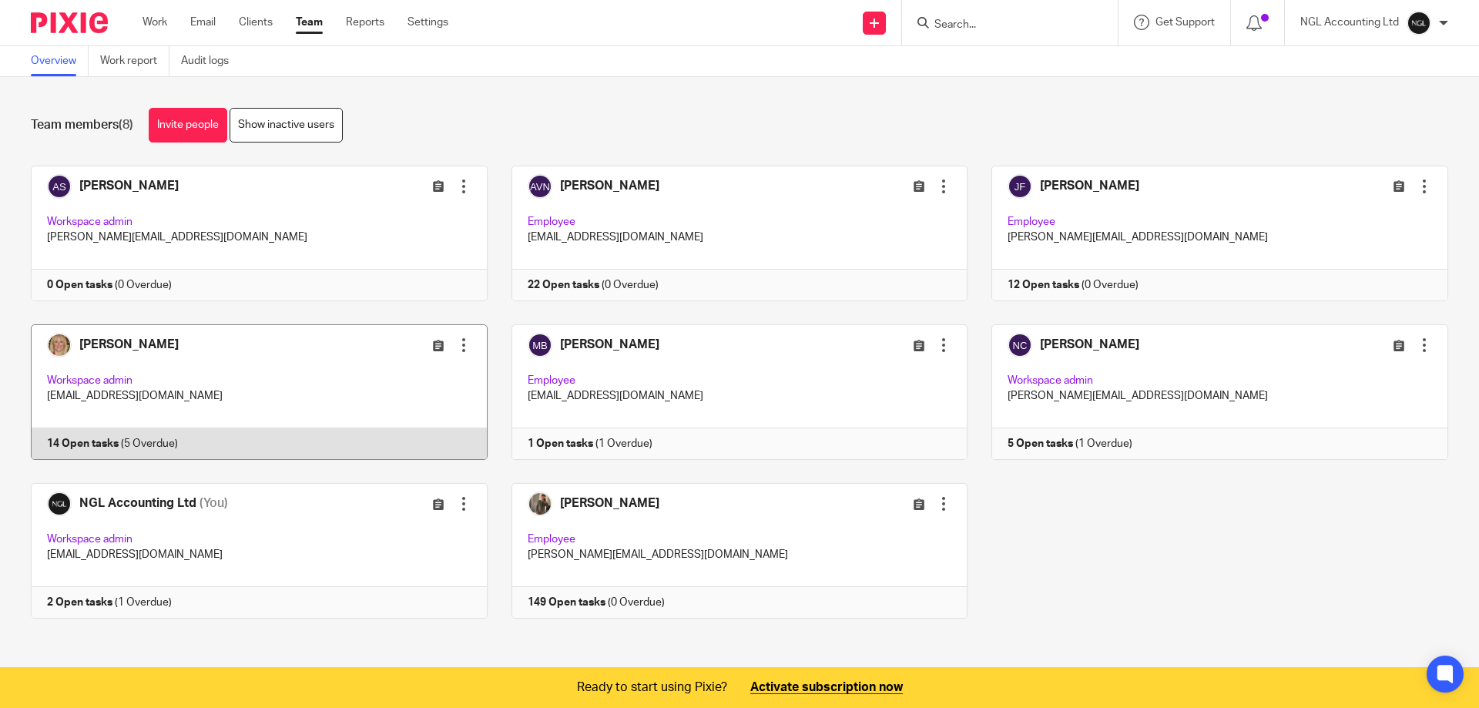
click at [320, 384] on link at bounding box center [247, 392] width 481 height 136
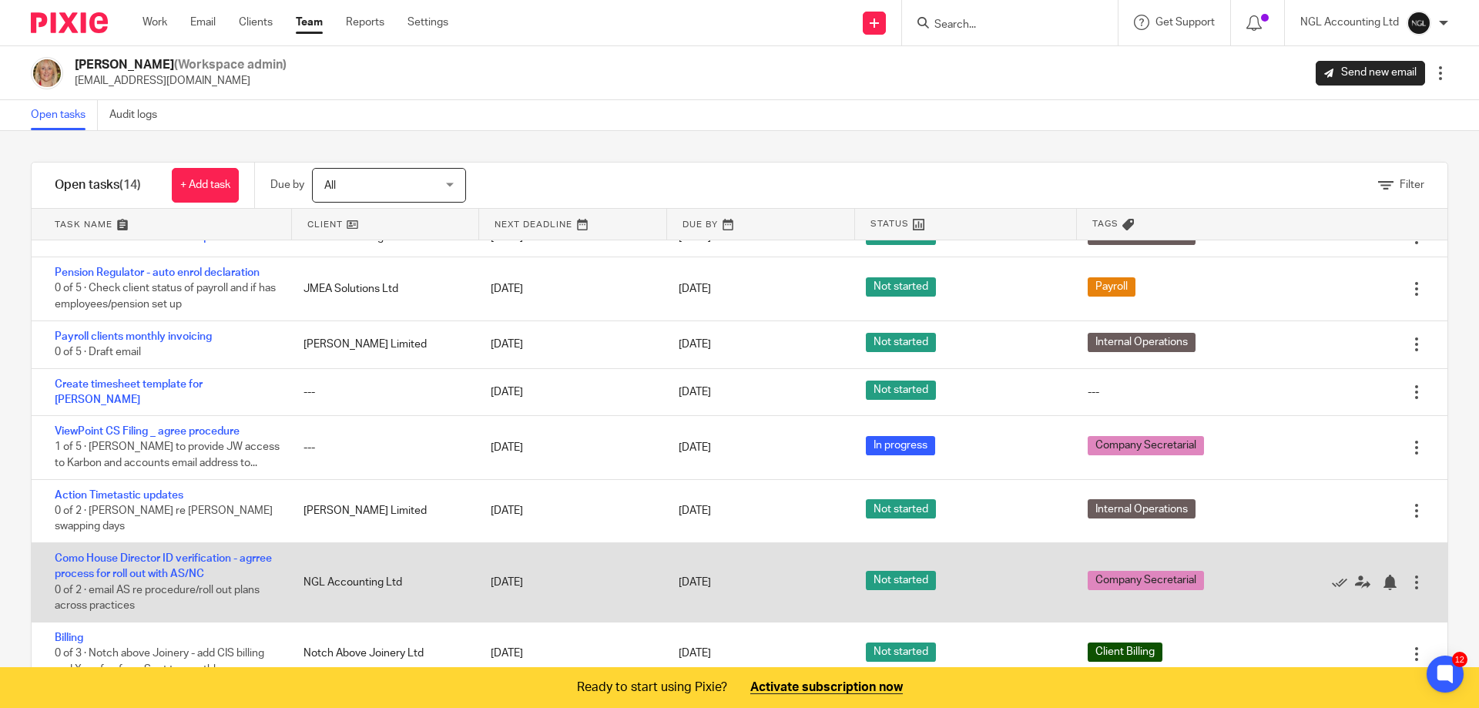
scroll to position [62, 0]
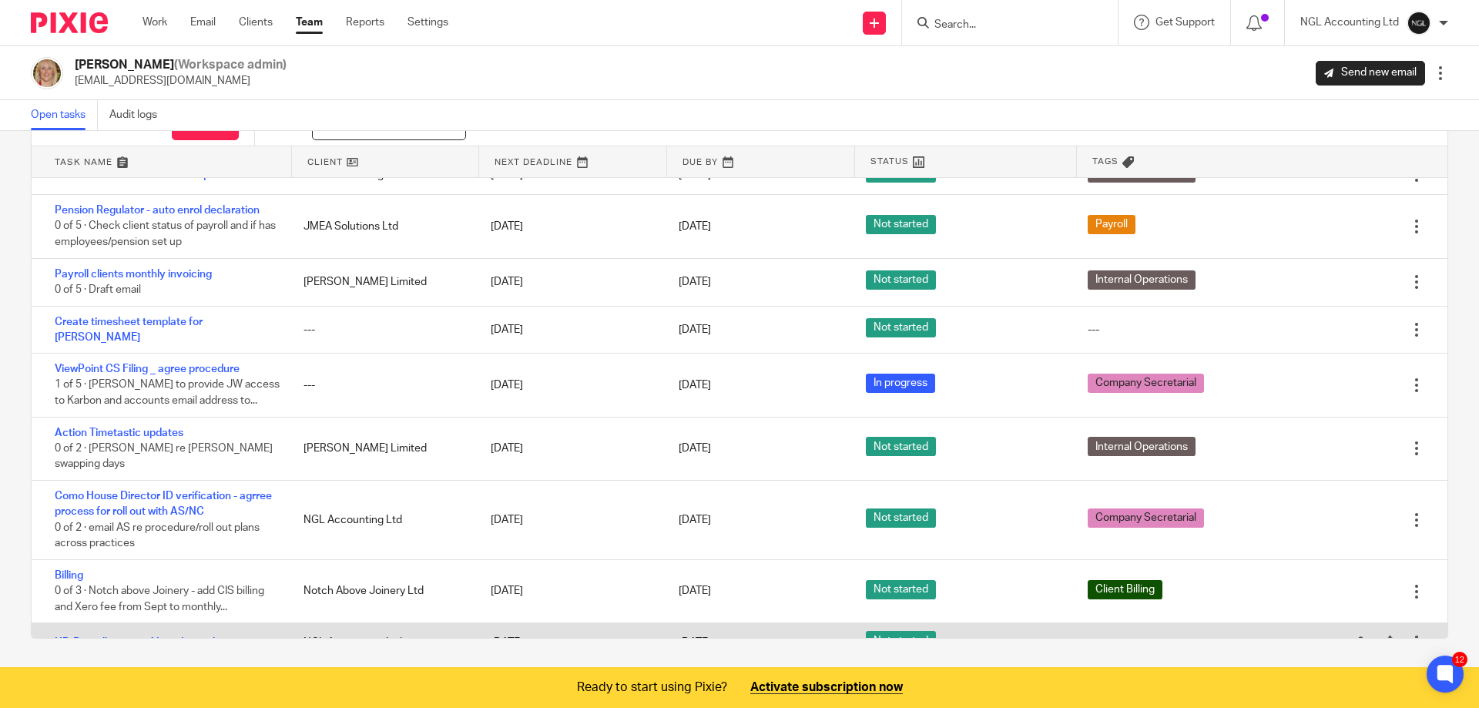
click at [1409, 635] on div at bounding box center [1416, 642] width 15 height 15
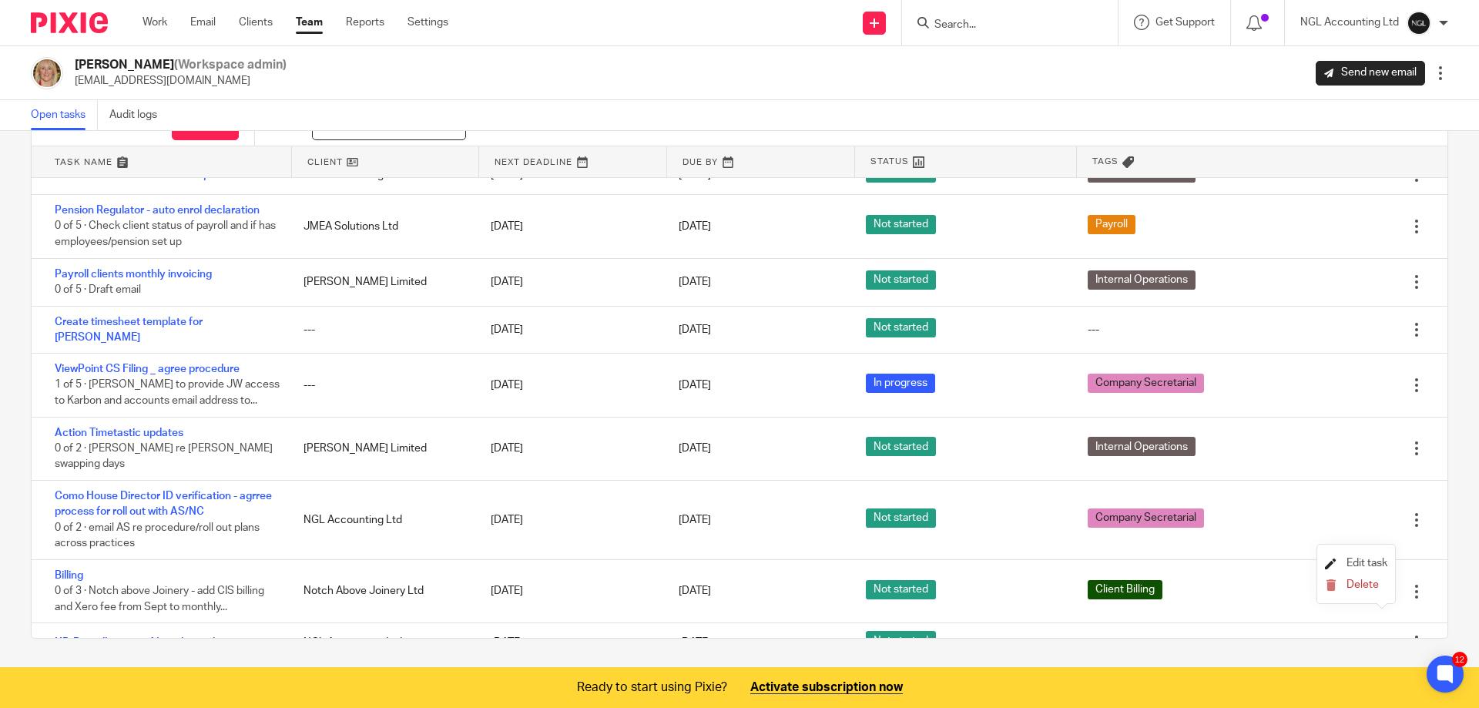
click at [1354, 568] on span "Edit task" at bounding box center [1367, 563] width 41 height 11
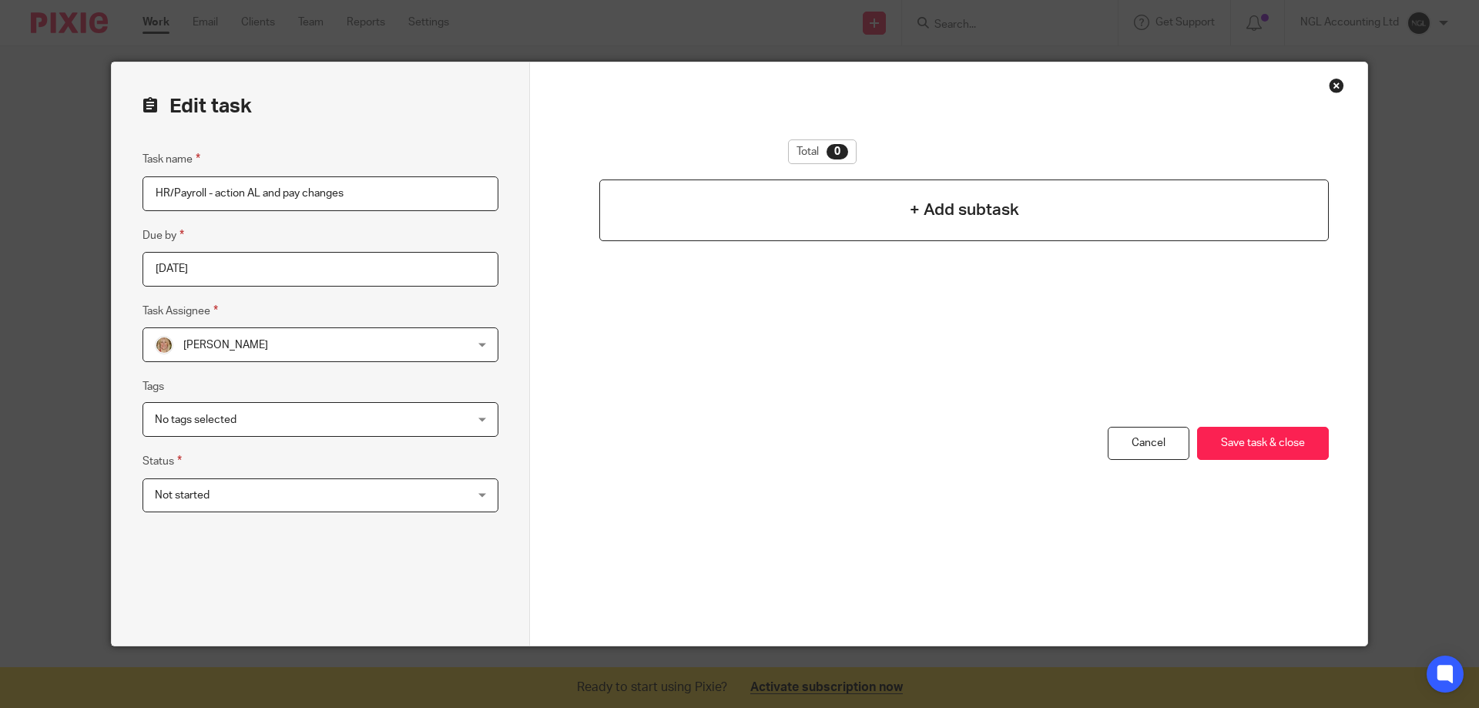
click at [898, 209] on div "+ Add subtask" at bounding box center [964, 211] width 730 height 62
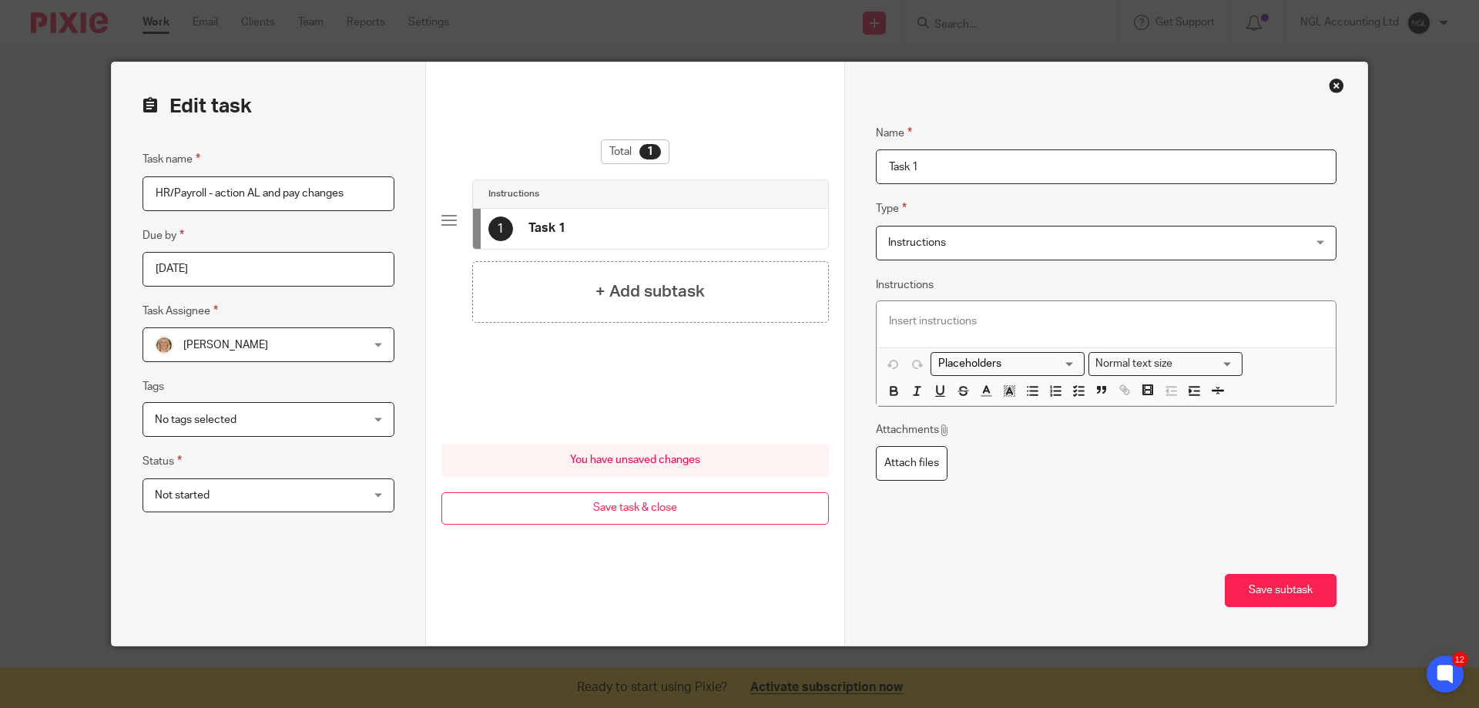
drag, startPoint x: 887, startPoint y: 170, endPoint x: 861, endPoint y: 170, distance: 25.4
click at [861, 170] on div "Name Task 1 Type Instructions Instructions Instructions Document signing - requ…" at bounding box center [1105, 353] width 523 height 583
type input "staff expenses"
click at [654, 285] on h4 "+ Add subtask" at bounding box center [650, 292] width 109 height 24
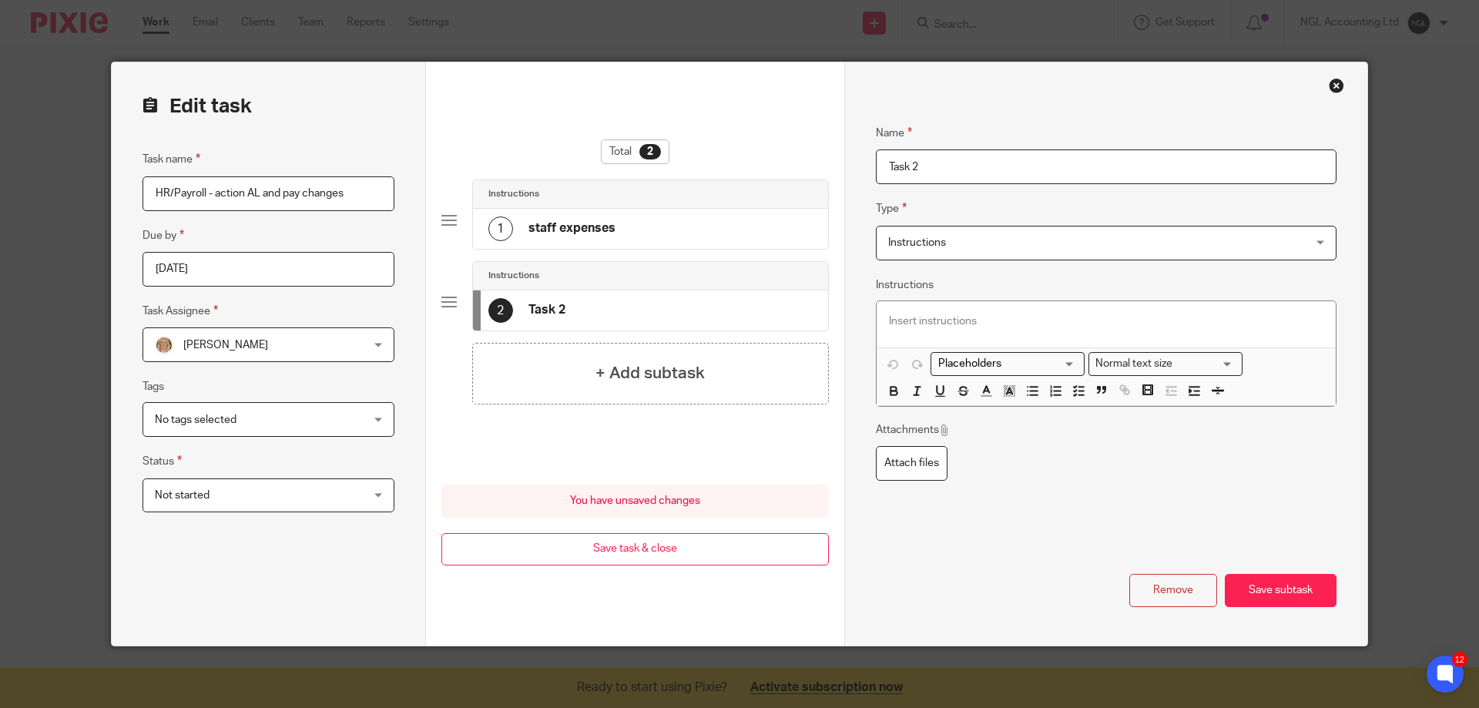
drag, startPoint x: 918, startPoint y: 168, endPoint x: 787, endPoint y: 173, distance: 131.1
click at [787, 173] on form "Edit task Task name HR/Payroll - action AL and pay changes Due by 2025-08-22 Ta…" at bounding box center [740, 353] width 1256 height 583
type input "annual leave"
click at [651, 378] on h4 "+ Add subtask" at bounding box center [650, 373] width 109 height 24
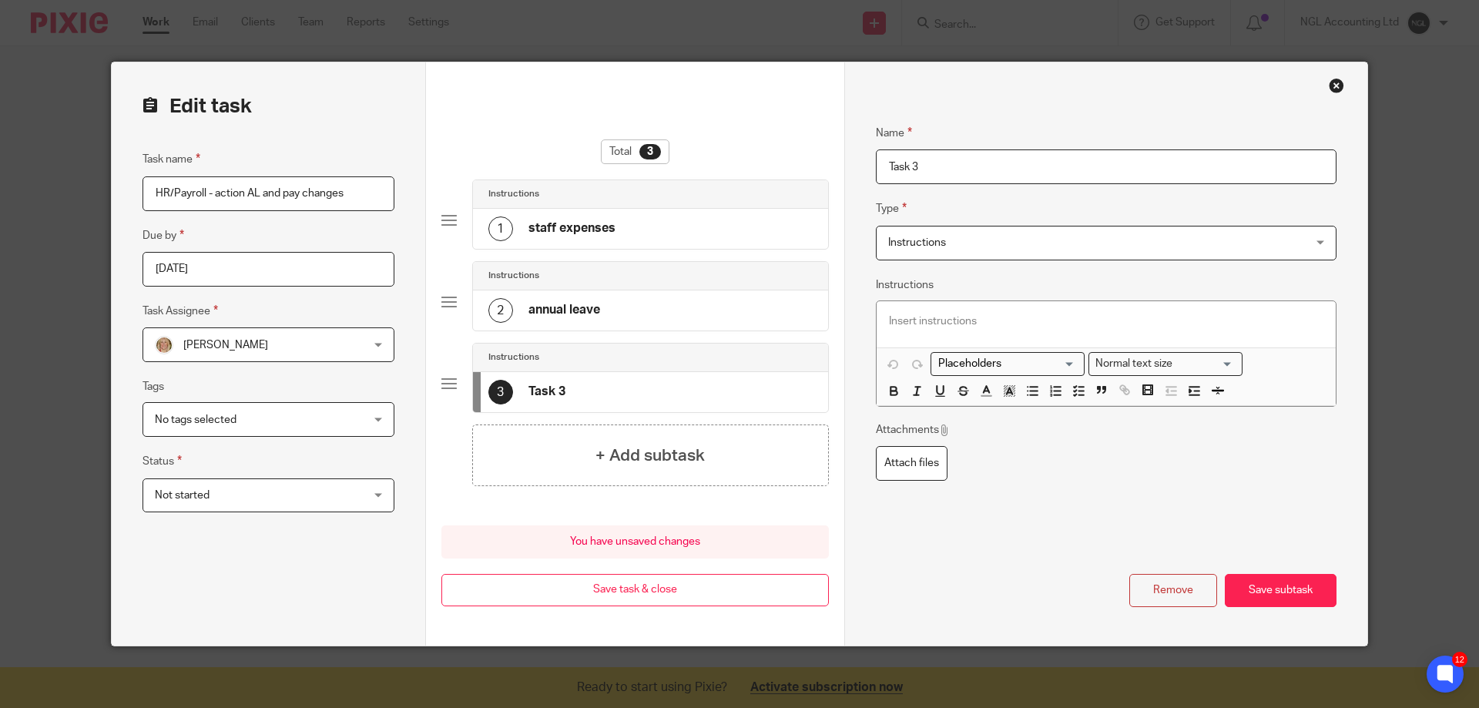
drag, startPoint x: 918, startPoint y: 168, endPoint x: 860, endPoint y: 162, distance: 58.1
click at [860, 162] on div "Name staff expenses Type Instructions Instructions Instructions Document signin…" at bounding box center [1105, 353] width 523 height 583
type input "contract changes"
click at [674, 458] on h4 "+ Add subtask" at bounding box center [650, 456] width 109 height 24
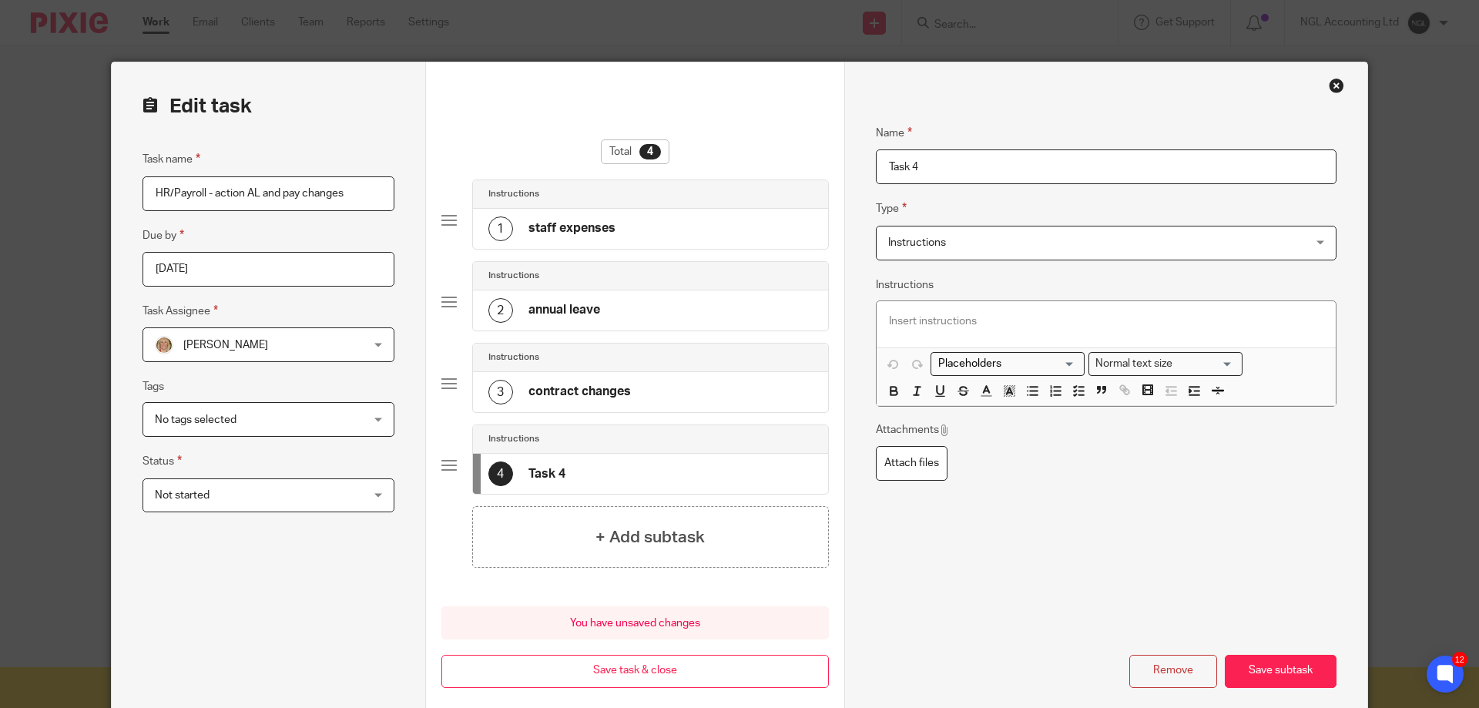
drag, startPoint x: 927, startPoint y: 173, endPoint x: 856, endPoint y: 171, distance: 70.9
click at [856, 171] on div "Name staff expenses Type Instructions Instructions Instructions Document signin…" at bounding box center [1105, 394] width 523 height 664
type input "payroll changes"
click at [1278, 678] on button "Save subtask" at bounding box center [1281, 671] width 112 height 33
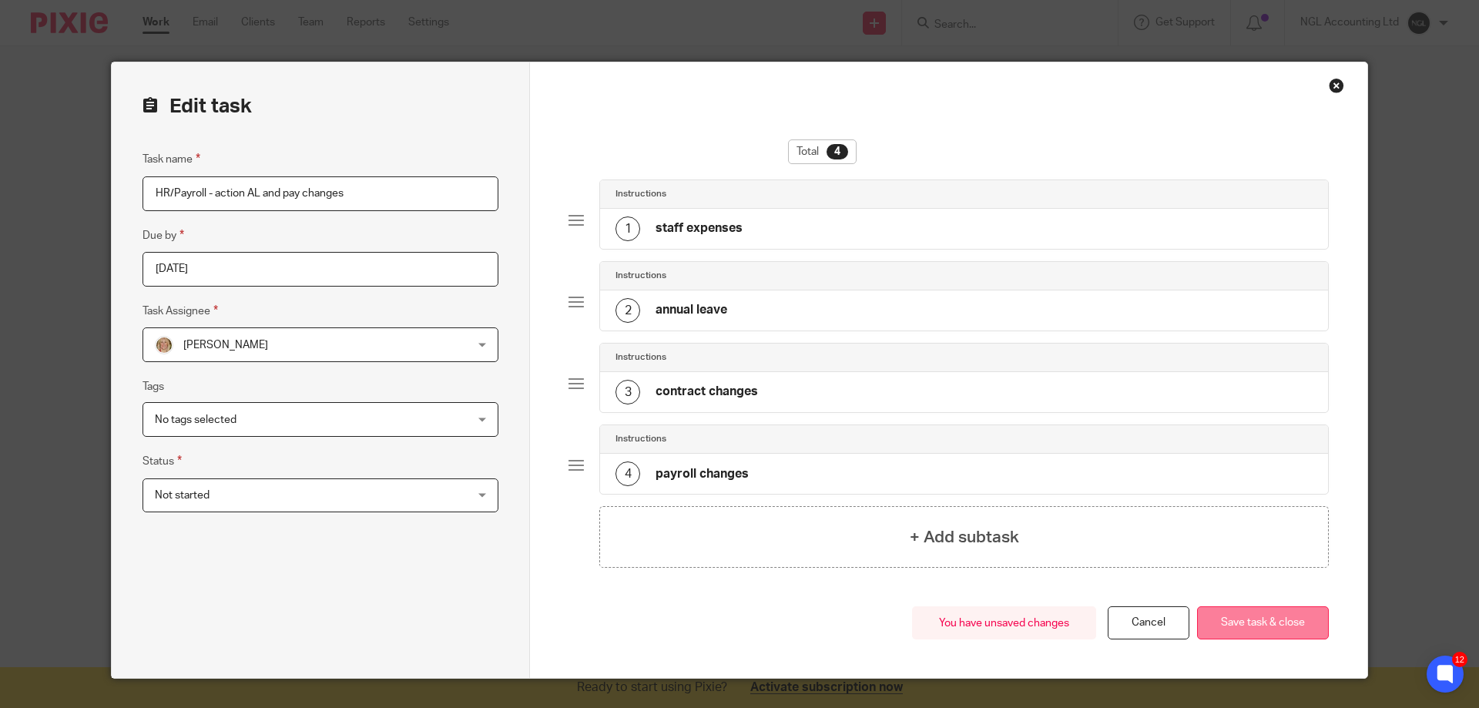
click at [1262, 629] on button "Save task & close" at bounding box center [1263, 622] width 132 height 33
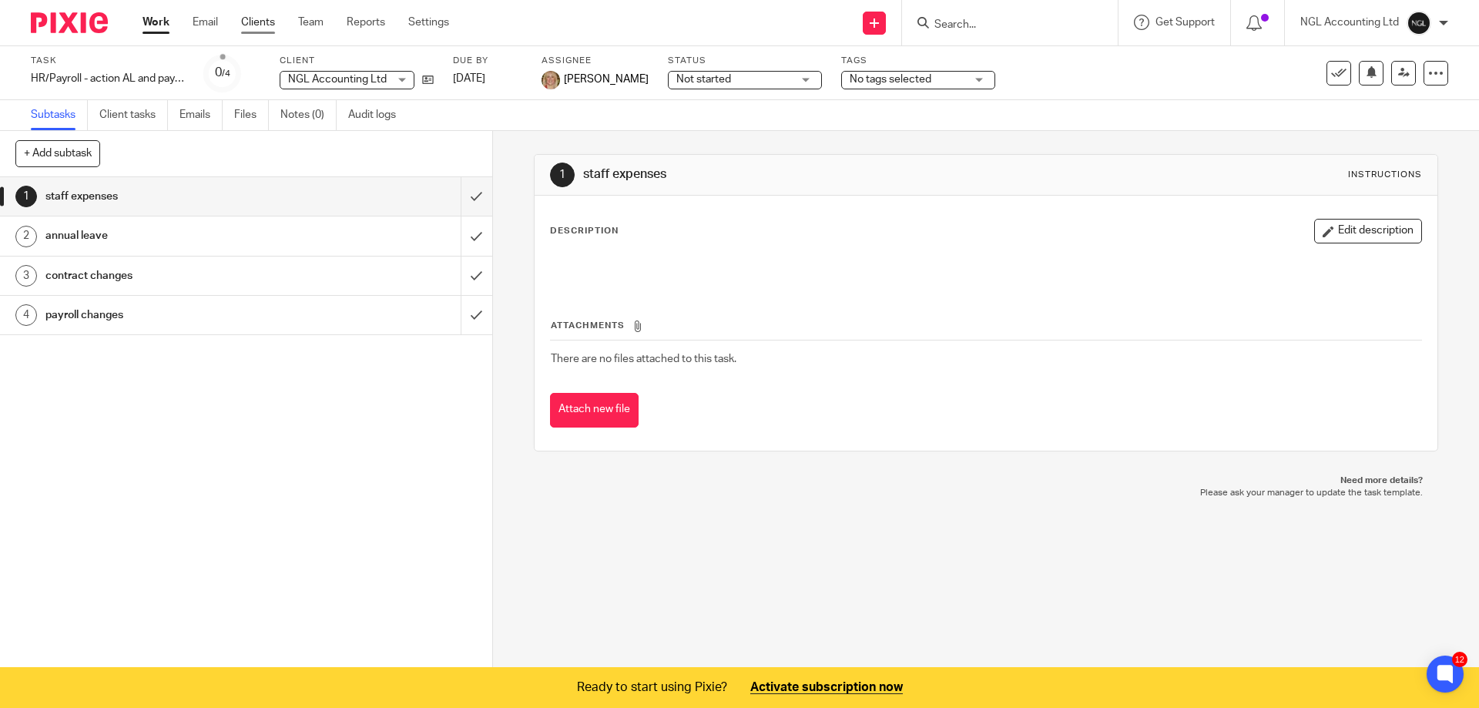
click at [257, 23] on link "Clients" at bounding box center [258, 22] width 34 height 15
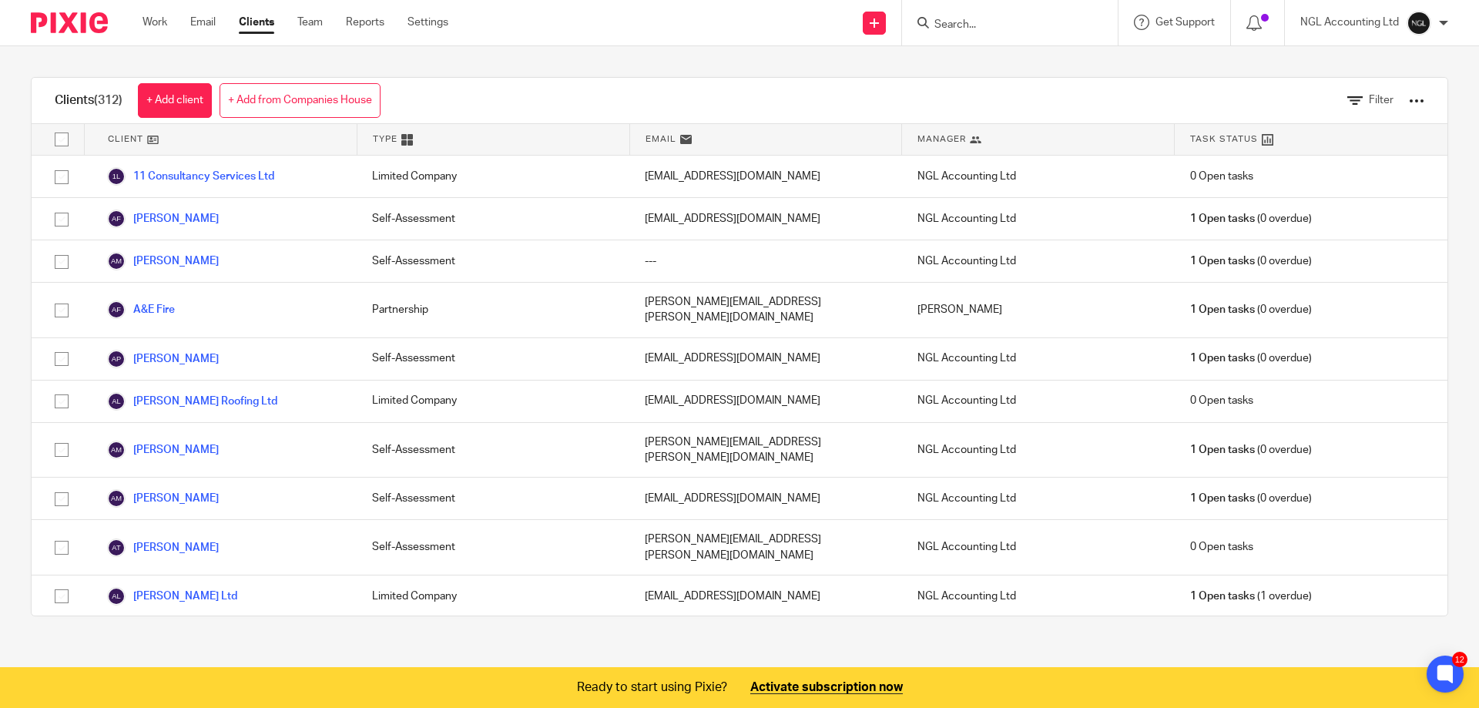
click at [968, 26] on input "Search" at bounding box center [1002, 25] width 139 height 14
type input "[PERSON_NAME]"
click at [1015, 62] on link at bounding box center [1051, 60] width 243 height 23
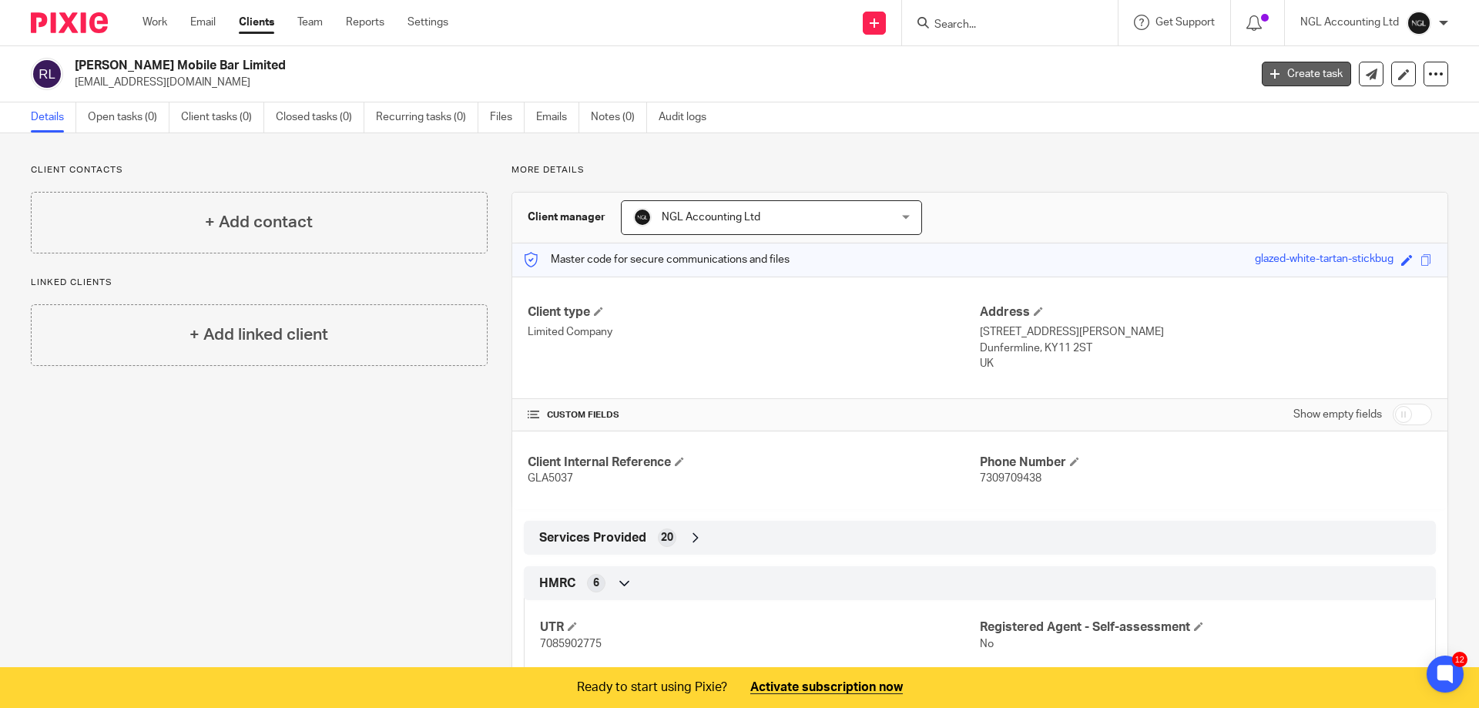
click at [1262, 79] on link "Create task" at bounding box center [1306, 74] width 89 height 25
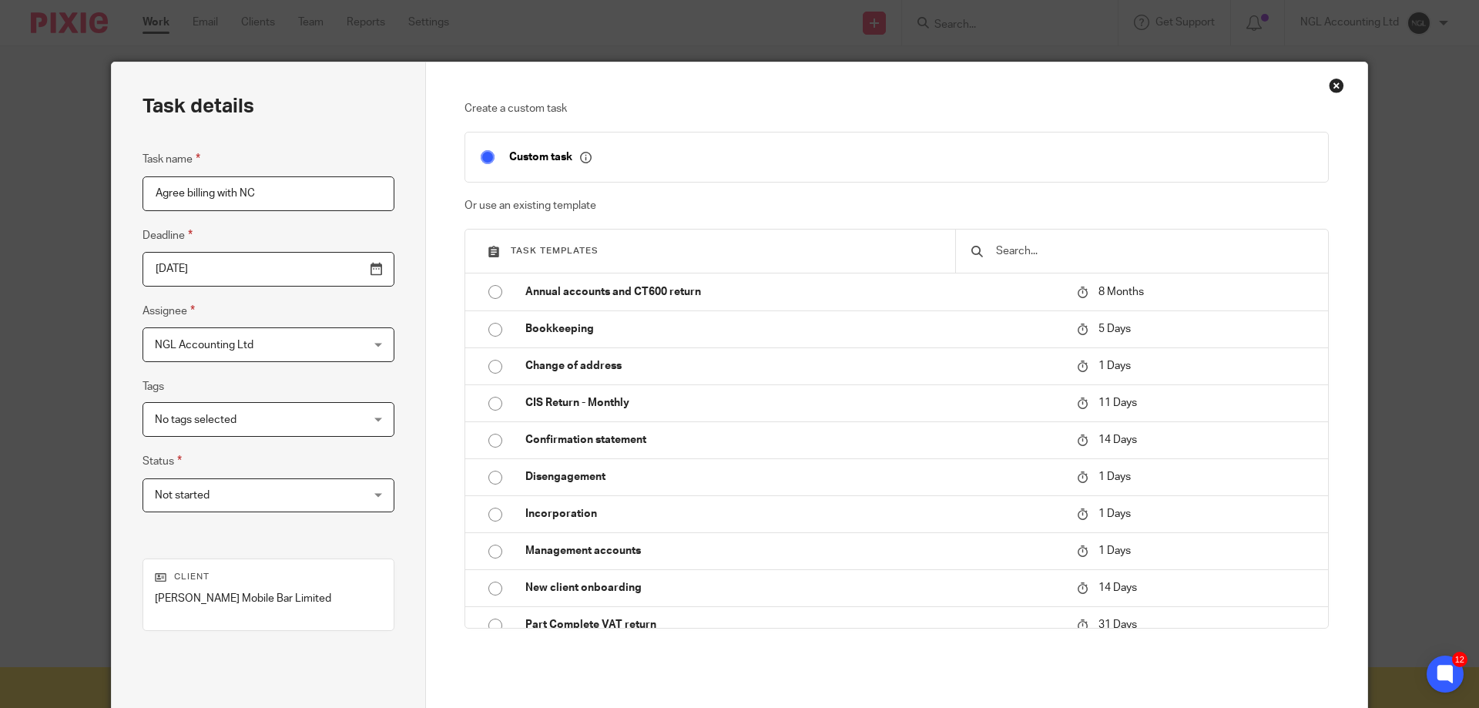
type input "Agree billing with NC"
click at [339, 271] on input "[DATE]" at bounding box center [269, 269] width 252 height 35
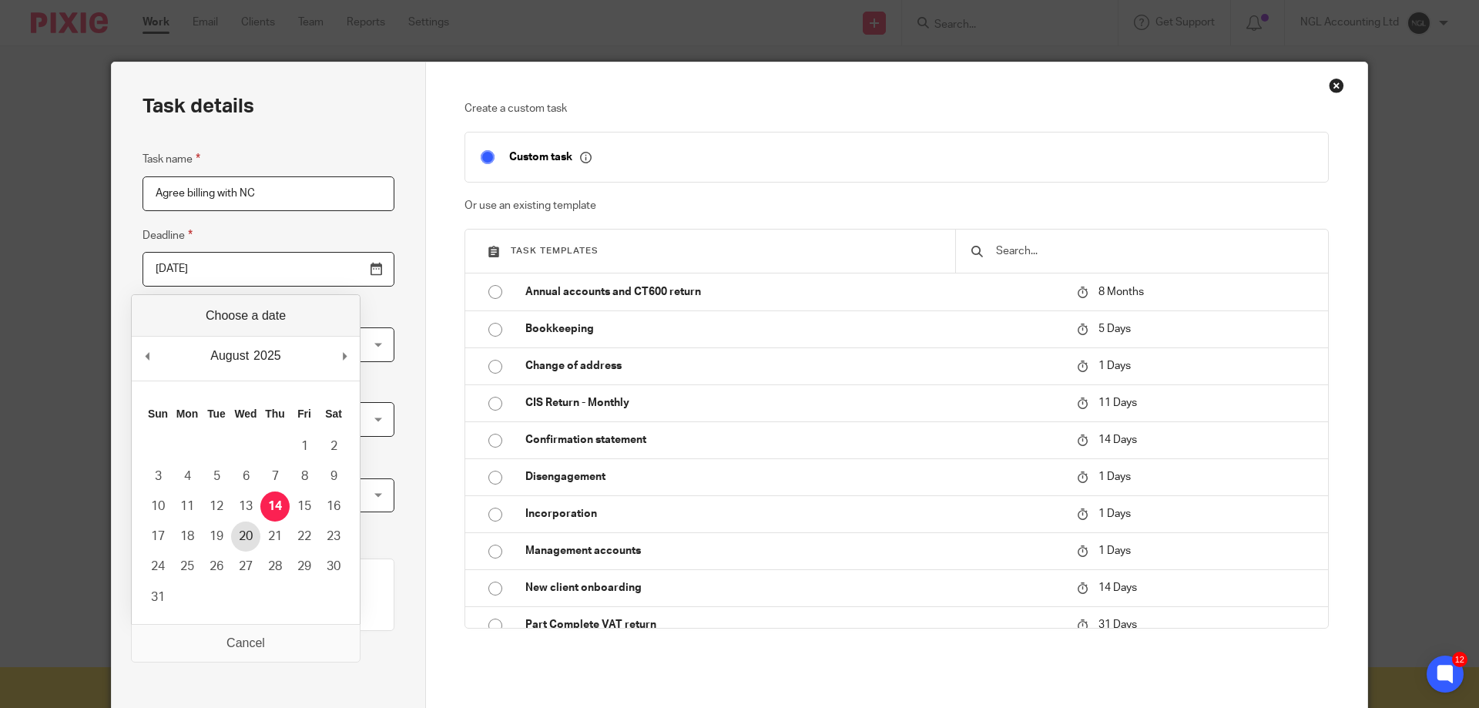
type input "[DATE]"
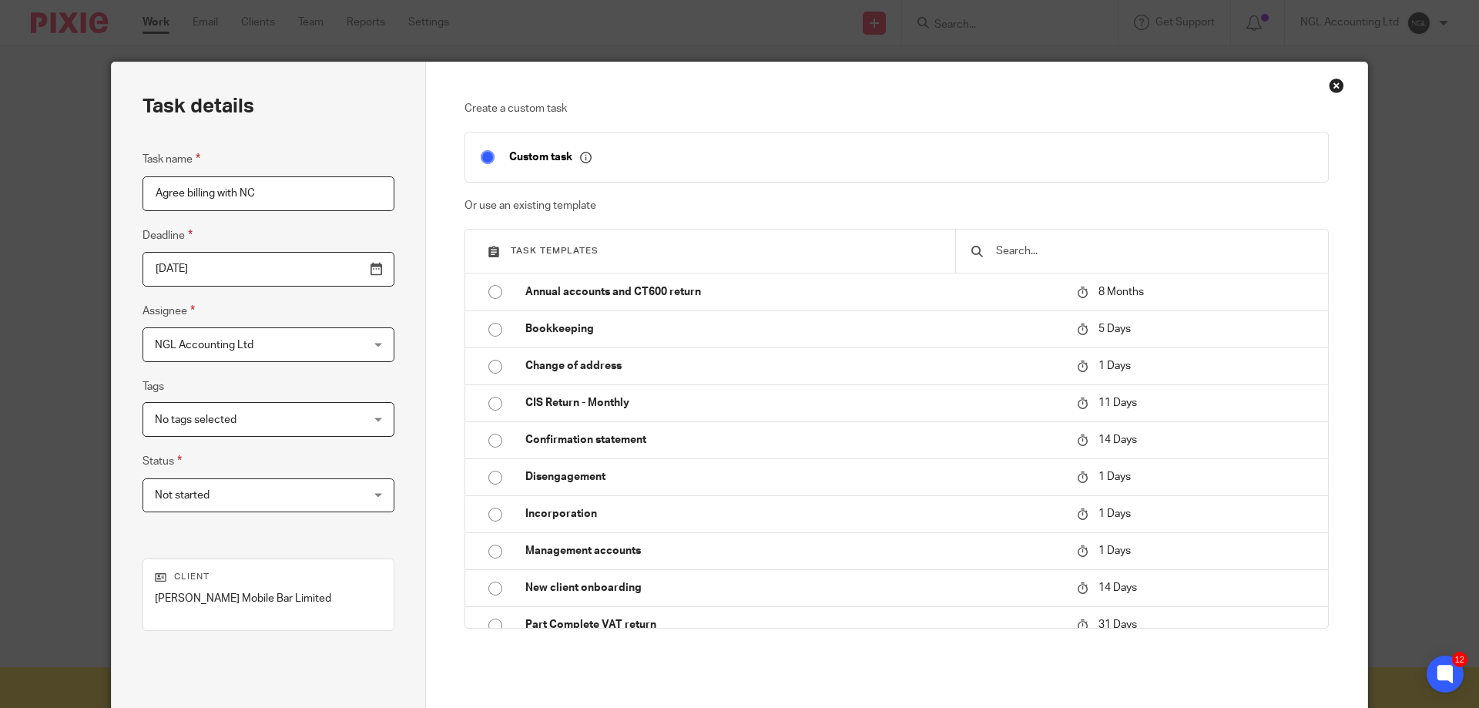
click at [338, 347] on div "NGL Accounting Ltd NGL Accounting Ltd" at bounding box center [269, 344] width 252 height 35
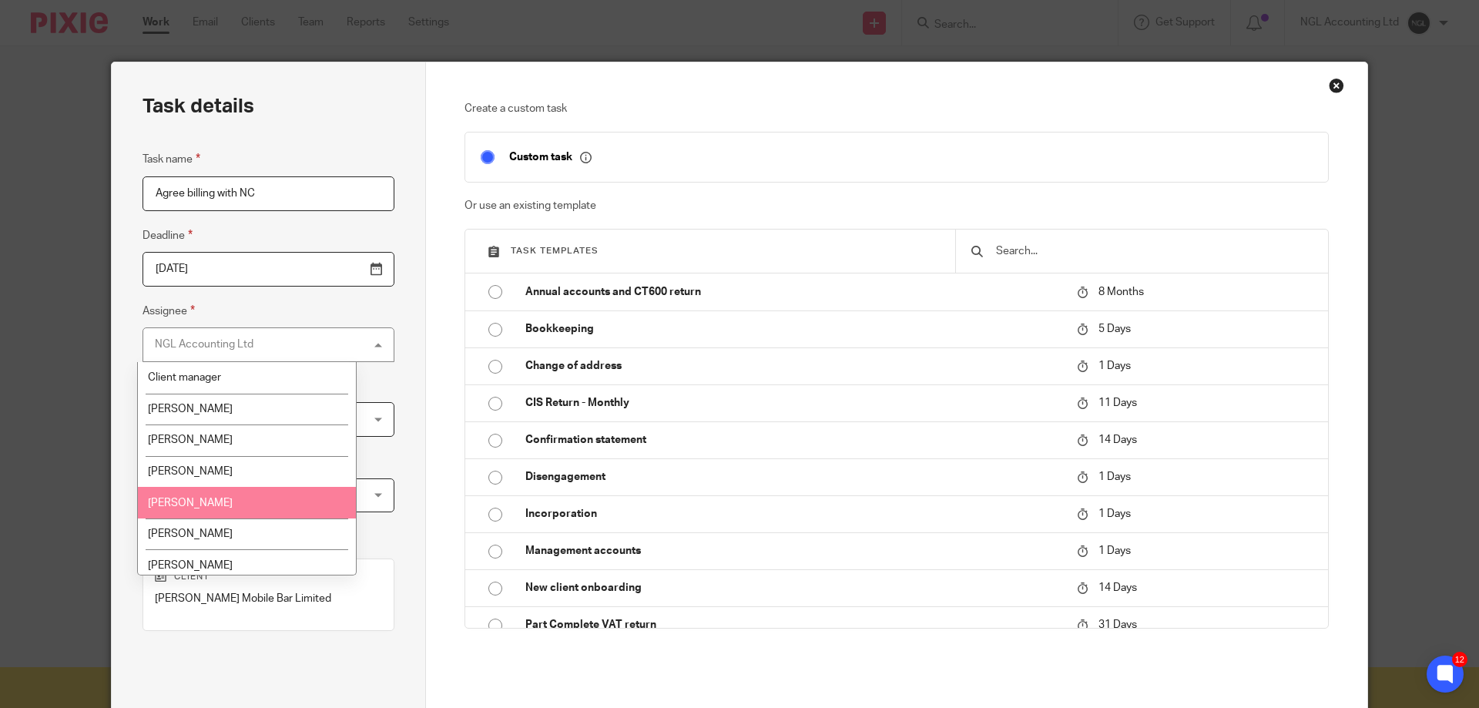
click at [251, 498] on li "[PERSON_NAME]" at bounding box center [247, 503] width 218 height 32
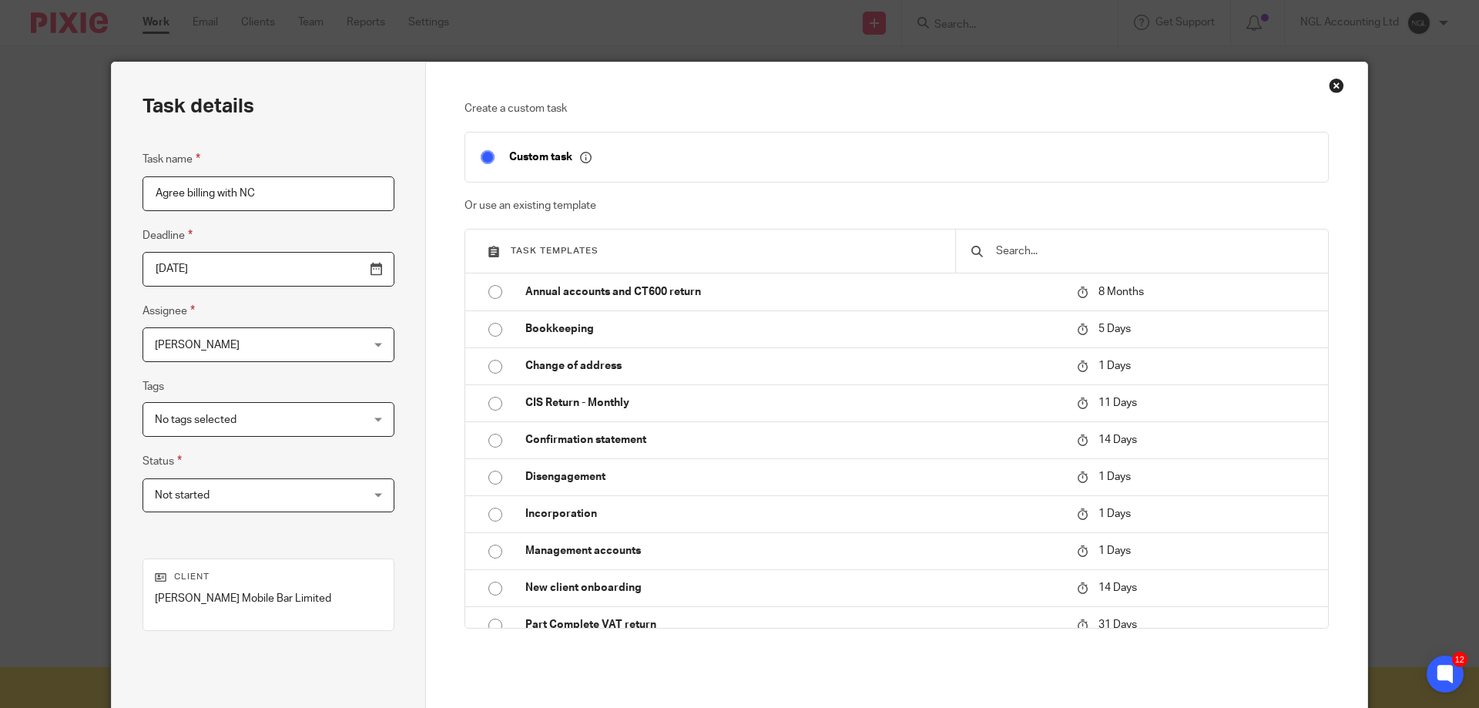
click at [331, 414] on div "No tags selected" at bounding box center [269, 419] width 252 height 35
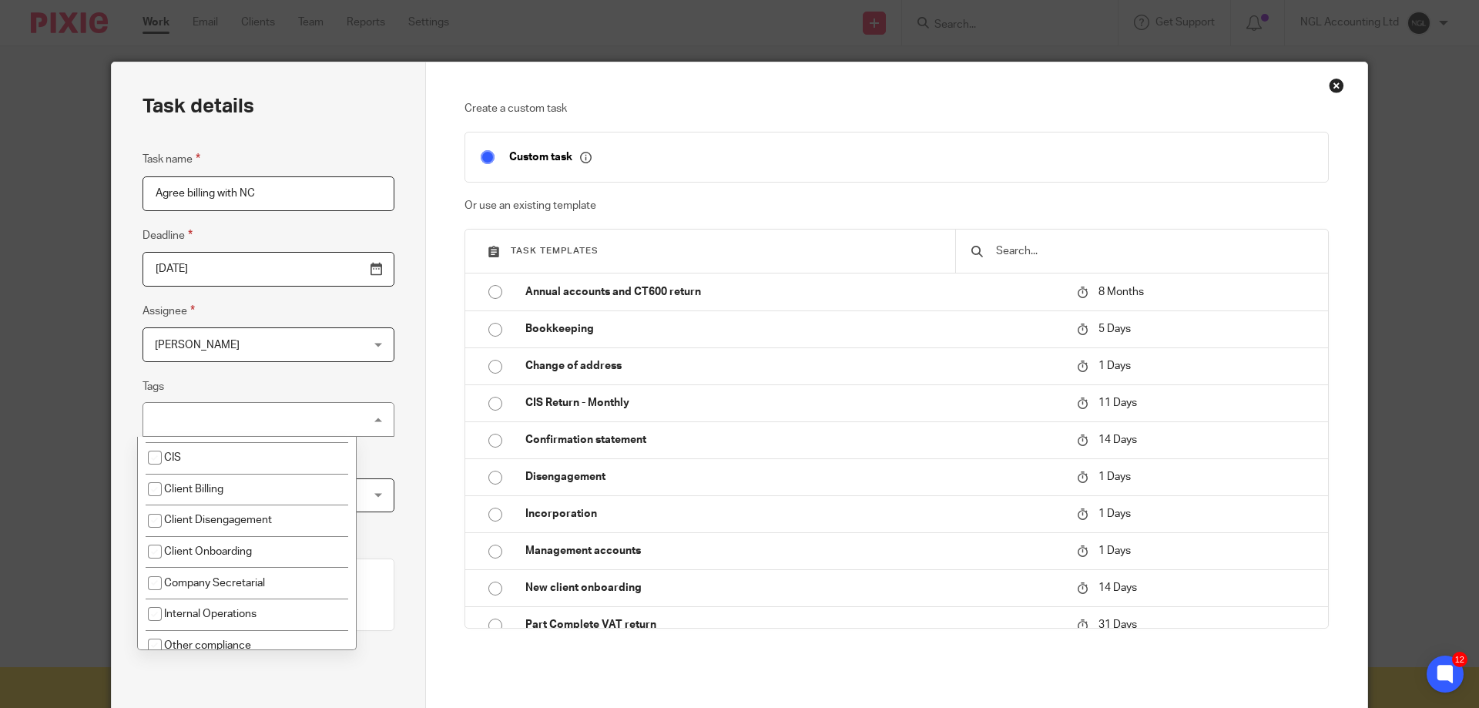
scroll to position [157, 0]
click at [201, 482] on span "Client Billing" at bounding box center [193, 483] width 59 height 11
checkbox input "true"
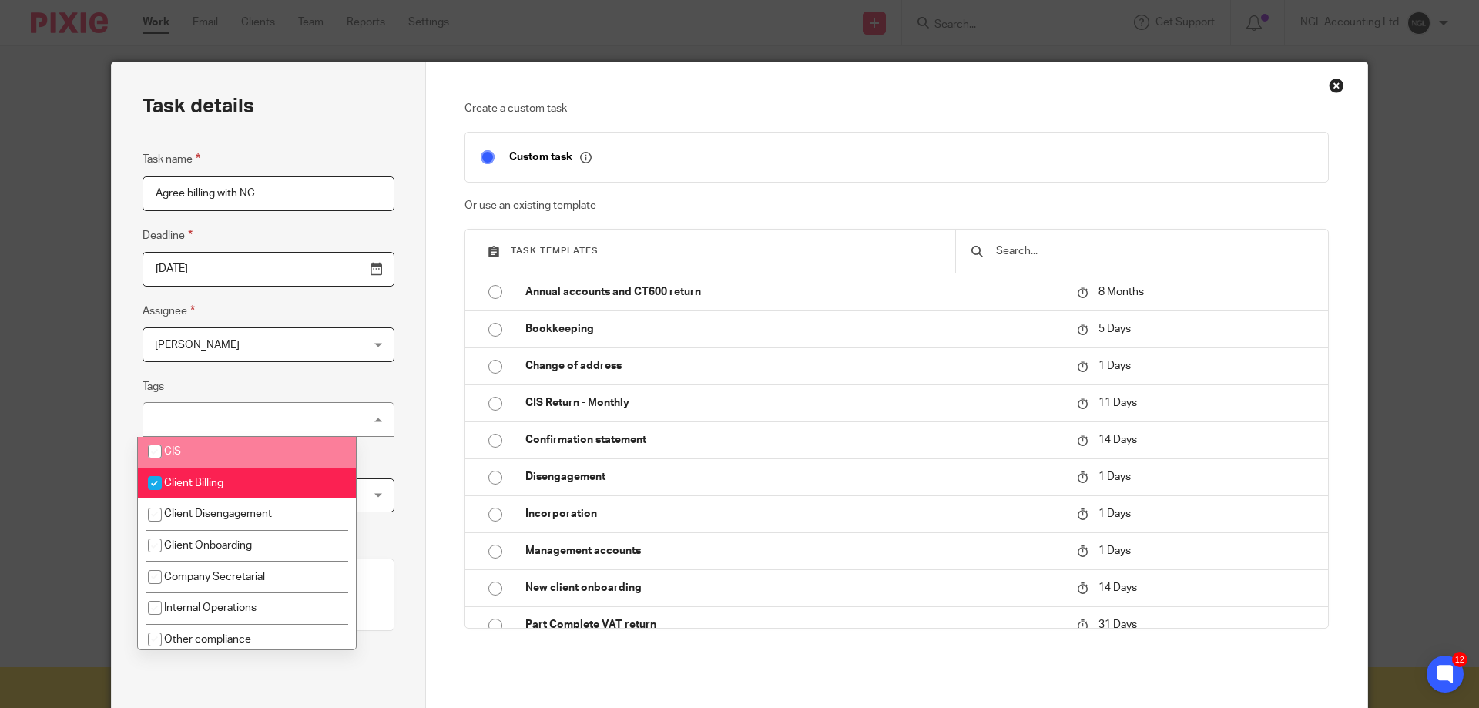
click at [394, 404] on div "Task details Task name Agree billing with NC Deadline 2025-08-20 Assignee Jo Wa…" at bounding box center [269, 429] width 314 height 734
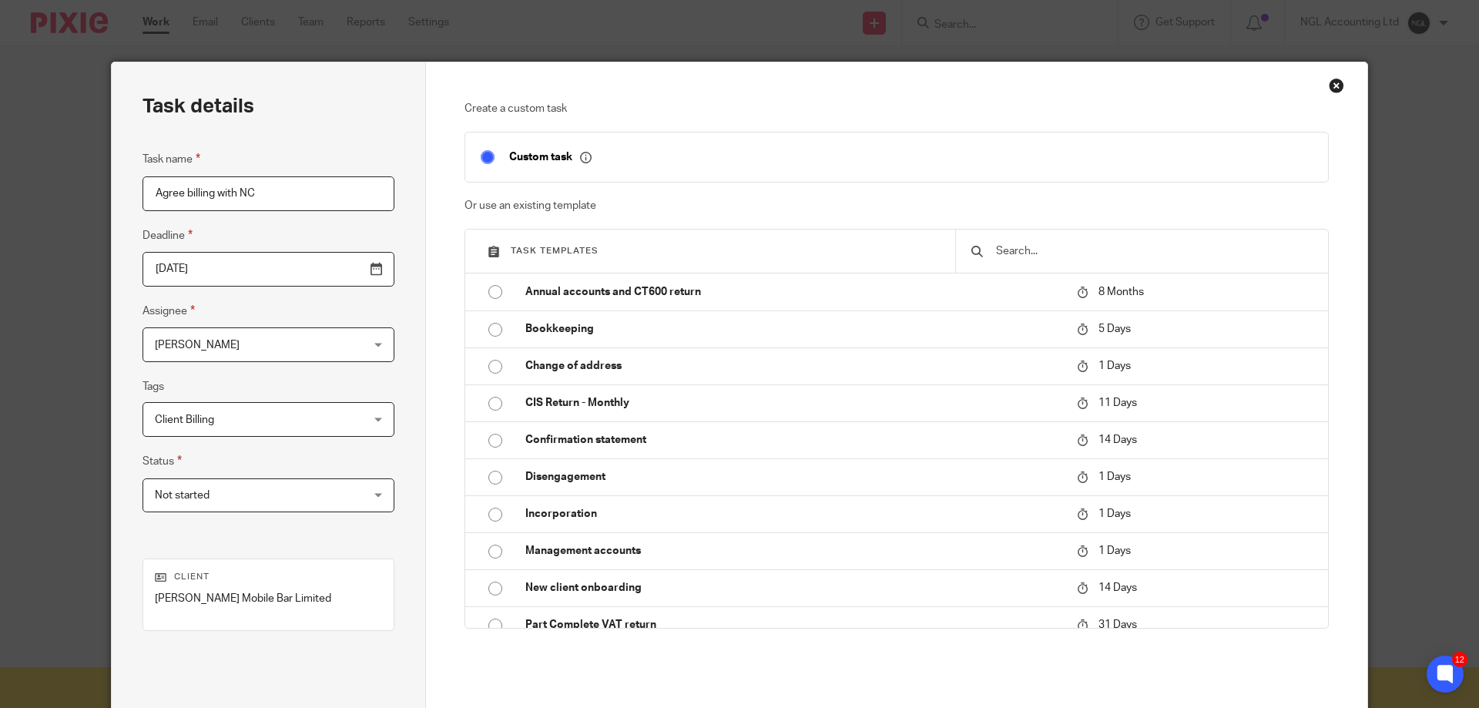
scroll to position [151, 0]
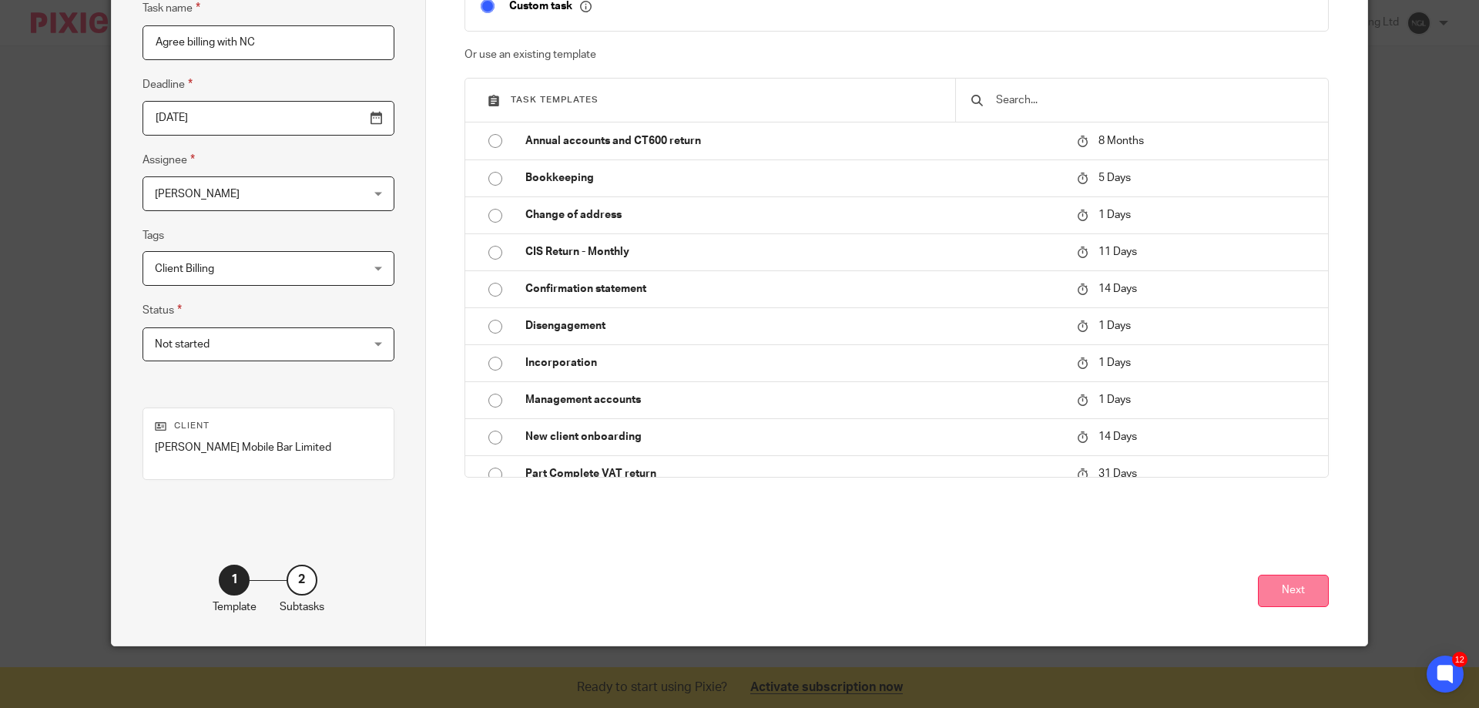
click at [1291, 597] on button "Next" at bounding box center [1293, 591] width 71 height 33
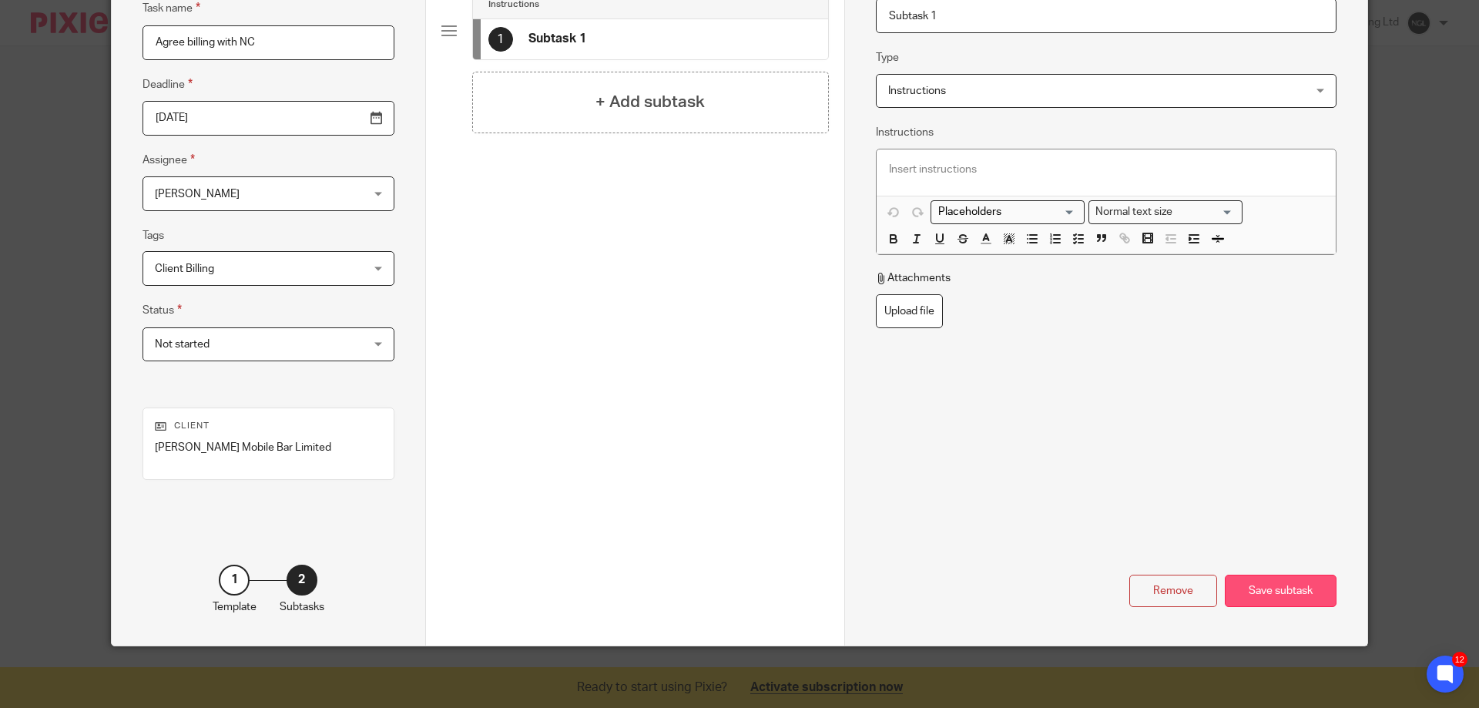
click at [1292, 592] on div "Save subtask" at bounding box center [1281, 591] width 112 height 33
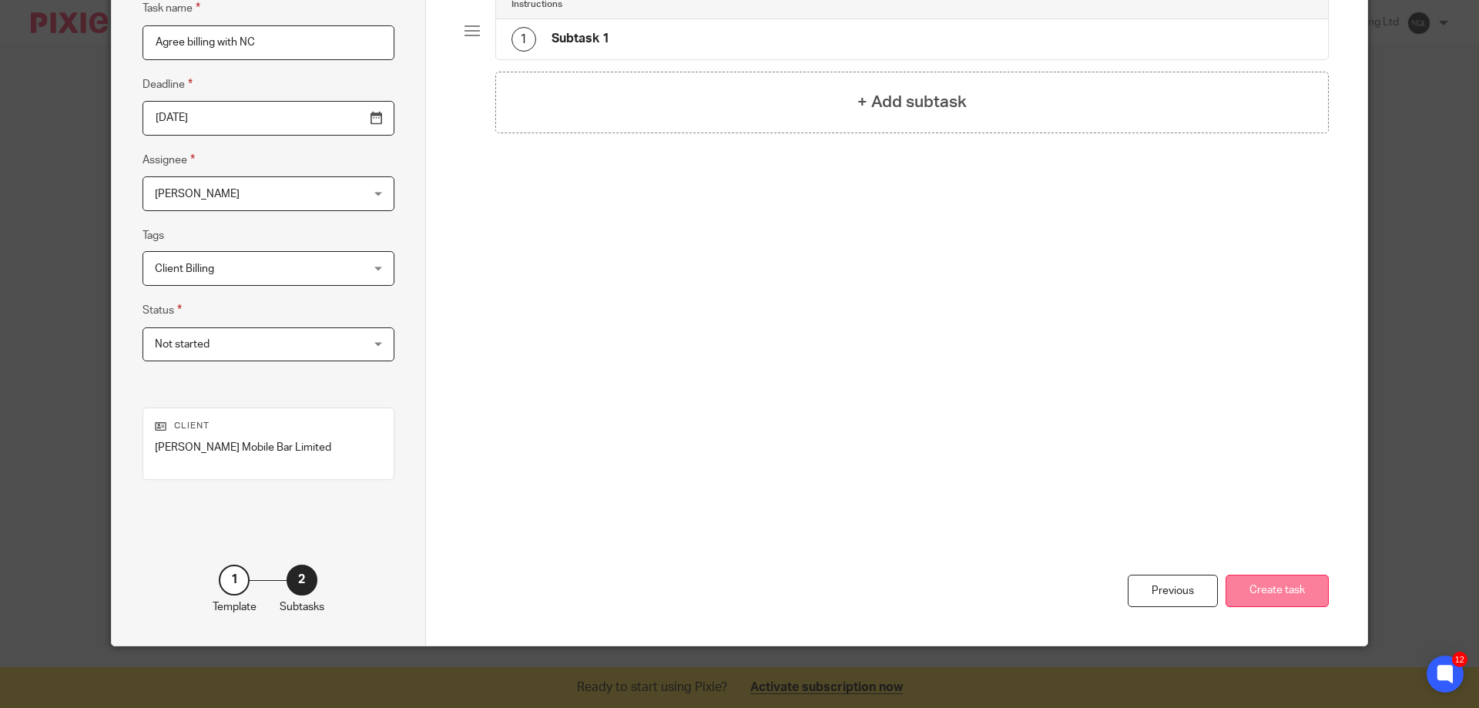
click at [1250, 598] on button "Create task" at bounding box center [1277, 591] width 103 height 33
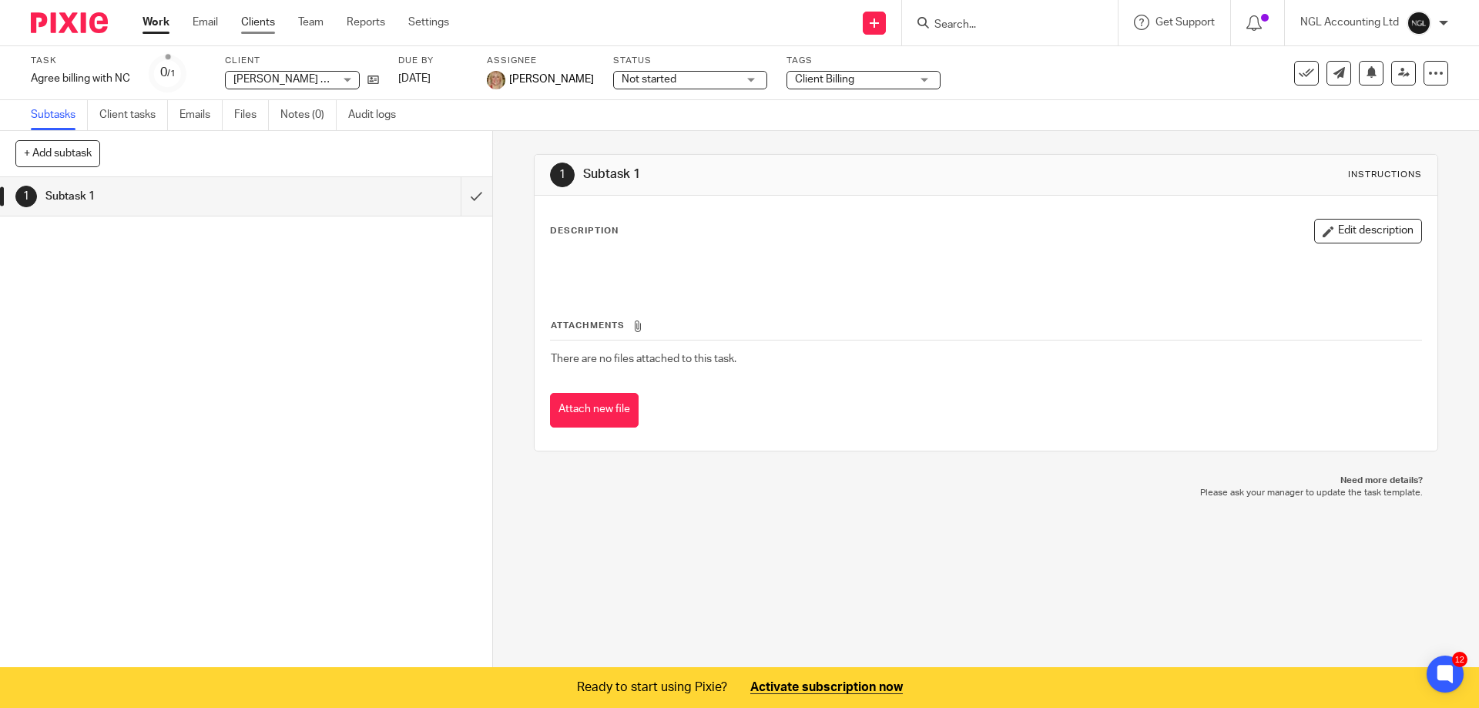
click at [253, 22] on link "Clients" at bounding box center [258, 22] width 34 height 15
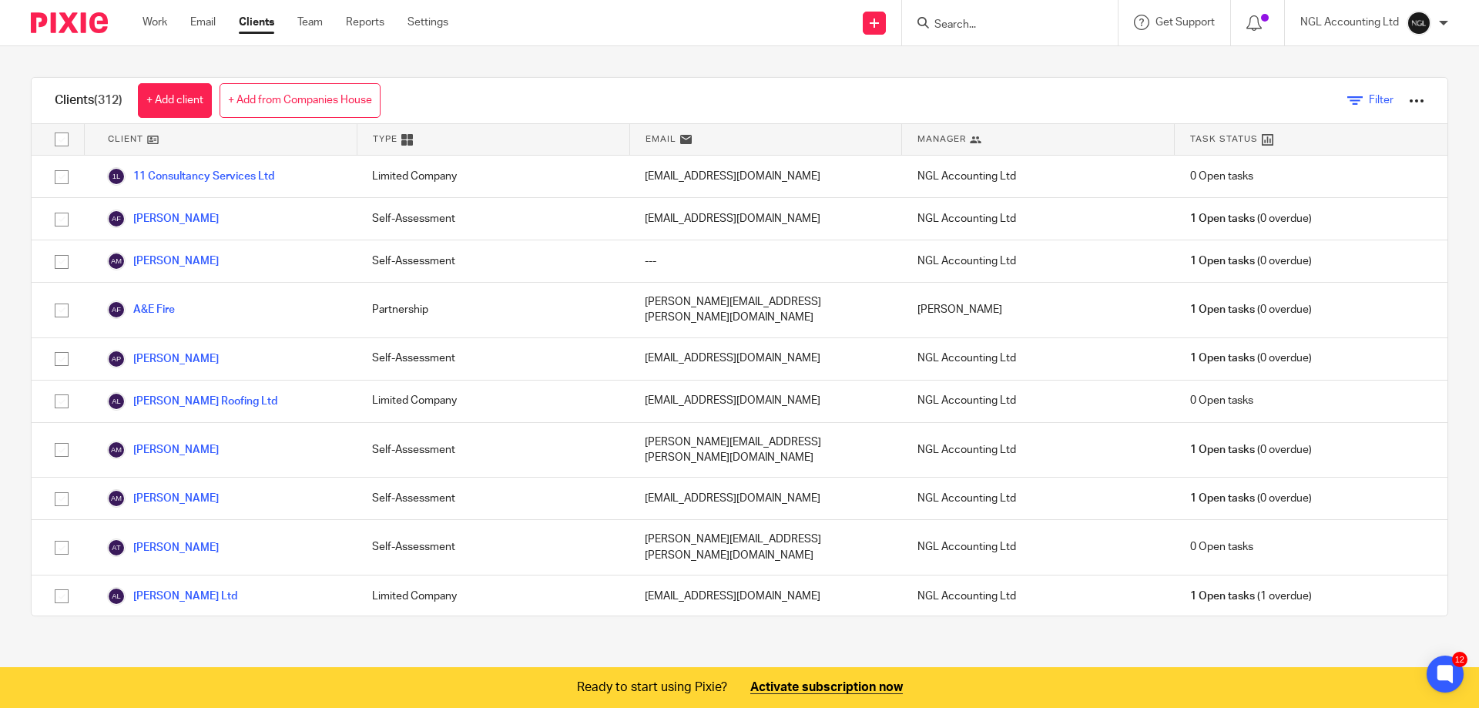
click at [1347, 100] on link "Filter" at bounding box center [1370, 100] width 46 height 16
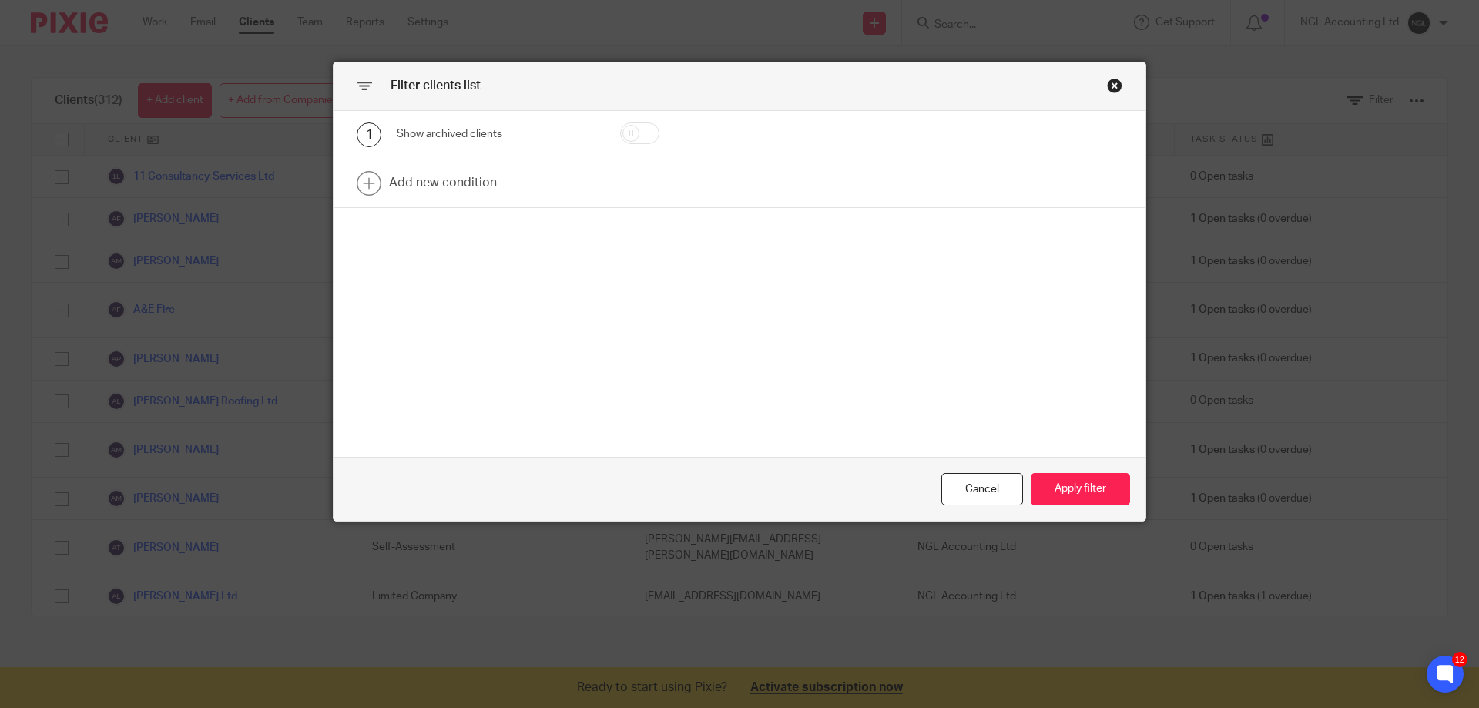
drag, startPoint x: 1111, startPoint y: 84, endPoint x: 1098, endPoint y: 91, distance: 14.8
click at [1109, 83] on div "Close this dialog window" at bounding box center [1114, 85] width 15 height 15
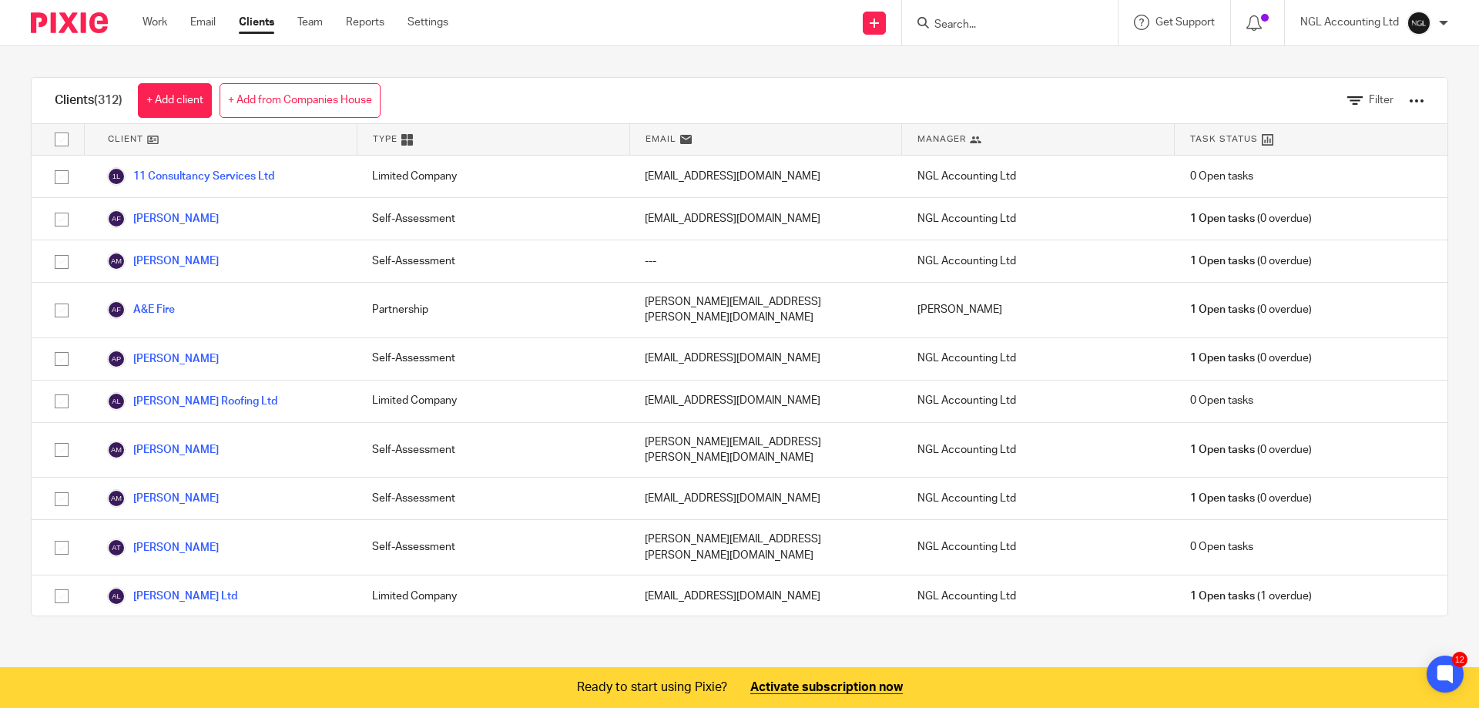
click at [943, 27] on input "Search" at bounding box center [1002, 25] width 139 height 14
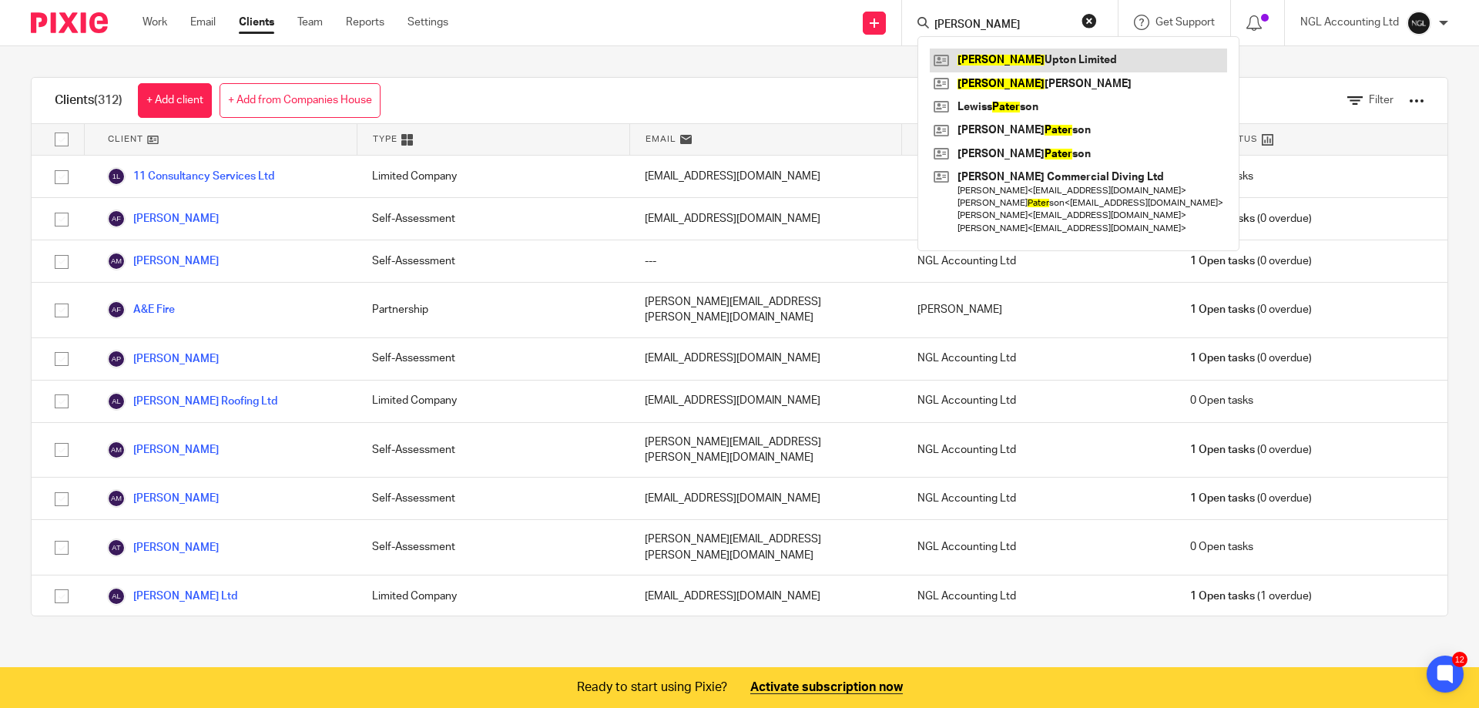
type input "peter"
click at [964, 49] on link at bounding box center [1078, 60] width 297 height 23
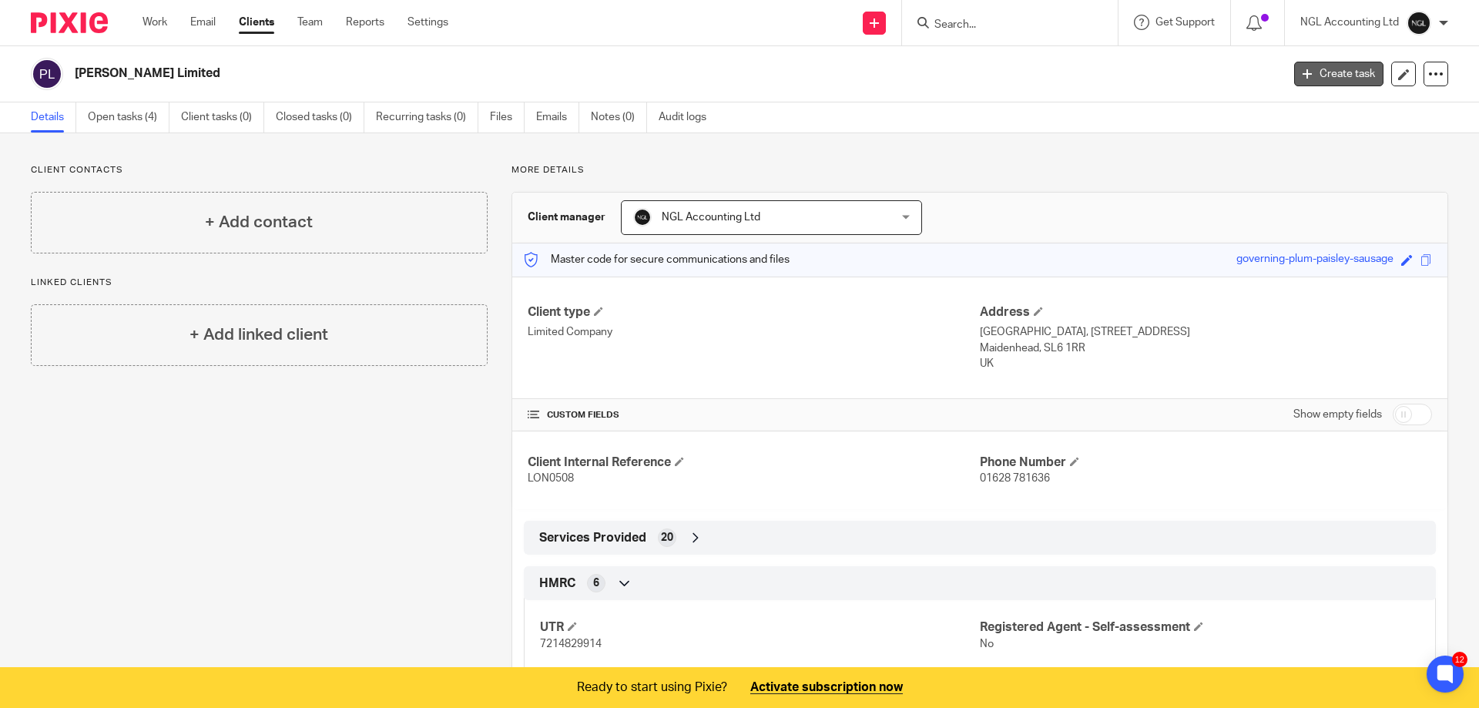
click at [1306, 79] on link "Create task" at bounding box center [1338, 74] width 89 height 25
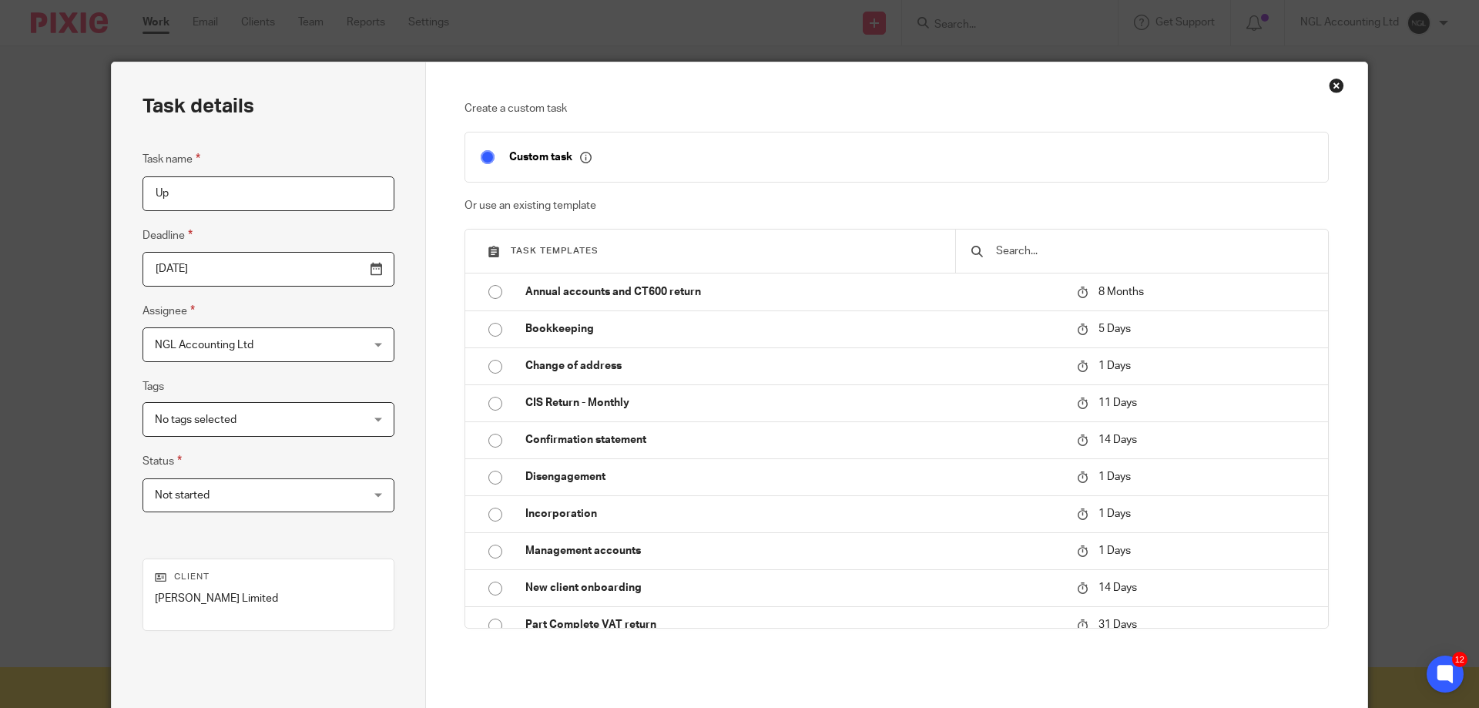
type input "U"
type input "Housekeeping of Tracker"
click at [340, 270] on input "2025-08-14" at bounding box center [269, 269] width 252 height 35
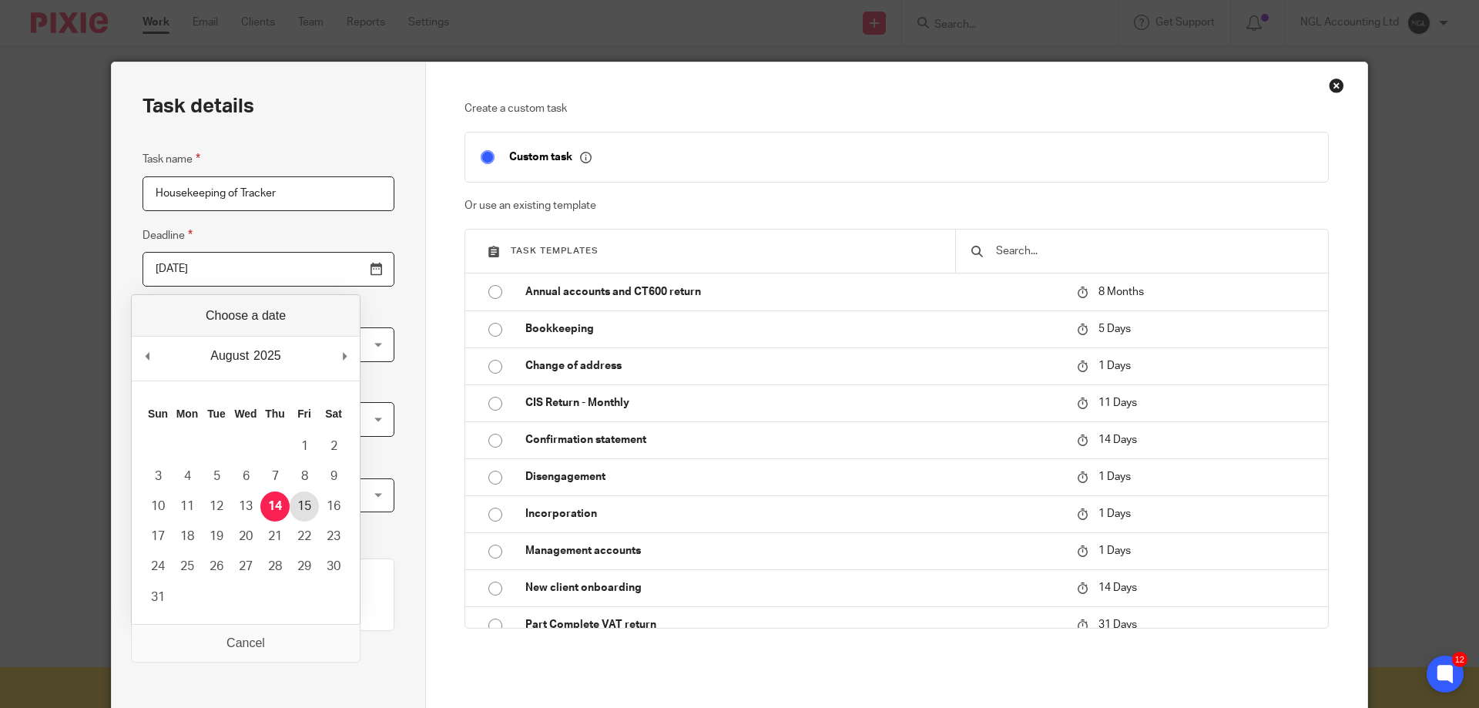
type input "2025-08-15"
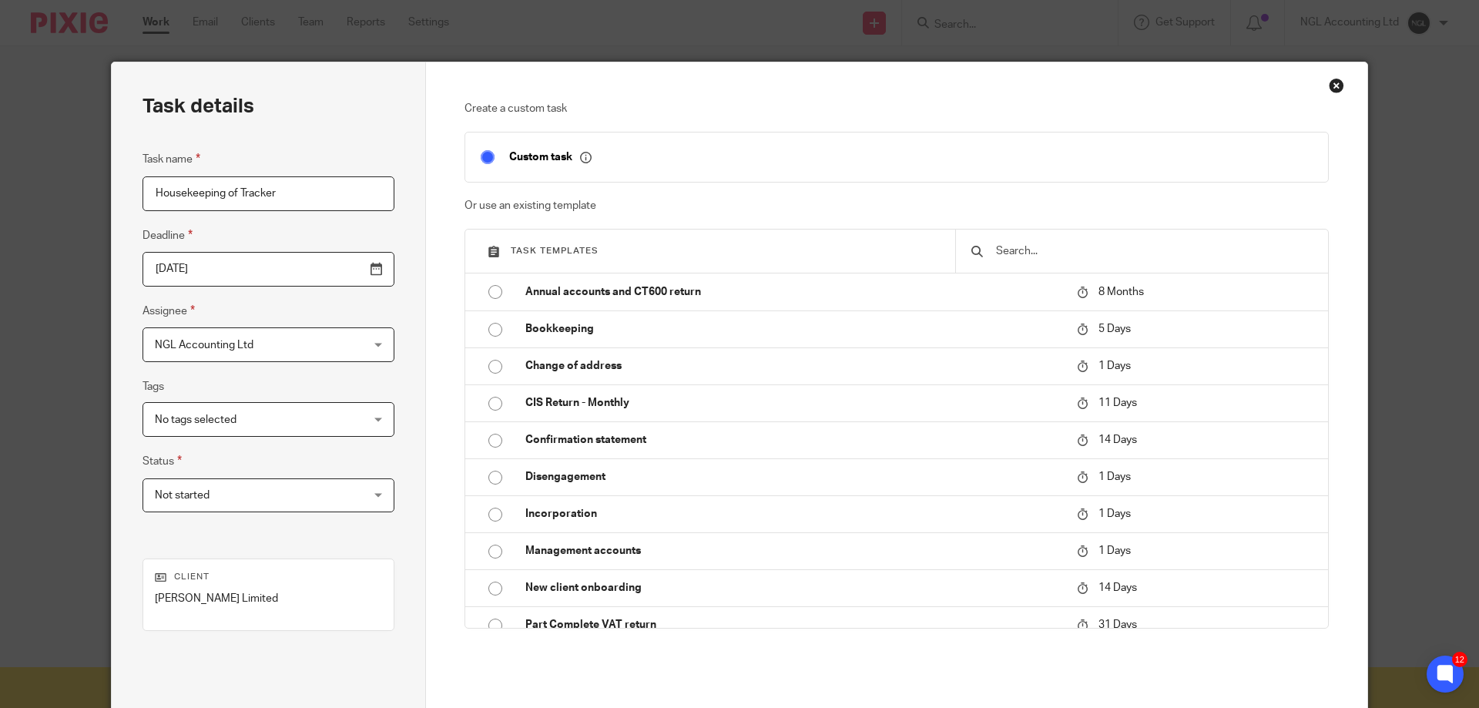
click at [343, 346] on div "NGL Accounting Ltd NGL Accounting Ltd" at bounding box center [269, 344] width 252 height 35
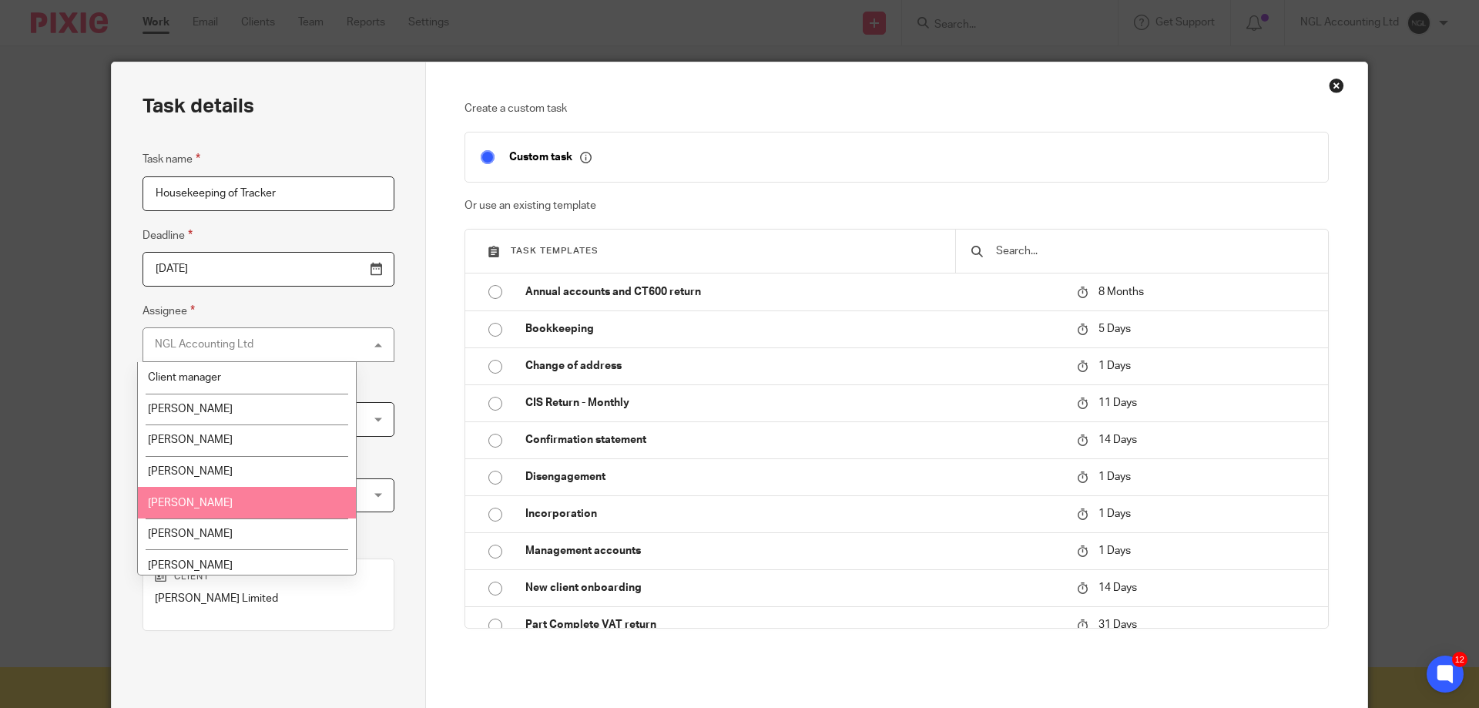
click at [229, 502] on li "[PERSON_NAME]" at bounding box center [247, 503] width 218 height 32
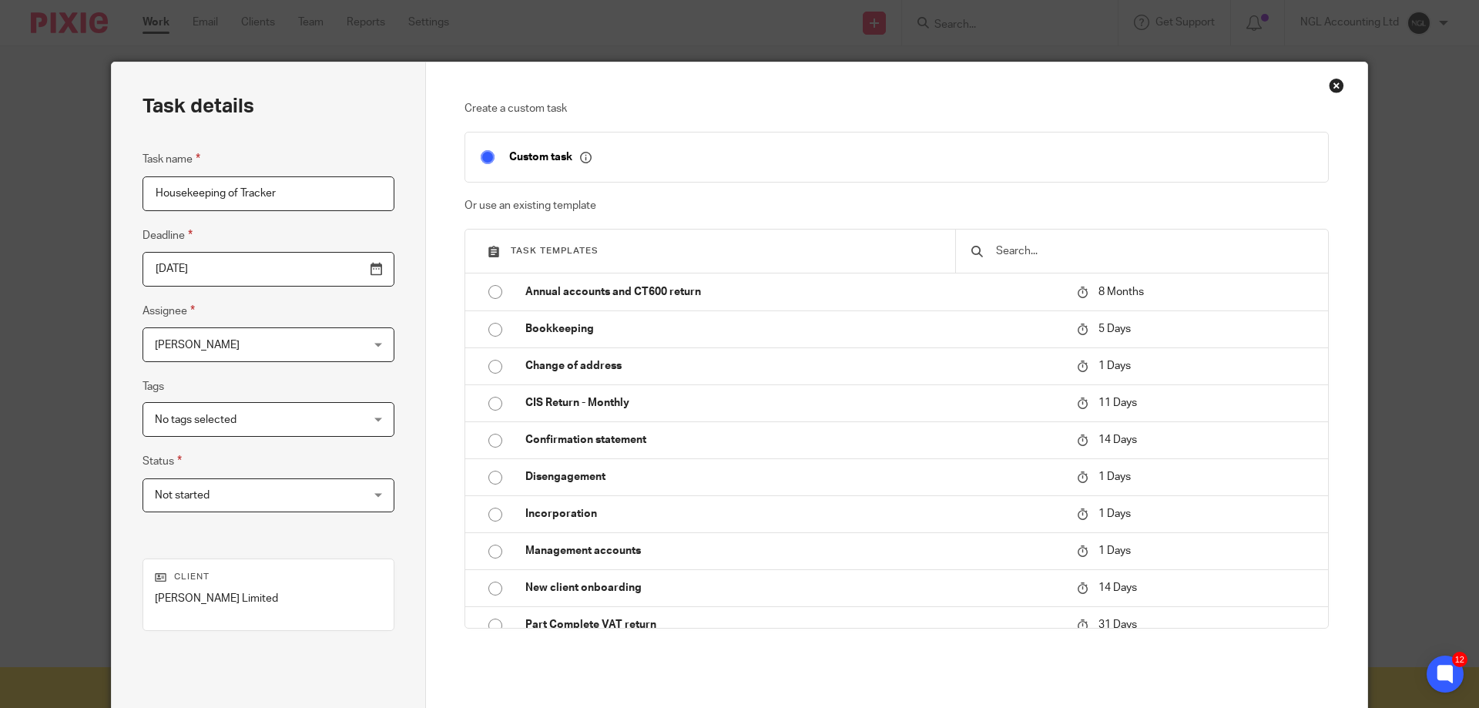
click at [287, 195] on input "Housekeeping of Tracker" at bounding box center [269, 193] width 252 height 35
click at [347, 419] on div "No tags selected" at bounding box center [269, 419] width 252 height 35
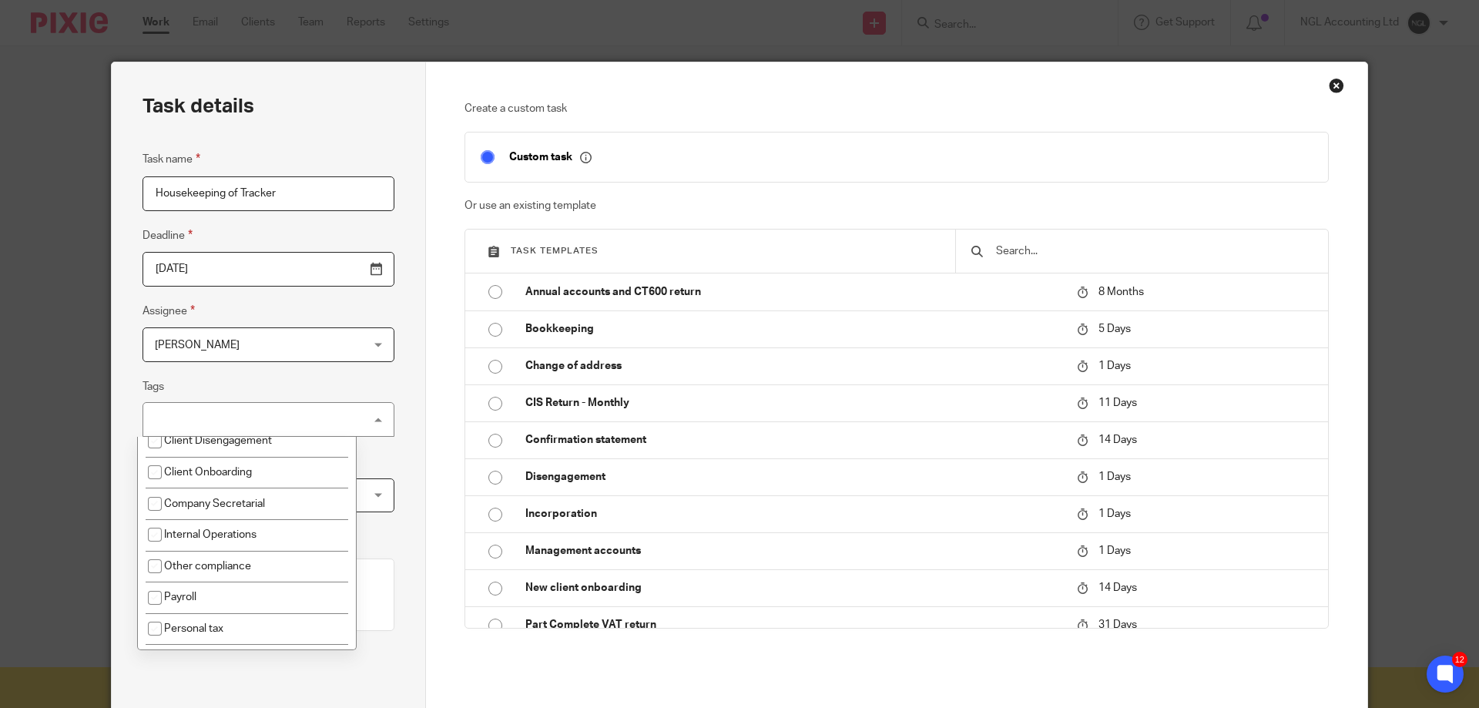
scroll to position [240, 0]
click at [258, 527] on li "Internal Operations" at bounding box center [247, 526] width 218 height 32
checkbox input "true"
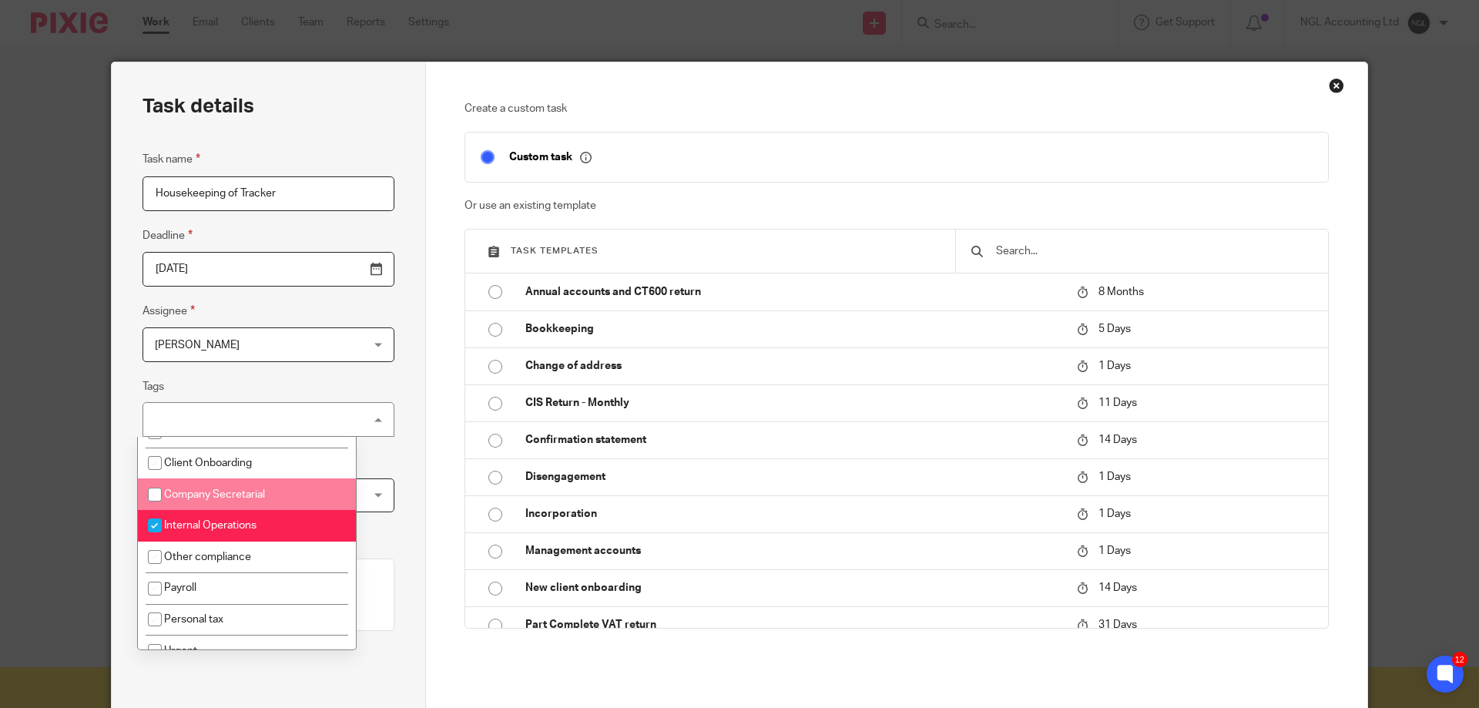
click at [387, 468] on div "Task details Task name Housekeeping of Tracker Deadline 2025-08-15 Assignee Jo …" at bounding box center [269, 429] width 314 height 734
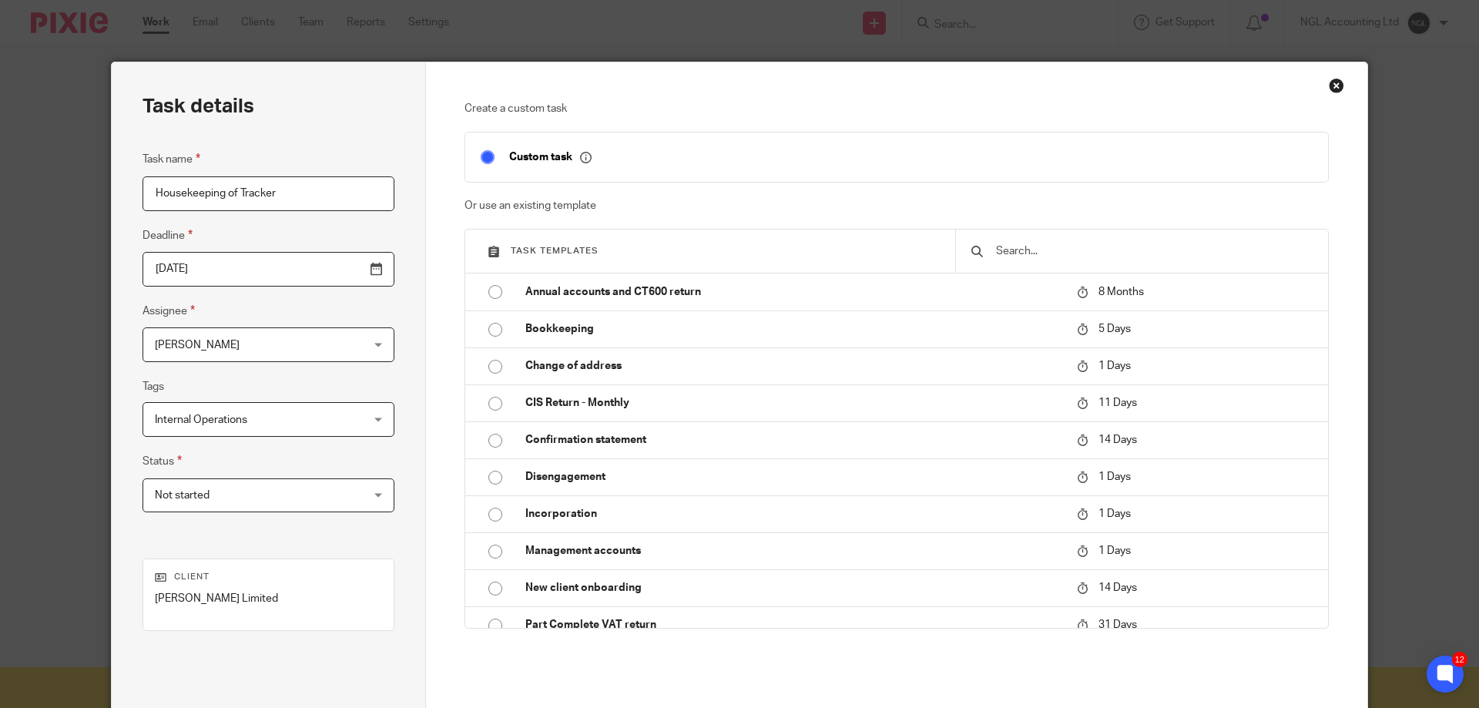
scroll to position [151, 0]
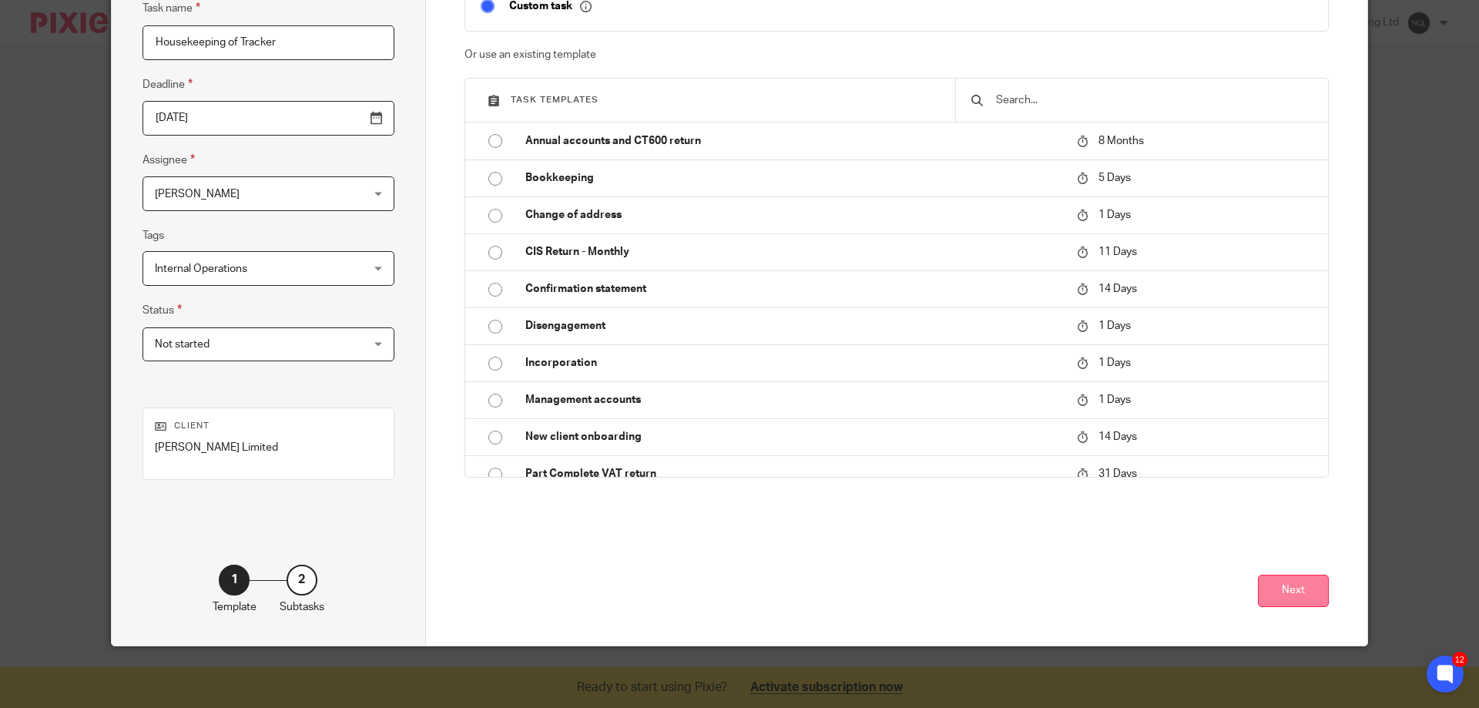
click at [1297, 597] on button "Next" at bounding box center [1293, 591] width 71 height 33
